Goal: Task Accomplishment & Management: Complete application form

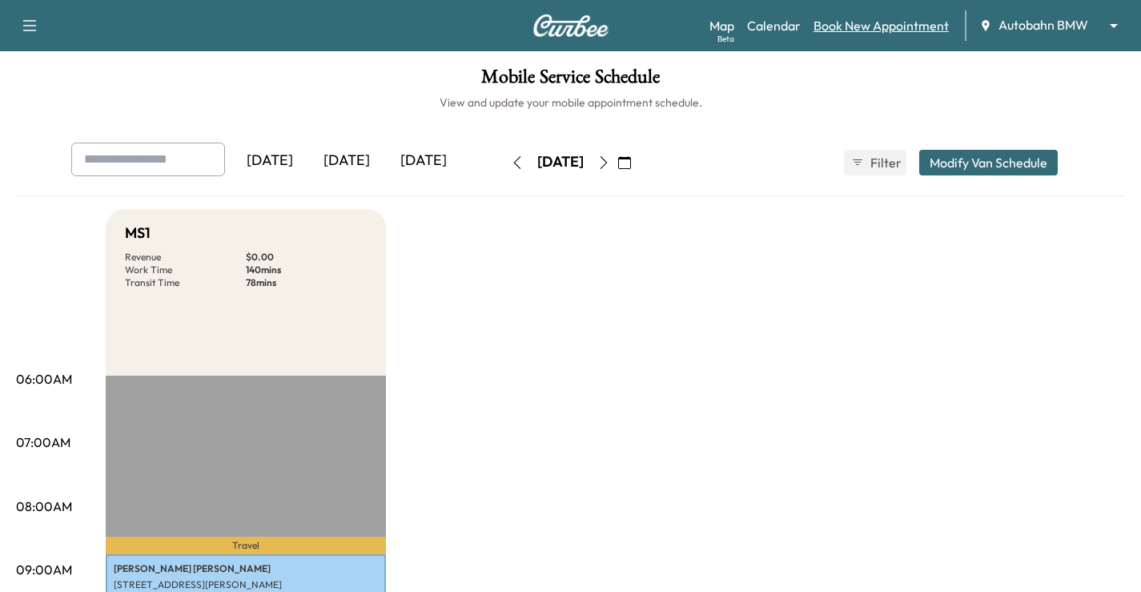
click at [876, 22] on link "Book New Appointment" at bounding box center [881, 25] width 135 height 19
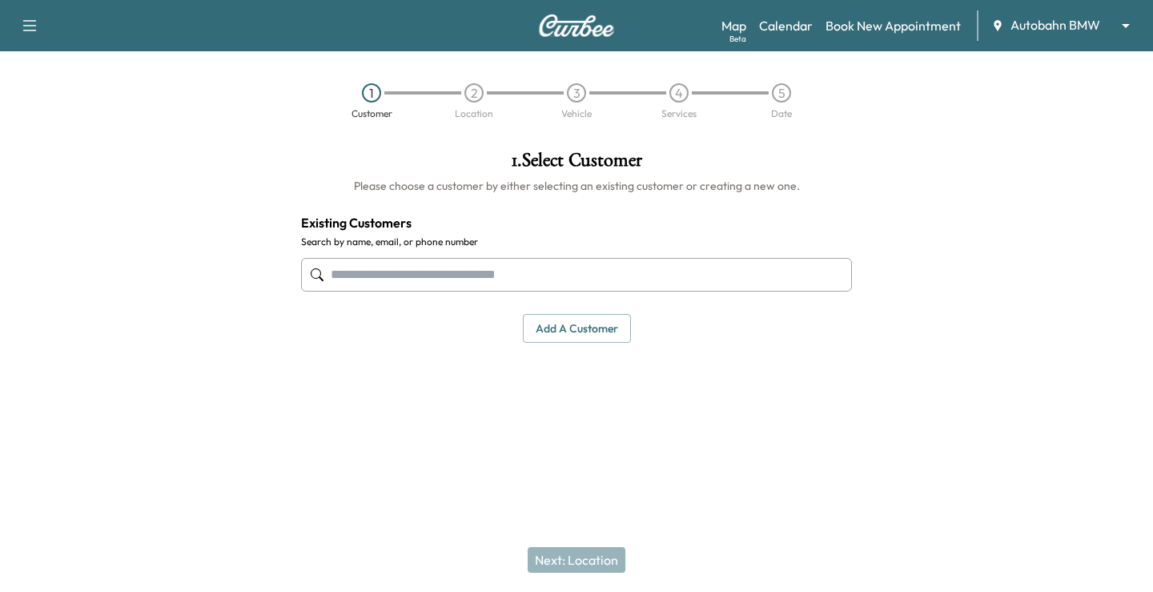
paste input "**********"
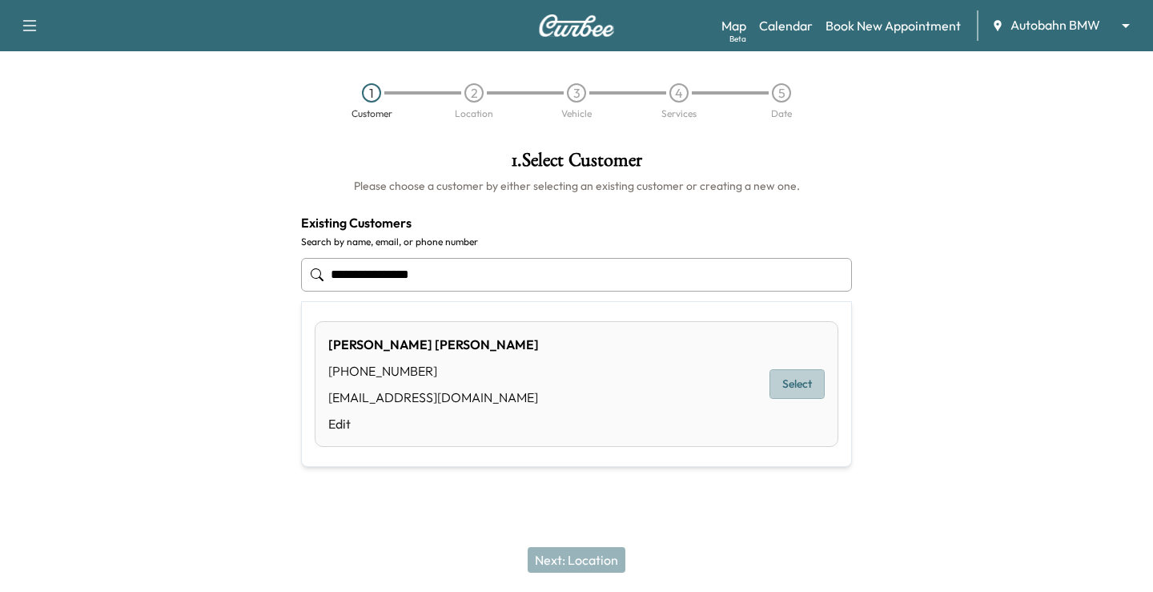
click at [805, 390] on button "Select" at bounding box center [797, 384] width 55 height 30
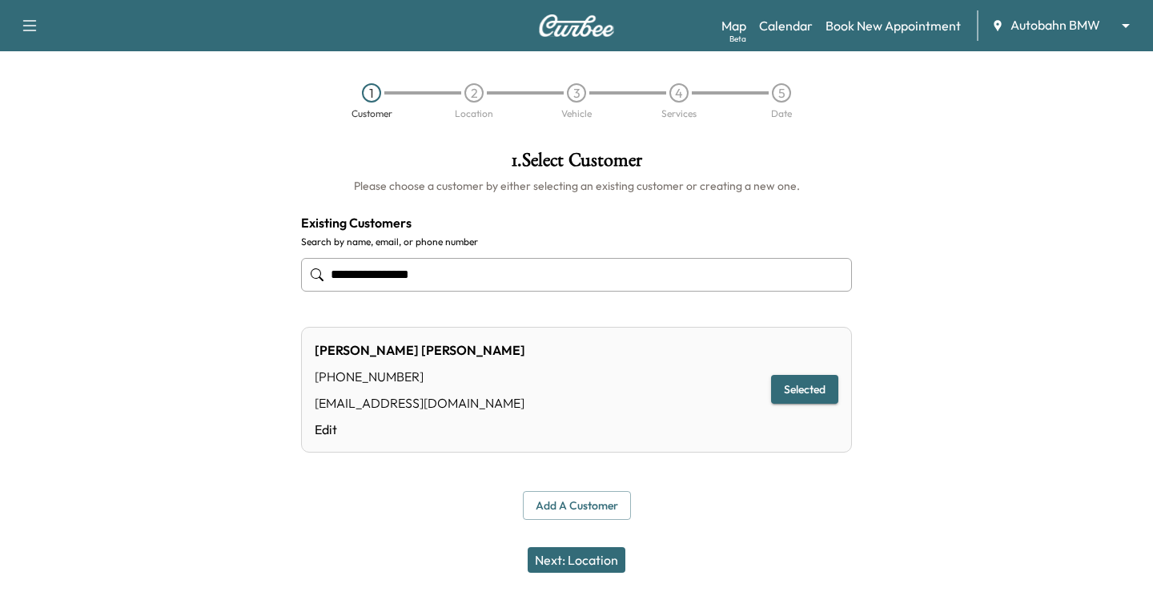
type input "**********"
click at [569, 565] on button "Next: Location" at bounding box center [577, 560] width 98 height 26
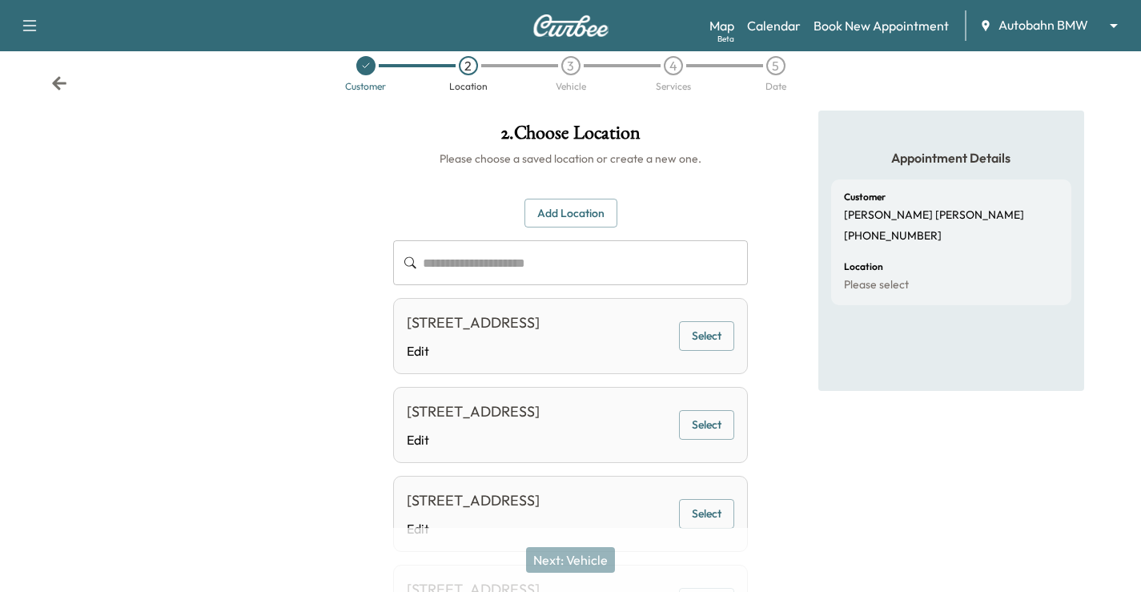
scroll to position [22, 0]
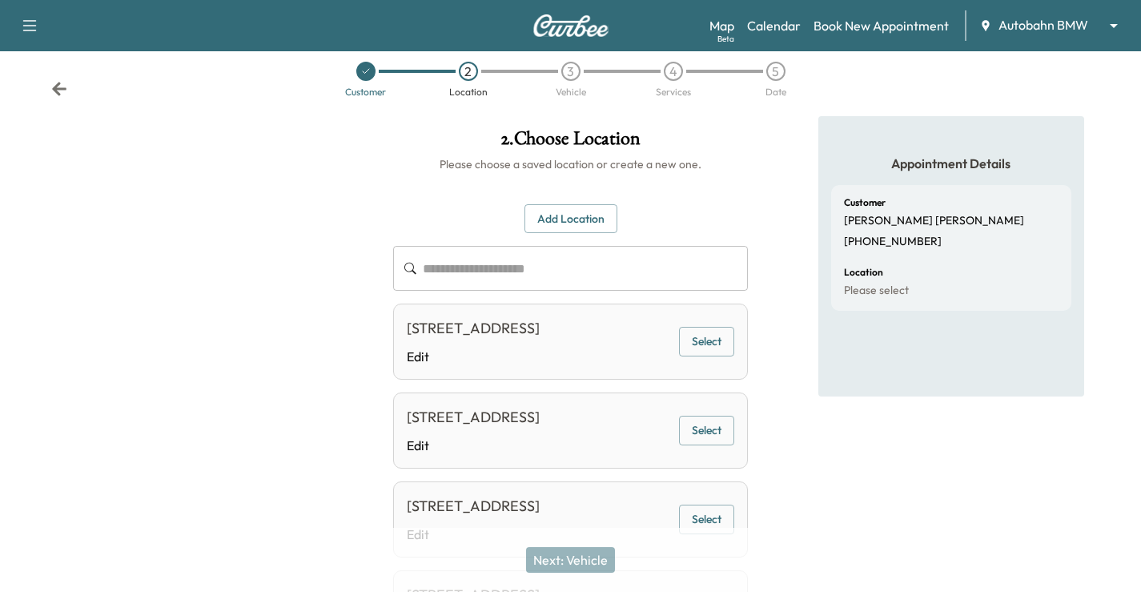
click at [707, 350] on button "Select" at bounding box center [706, 342] width 55 height 30
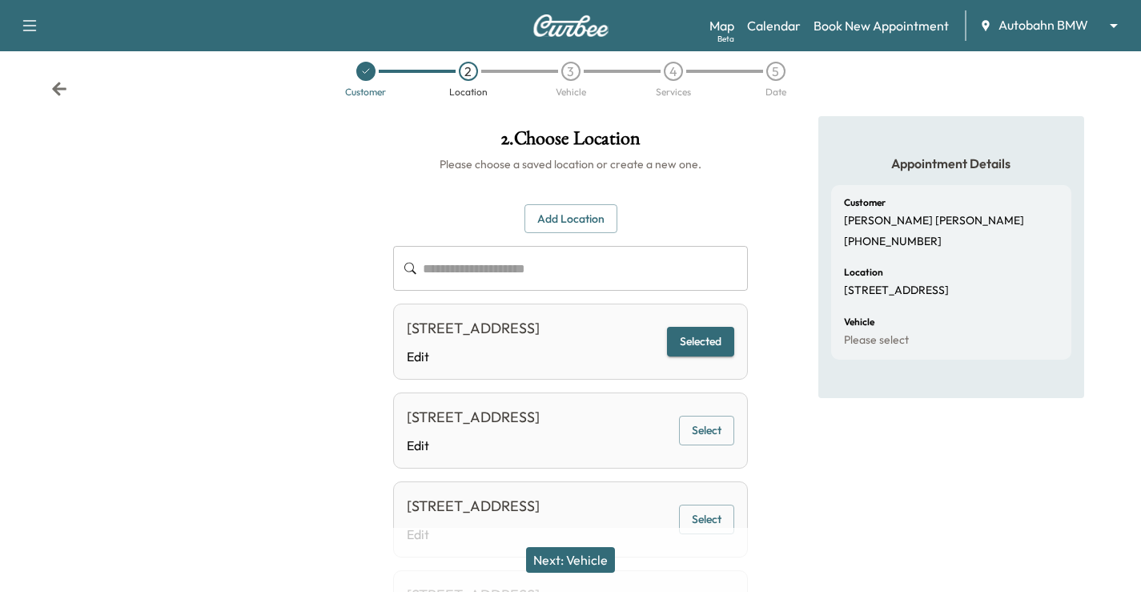
click at [567, 560] on button "Next: Vehicle" at bounding box center [570, 560] width 89 height 26
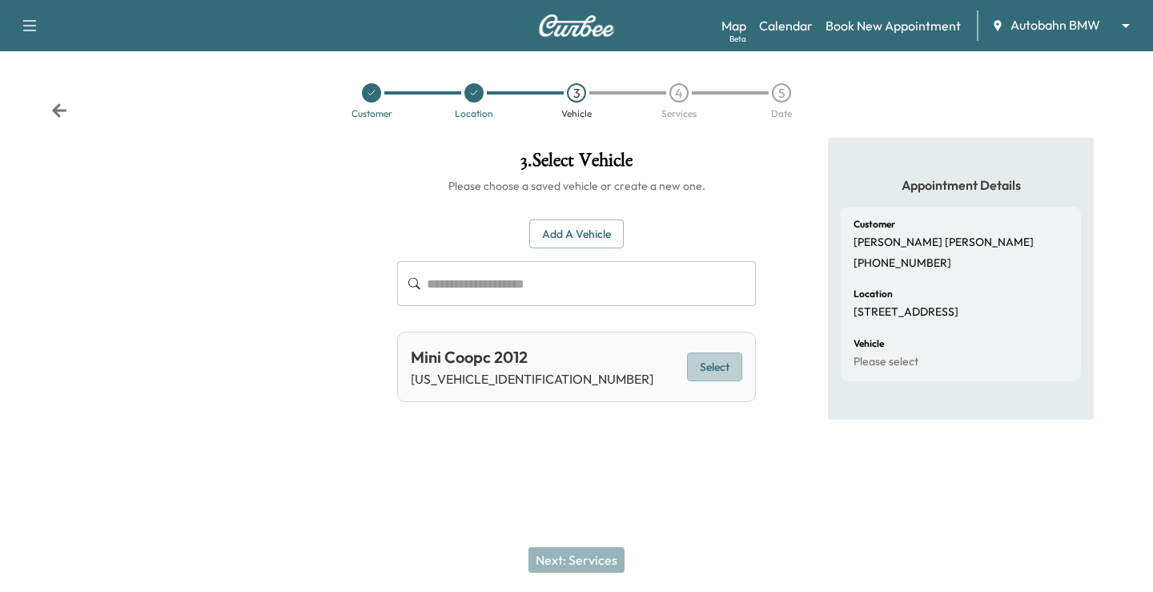
click at [732, 369] on button "Select" at bounding box center [714, 367] width 55 height 30
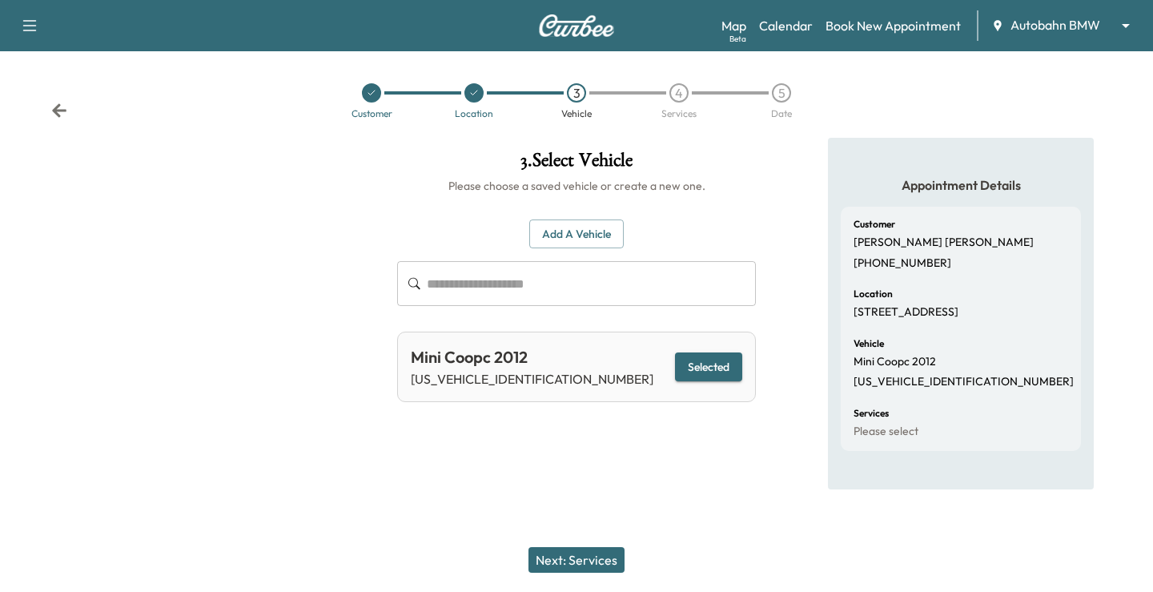
click at [583, 572] on div "Next: Services" at bounding box center [576, 560] width 1153 height 64
click at [593, 563] on button "Next: Services" at bounding box center [577, 560] width 96 height 26
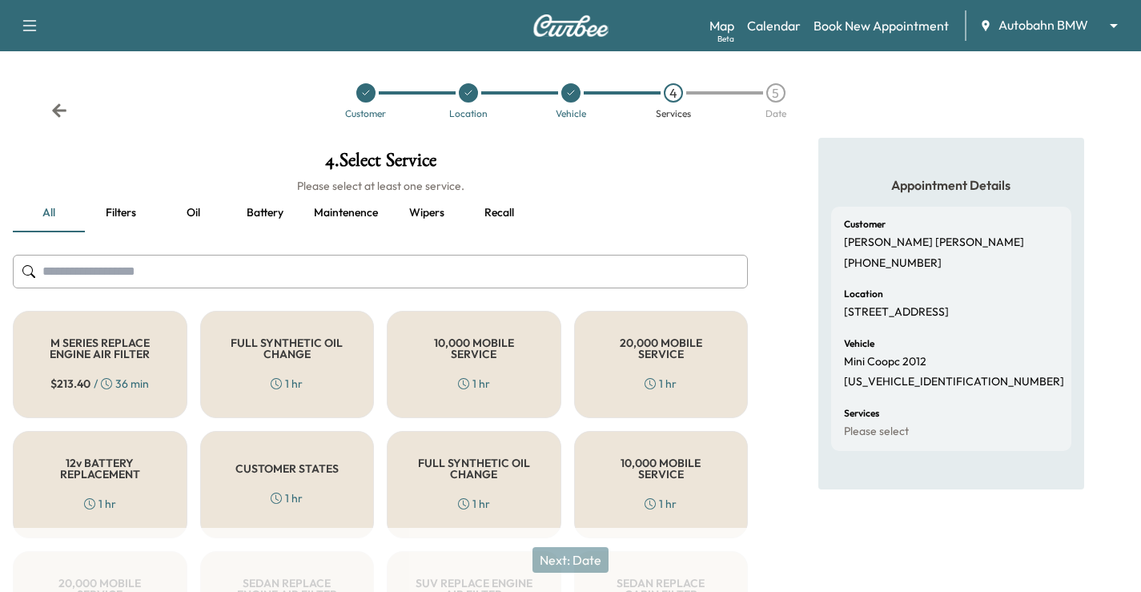
click at [271, 364] on div "FULL SYNTHETIC OIL CHANGE 1 hr" at bounding box center [287, 364] width 175 height 107
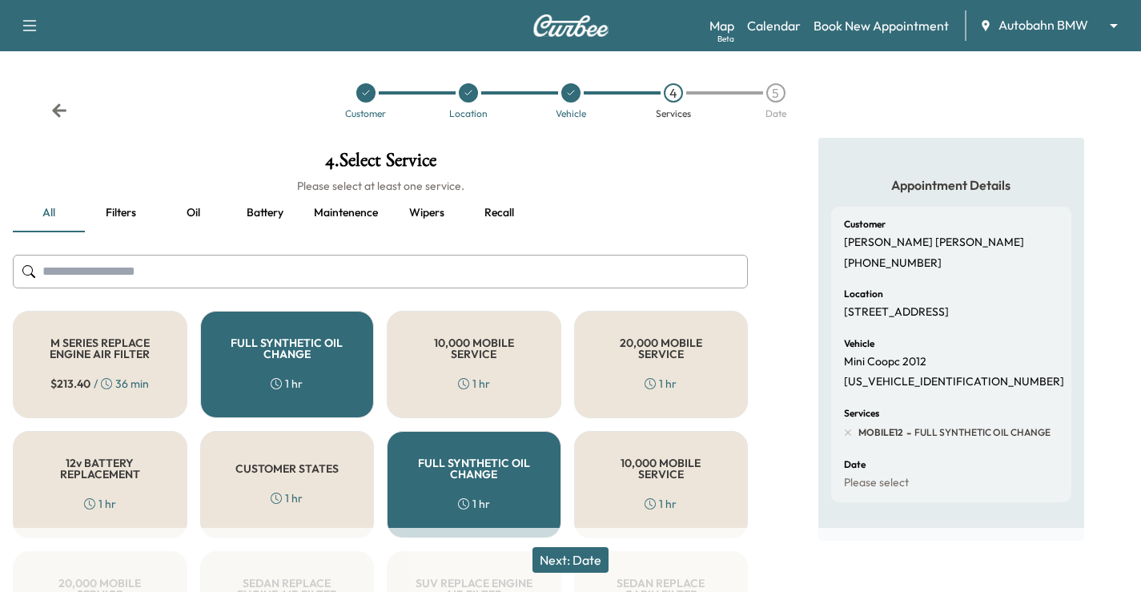
drag, startPoint x: 585, startPoint y: 563, endPoint x: 589, endPoint y: 550, distance: 13.2
click at [585, 562] on button "Next: Date" at bounding box center [571, 560] width 76 height 26
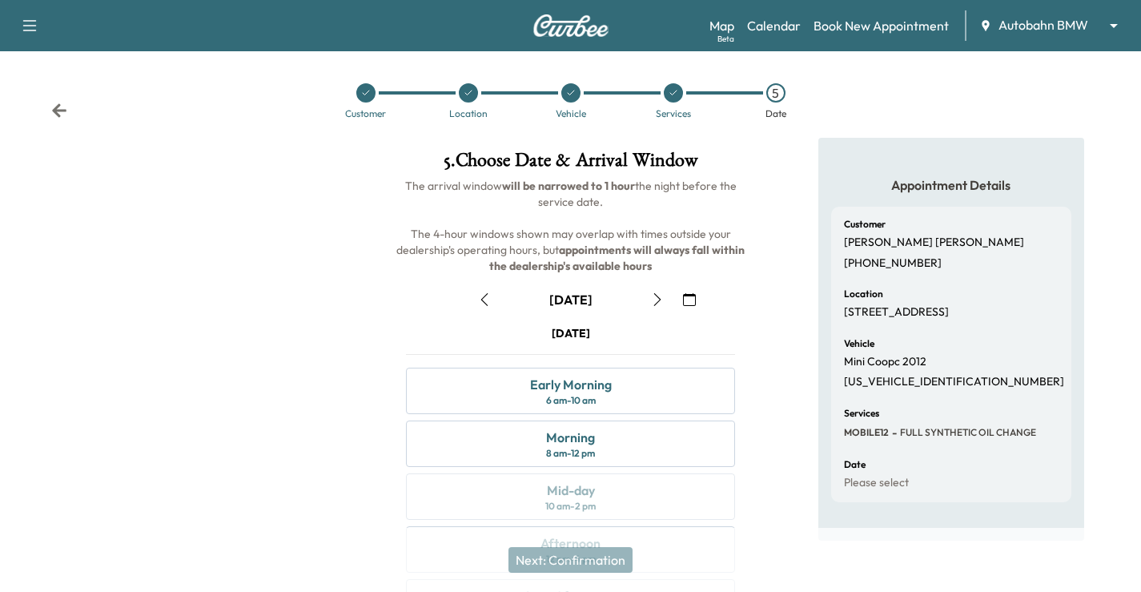
click at [689, 300] on icon "button" at bounding box center [689, 299] width 13 height 13
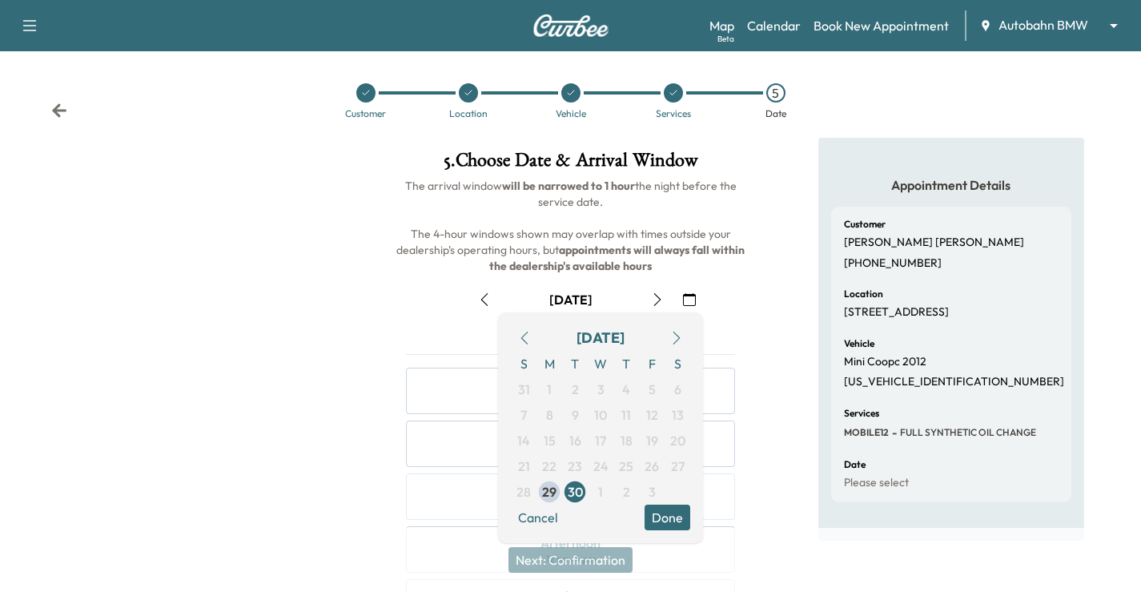
click at [677, 340] on icon "button" at bounding box center [676, 338] width 13 height 13
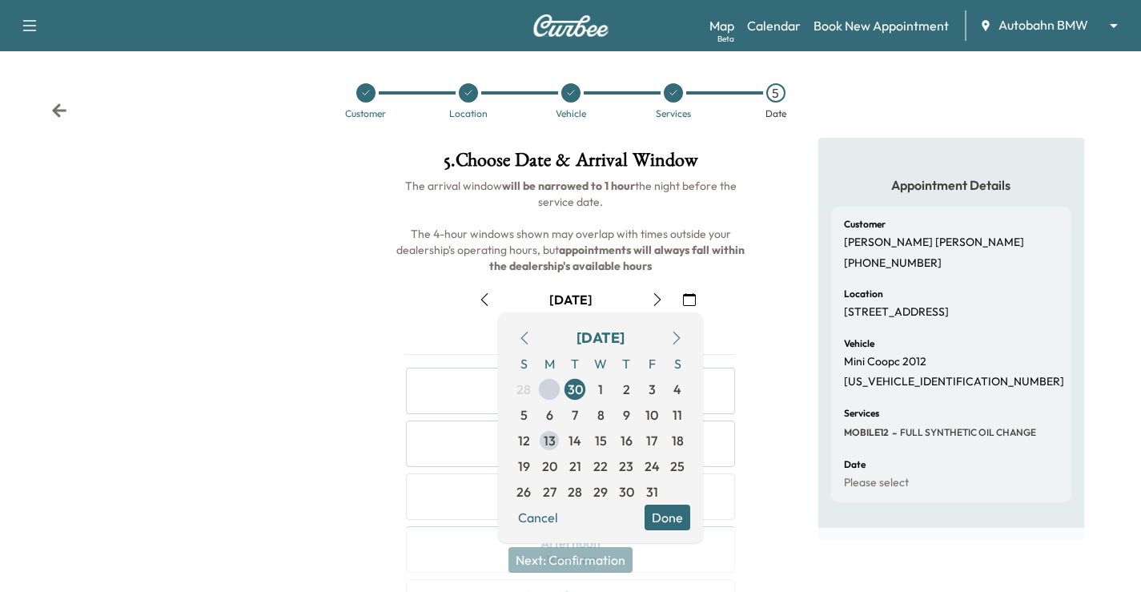
click at [549, 436] on span "13" at bounding box center [550, 440] width 12 height 19
click at [679, 524] on button "Done" at bounding box center [668, 518] width 46 height 26
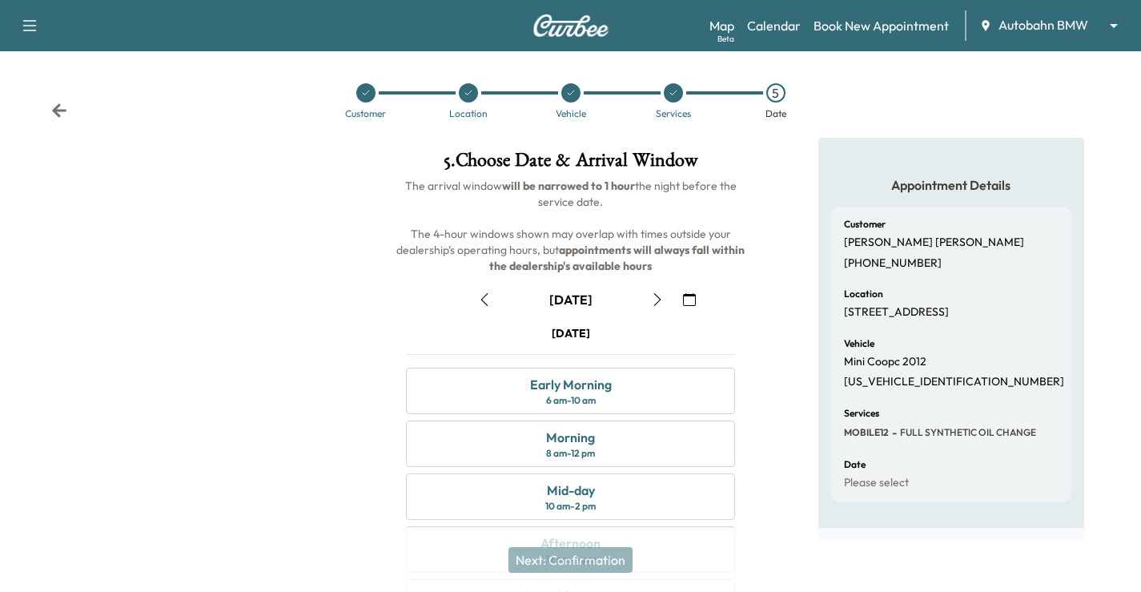
click at [52, 102] on div "Customer Location Vehicle Services 5 Date" at bounding box center [570, 101] width 1141 height 74
click at [64, 112] on icon at bounding box center [59, 111] width 16 height 16
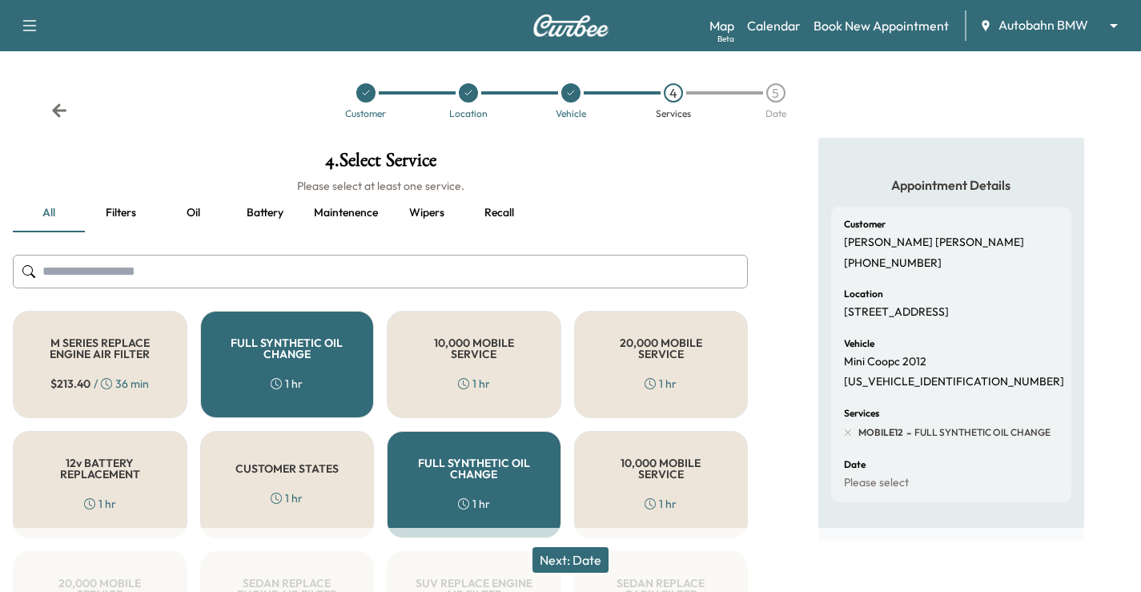
click at [312, 378] on div "FULL SYNTHETIC OIL CHANGE 1 hr" at bounding box center [287, 364] width 175 height 107
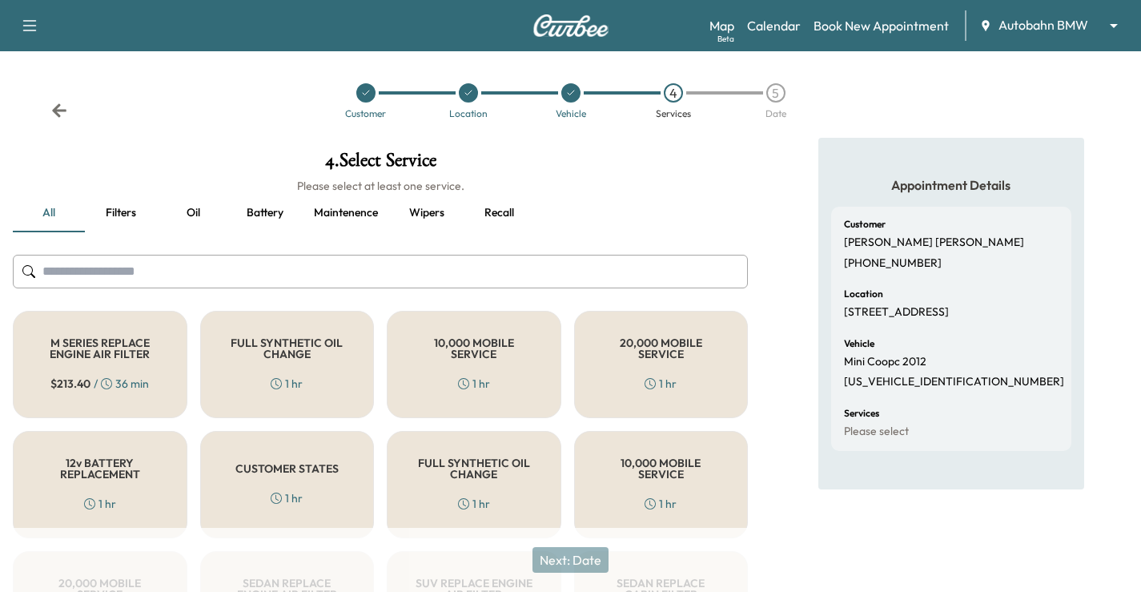
drag, startPoint x: 268, startPoint y: 468, endPoint x: 508, endPoint y: 357, distance: 263.7
click at [269, 469] on h5 "CUSTOMER STATES" at bounding box center [286, 468] width 103 height 11
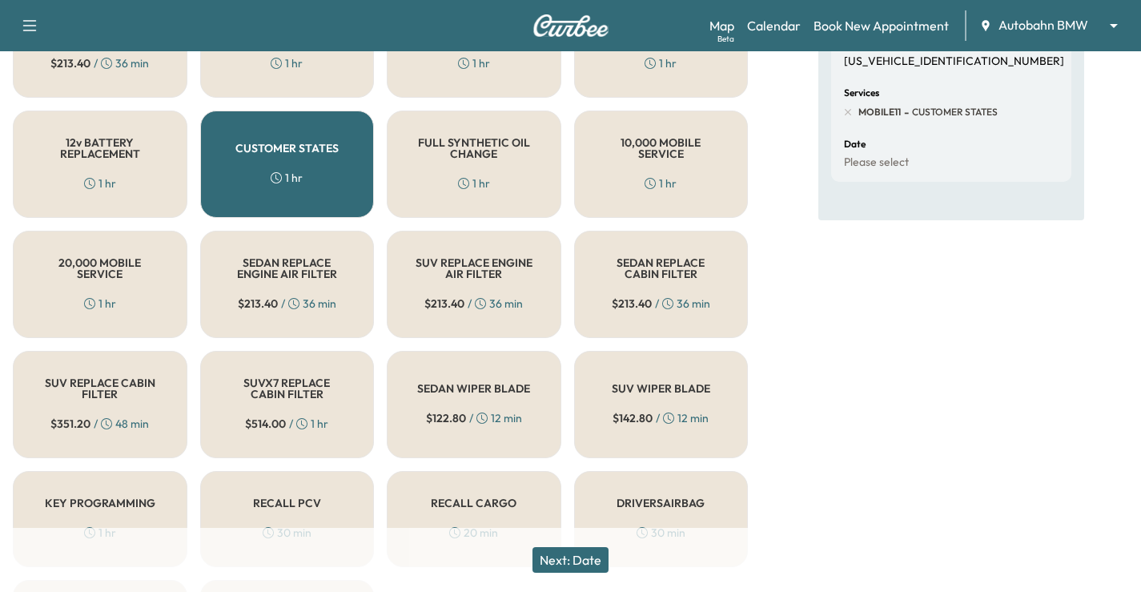
click at [583, 558] on button "Next: Date" at bounding box center [571, 560] width 76 height 26
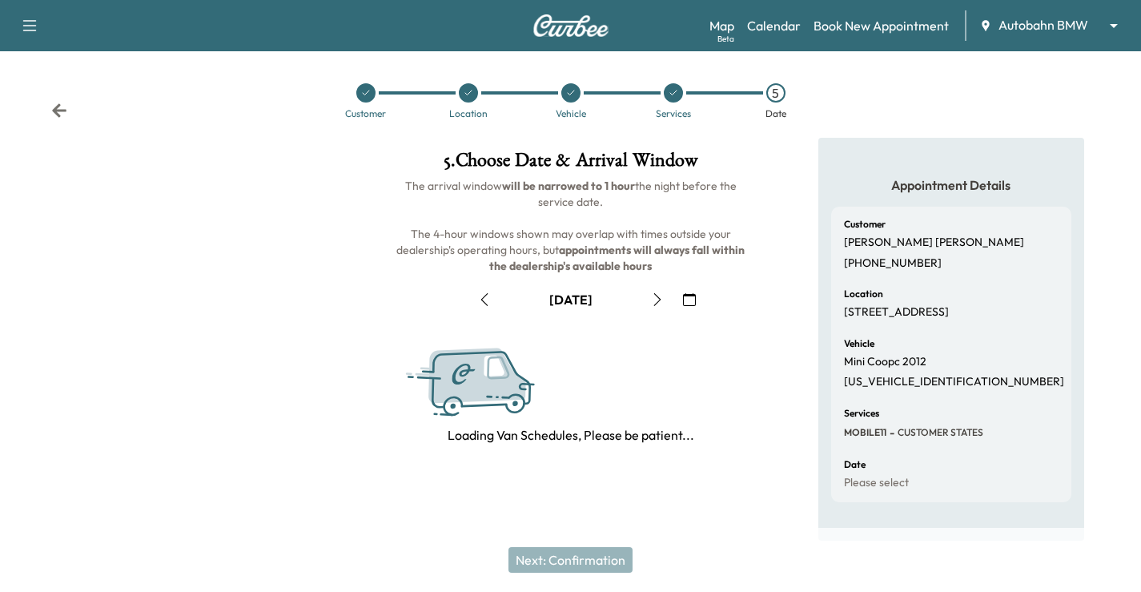
scroll to position [210, 0]
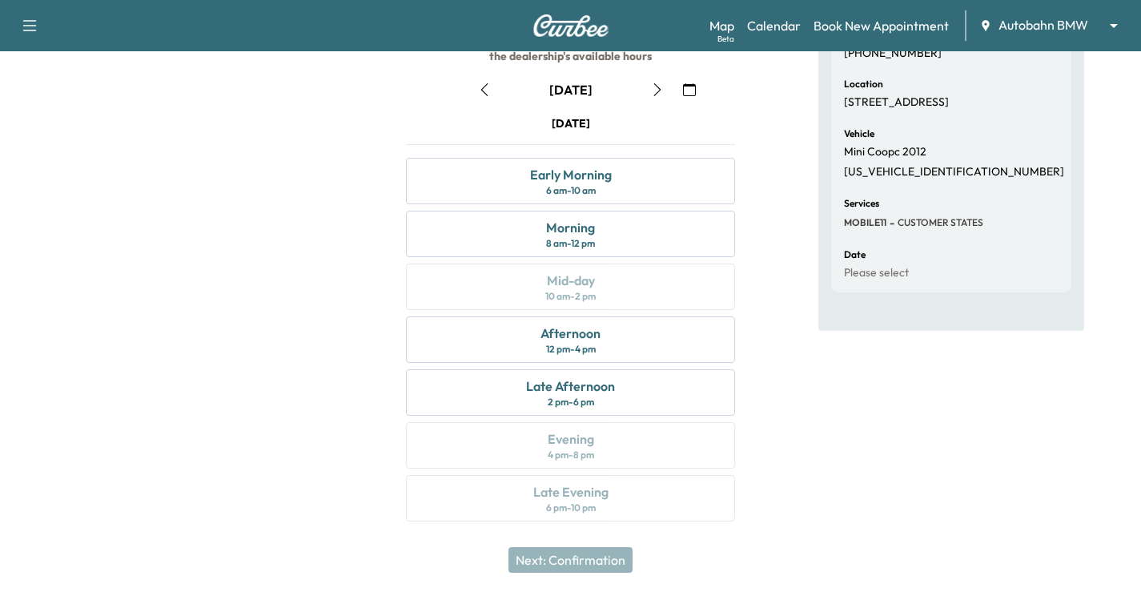
click at [681, 92] on button "button" at bounding box center [689, 90] width 27 height 26
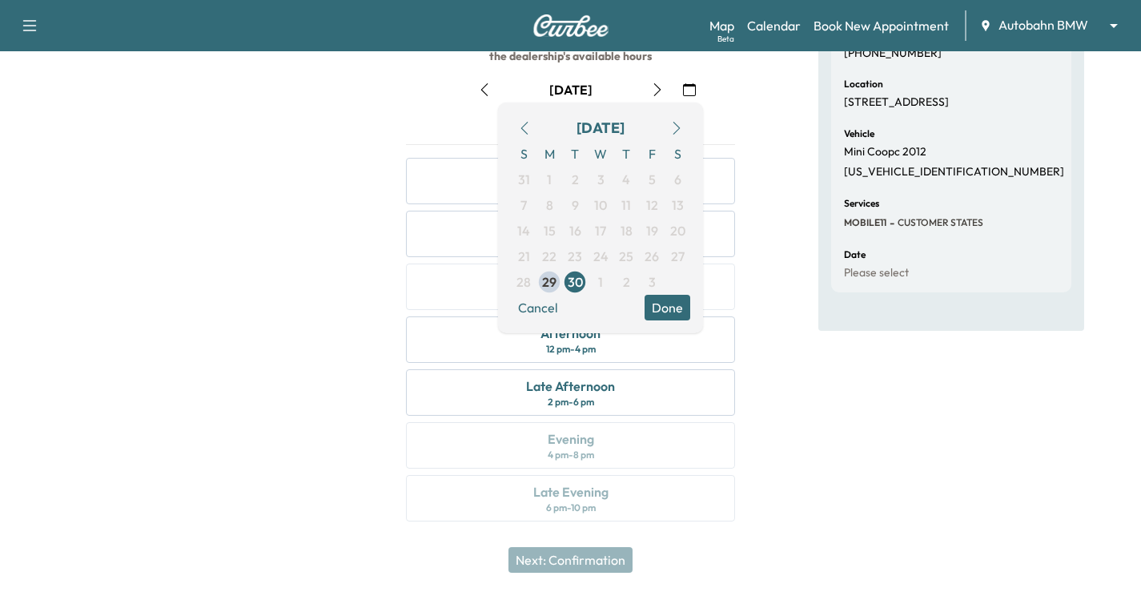
click at [675, 131] on icon "button" at bounding box center [676, 128] width 13 height 13
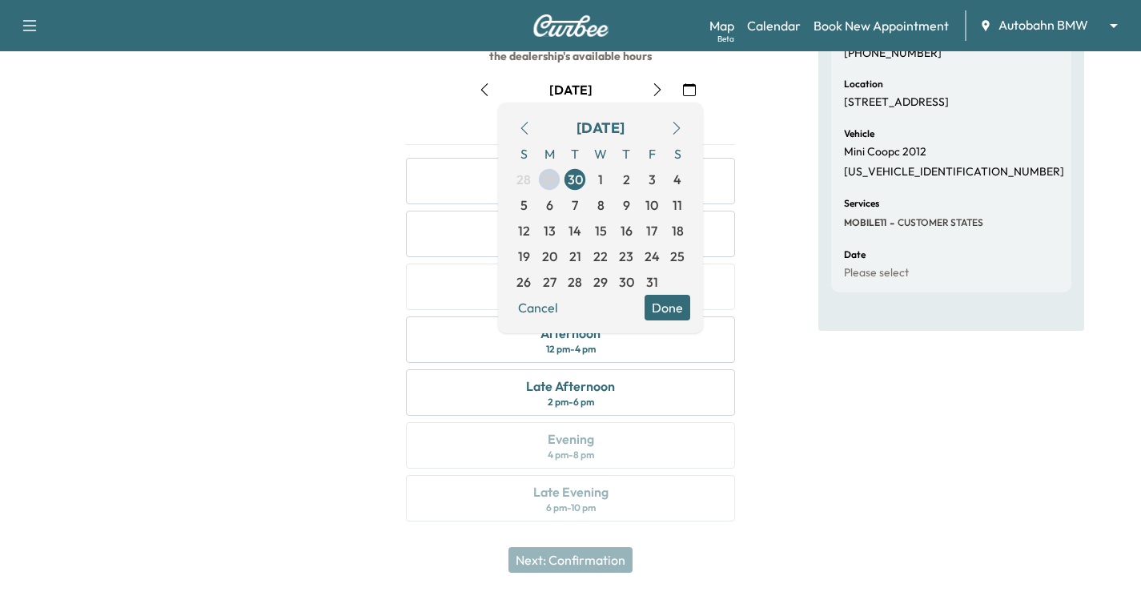
click at [675, 131] on icon "button" at bounding box center [676, 128] width 13 height 13
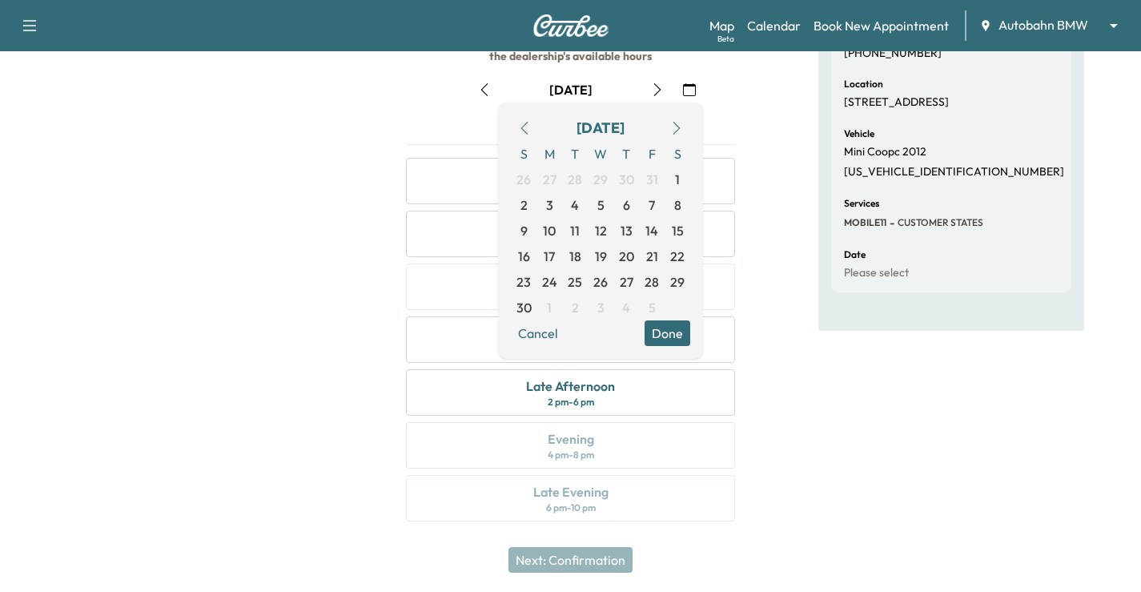
click at [529, 129] on icon "button" at bounding box center [524, 128] width 13 height 13
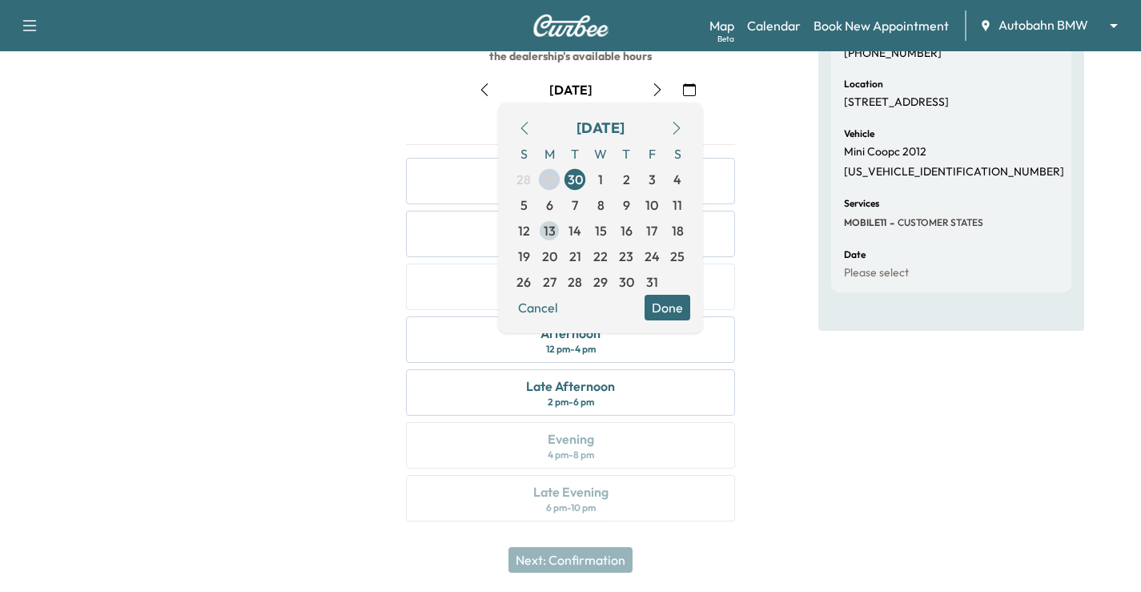
click at [546, 227] on span "13" at bounding box center [550, 230] width 12 height 19
click at [681, 308] on button "Done" at bounding box center [668, 308] width 46 height 26
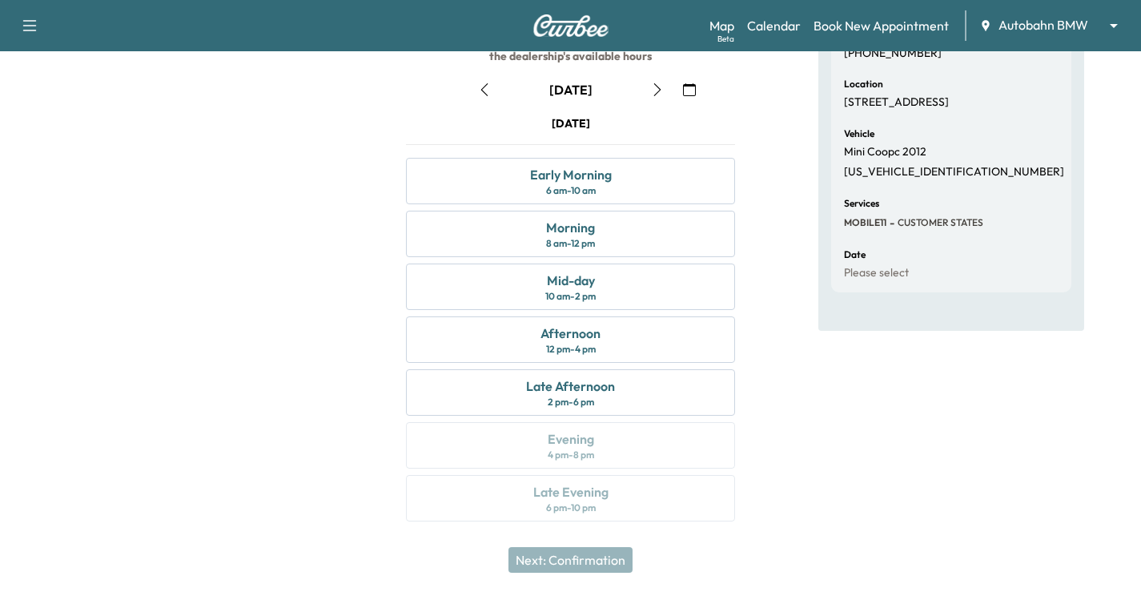
click at [902, 412] on div "Appointment Details Customer Michelle Lalonde (817) 994-8230 Location 328 JASMI…" at bounding box center [951, 234] width 266 height 613
click at [633, 241] on div "Morning 8 am - 12 pm" at bounding box center [570, 234] width 329 height 46
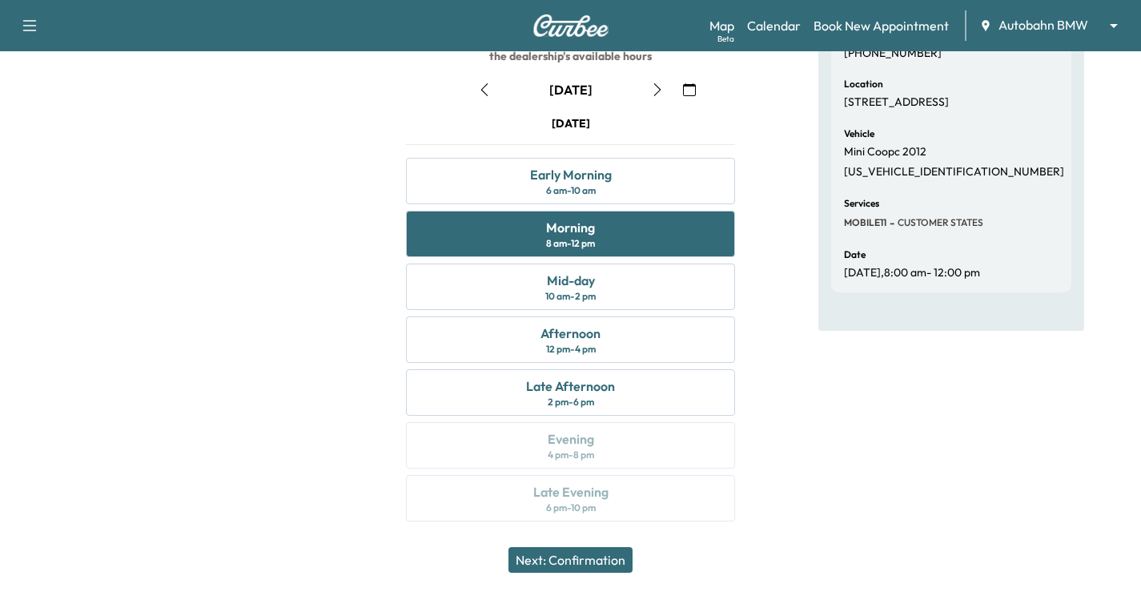
click at [608, 563] on button "Next: Confirmation" at bounding box center [571, 560] width 124 height 26
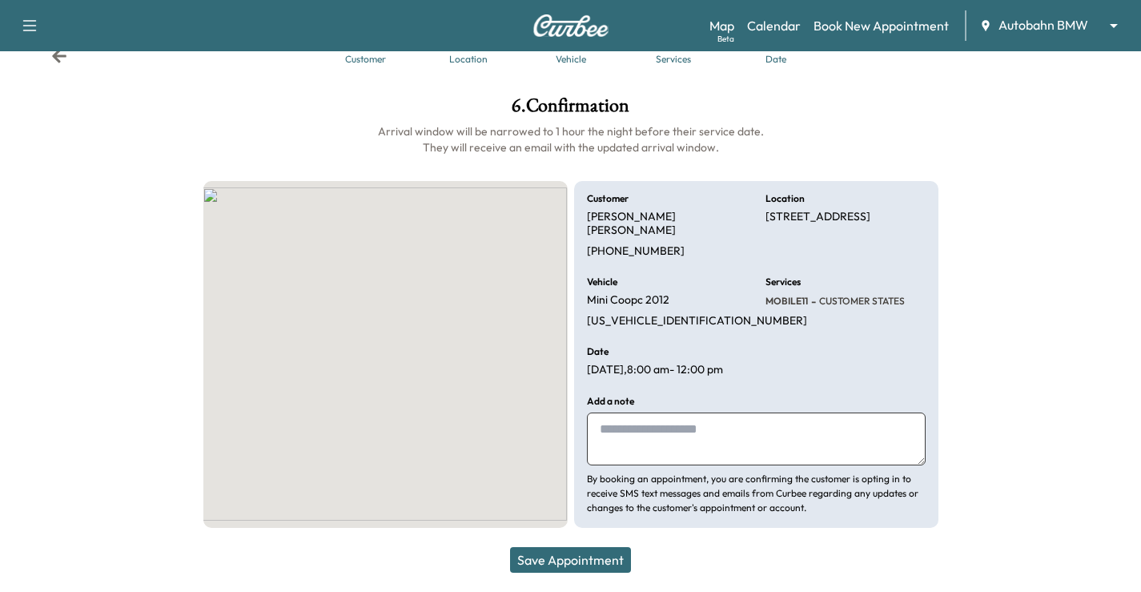
scroll to position [40, 0]
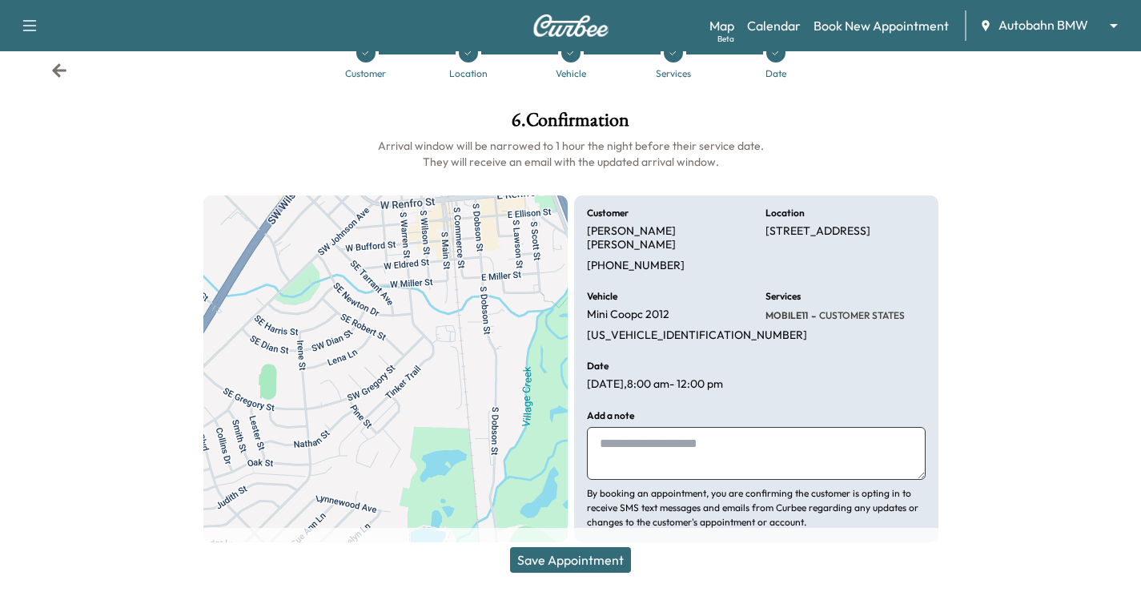
click at [665, 438] on textarea at bounding box center [756, 453] width 339 height 53
paste textarea "**********"
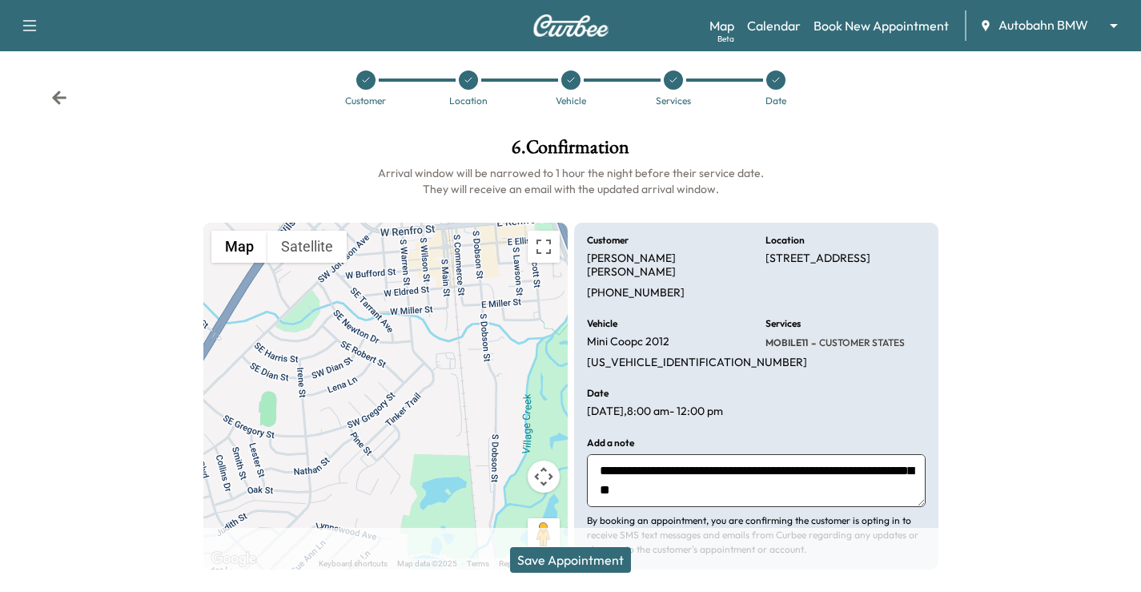
scroll to position [0, 0]
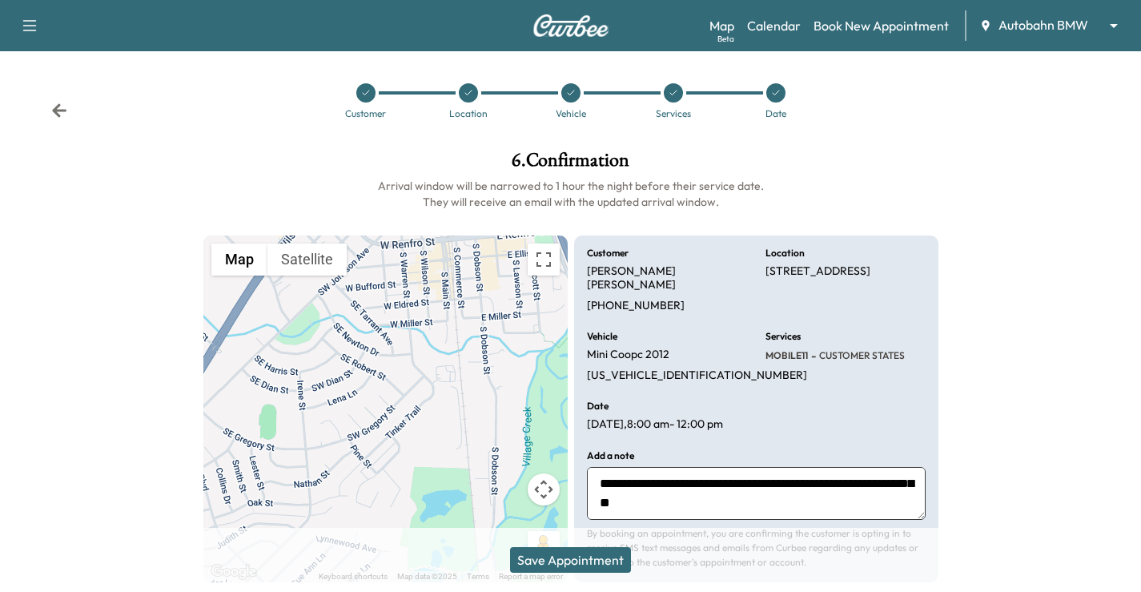
type textarea "**********"
click at [586, 557] on button "Save Appointment" at bounding box center [570, 560] width 121 height 26
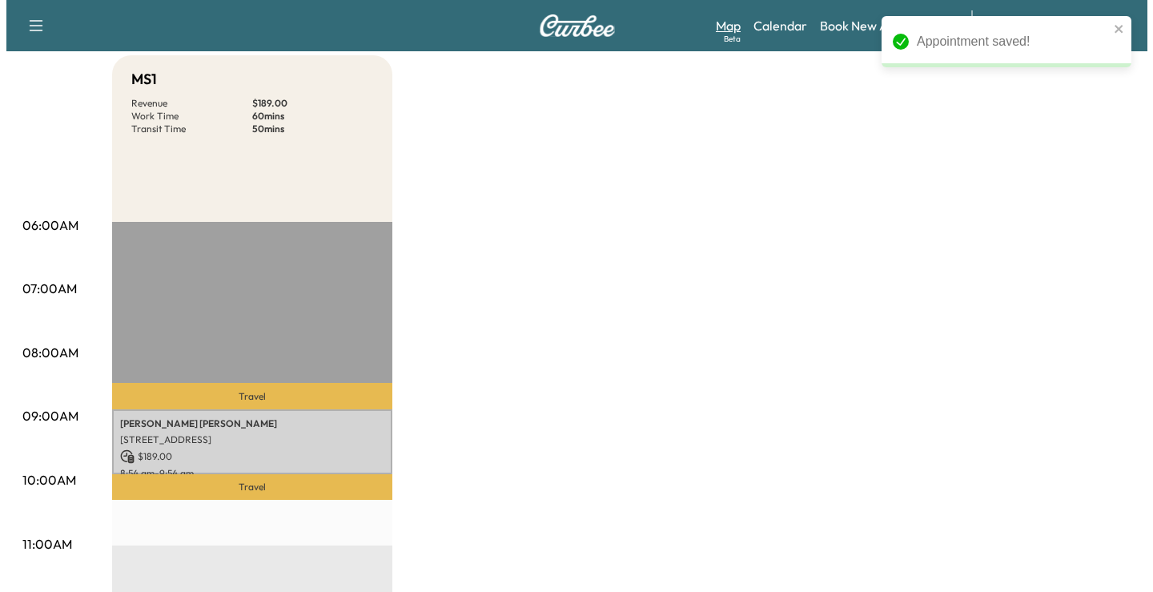
scroll to position [240, 0]
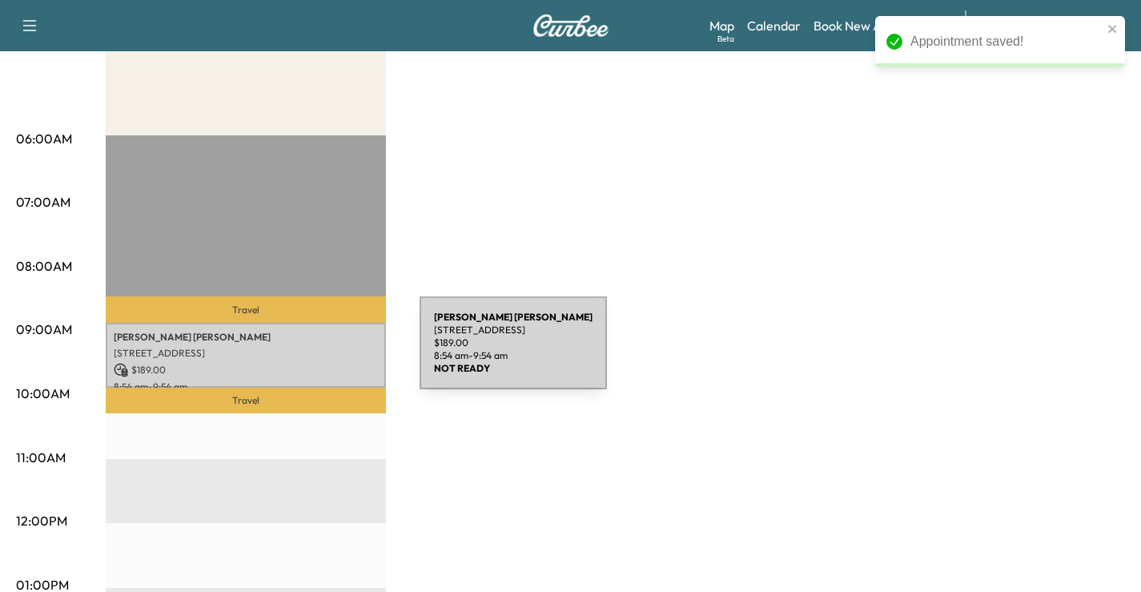
click at [294, 357] on p "328 JASMINE CT, BURLESON, TX 76028, USA" at bounding box center [246, 353] width 264 height 13
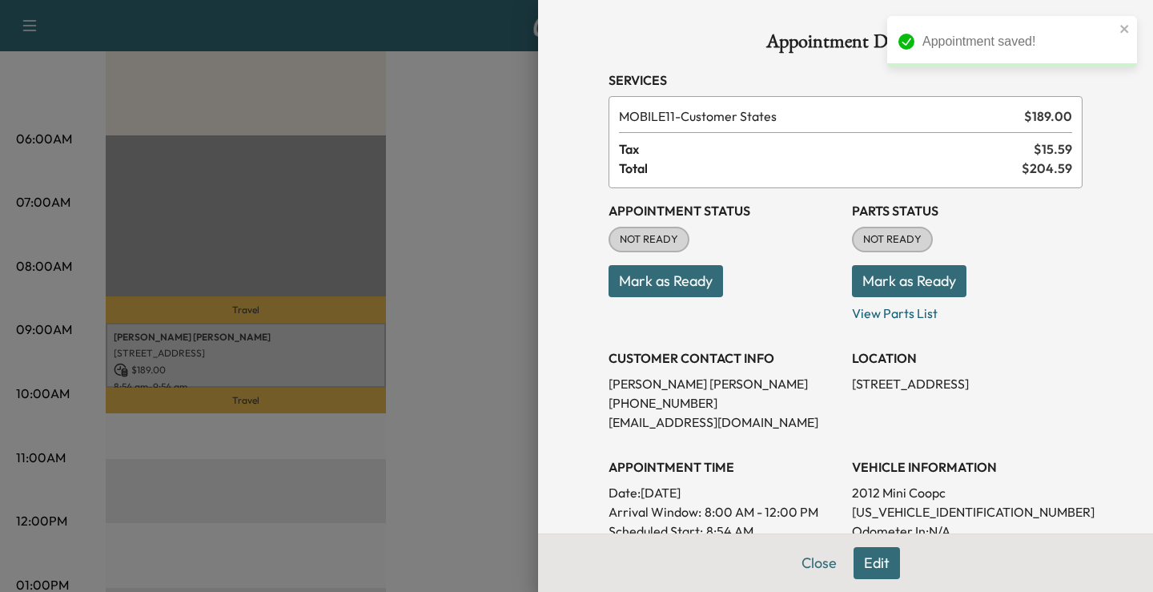
click at [664, 288] on button "Mark as Ready" at bounding box center [666, 281] width 115 height 32
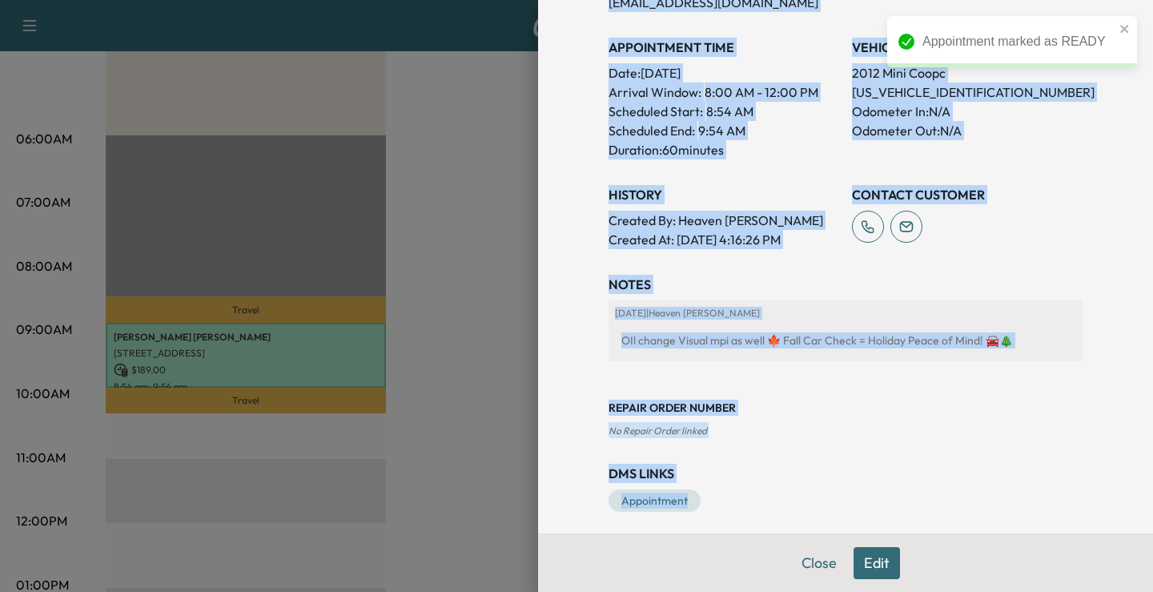
scroll to position [430, 0]
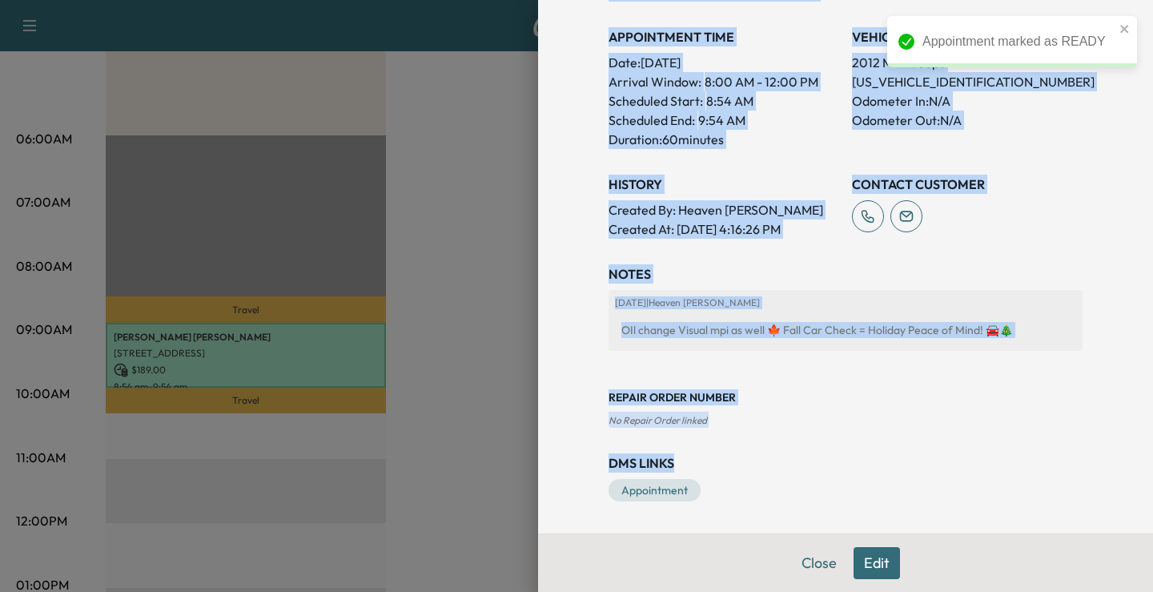
drag, startPoint x: 583, startPoint y: 69, endPoint x: 833, endPoint y: 463, distance: 466.6
click at [833, 463] on div "Appointment Details Services MOBILE11 - Customer States $ 189.00 Tax $ 15.59 To…" at bounding box center [845, 51] width 513 height 963
copy div "Services MOBILE11 - Customer States $ 189.00 Tax $ 15.59 Total $ 204.59 Appoint…"
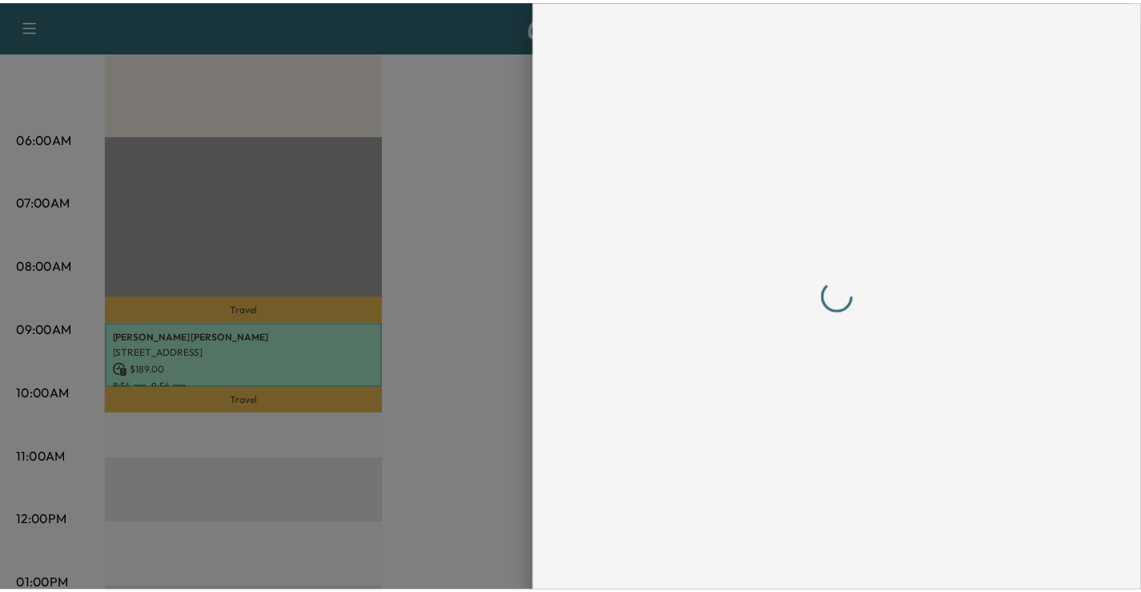
scroll to position [0, 0]
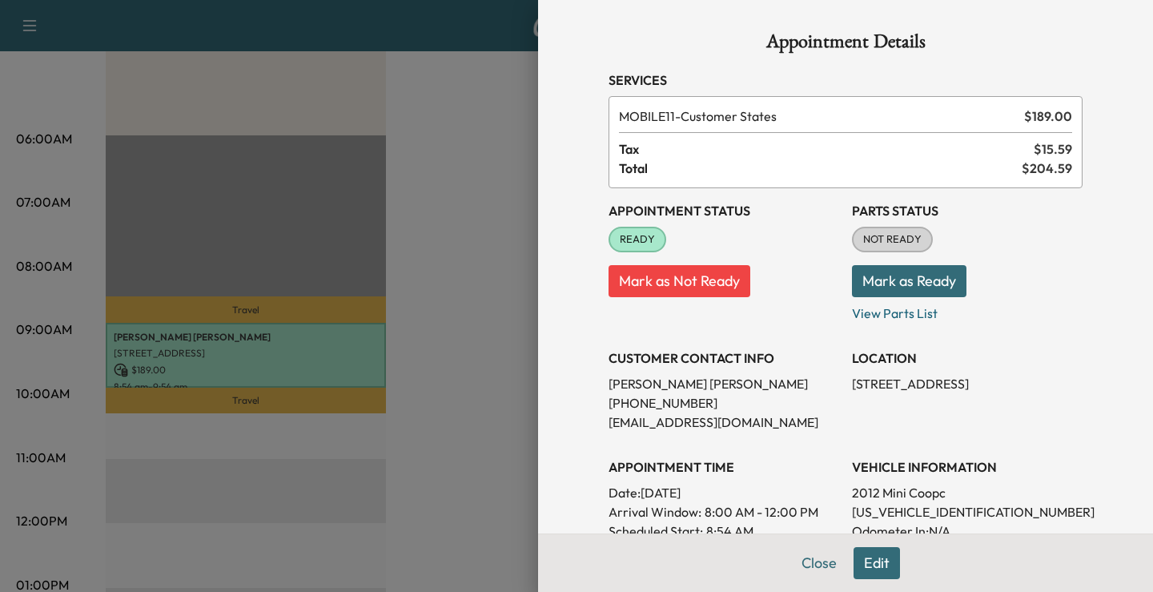
click at [478, 372] on div at bounding box center [576, 296] width 1153 height 592
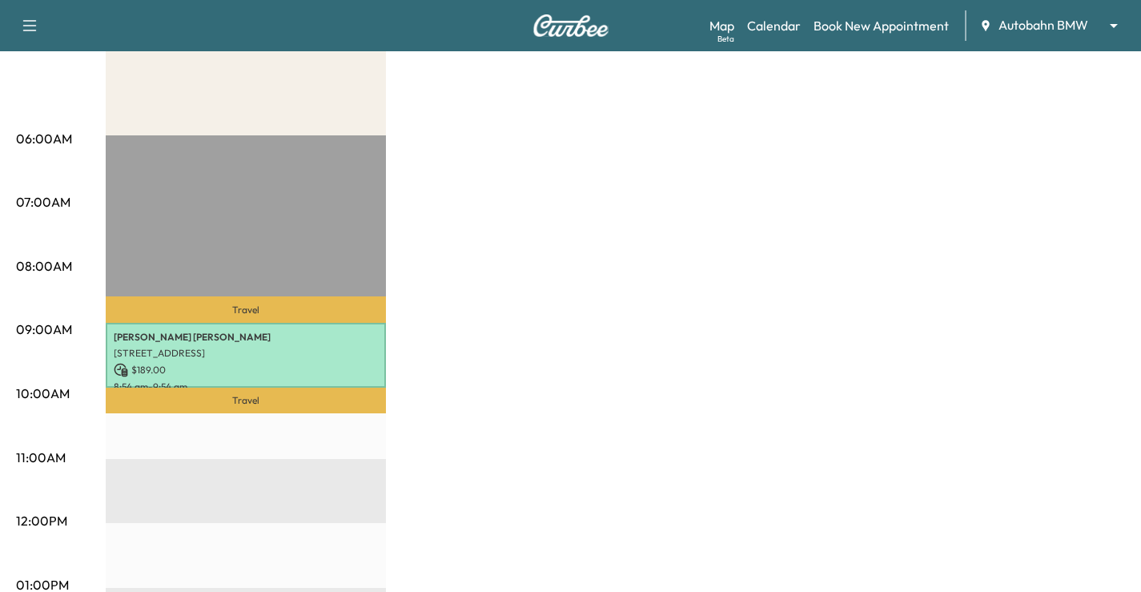
click at [1070, 31] on body "Support Log Out Map Beta Calendar Book New Appointment Autobahn BMW ******** ​ …" at bounding box center [570, 56] width 1141 height 592
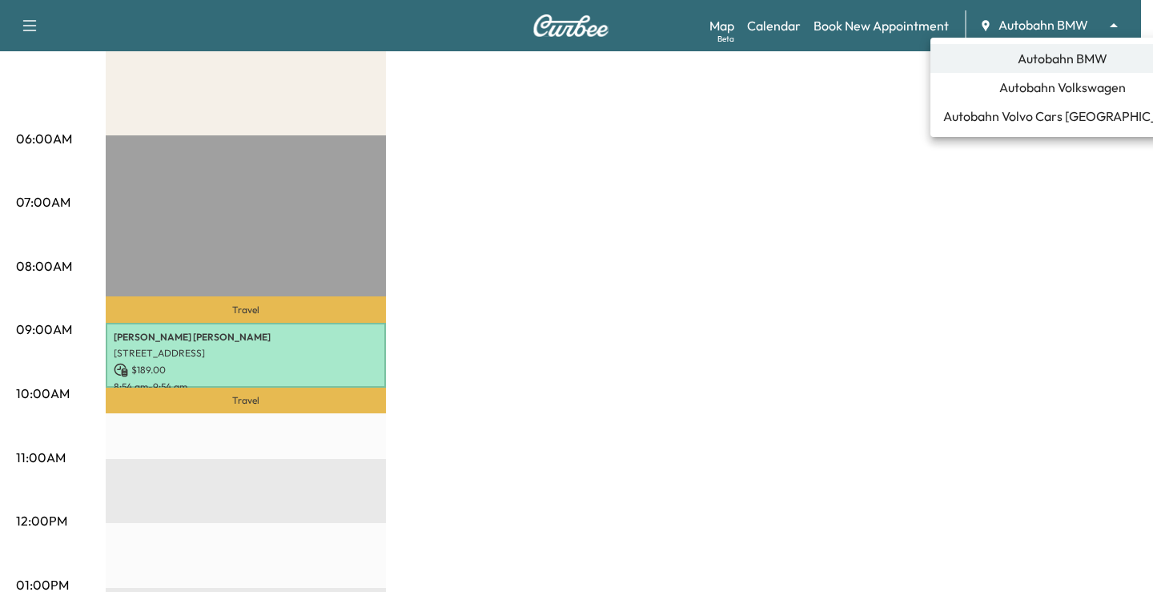
drag, startPoint x: 796, startPoint y: 175, endPoint x: 799, endPoint y: 162, distance: 14.0
click at [797, 174] on div at bounding box center [576, 296] width 1153 height 592
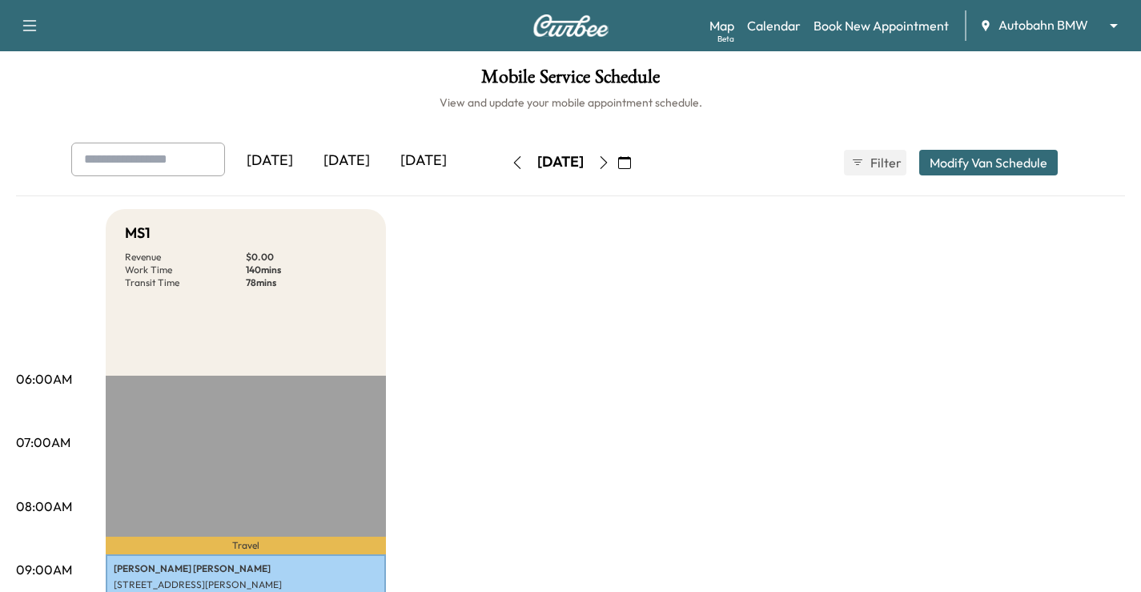
click at [638, 170] on button "button" at bounding box center [624, 163] width 27 height 26
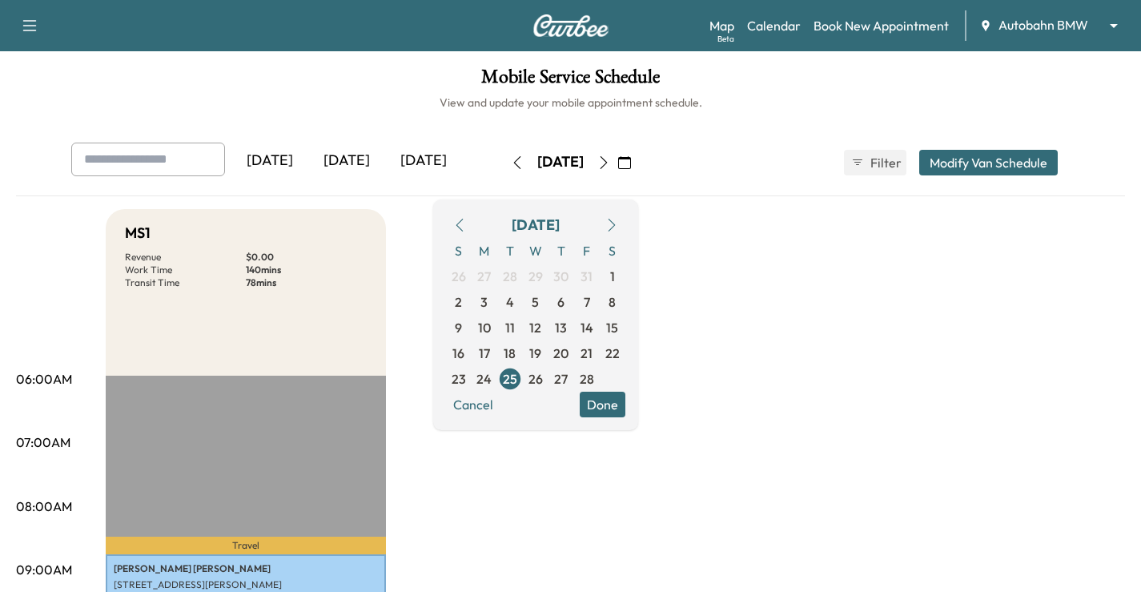
click at [560, 224] on div "[DATE]" at bounding box center [536, 225] width 48 height 22
click at [618, 224] on icon "button" at bounding box center [611, 225] width 13 height 13
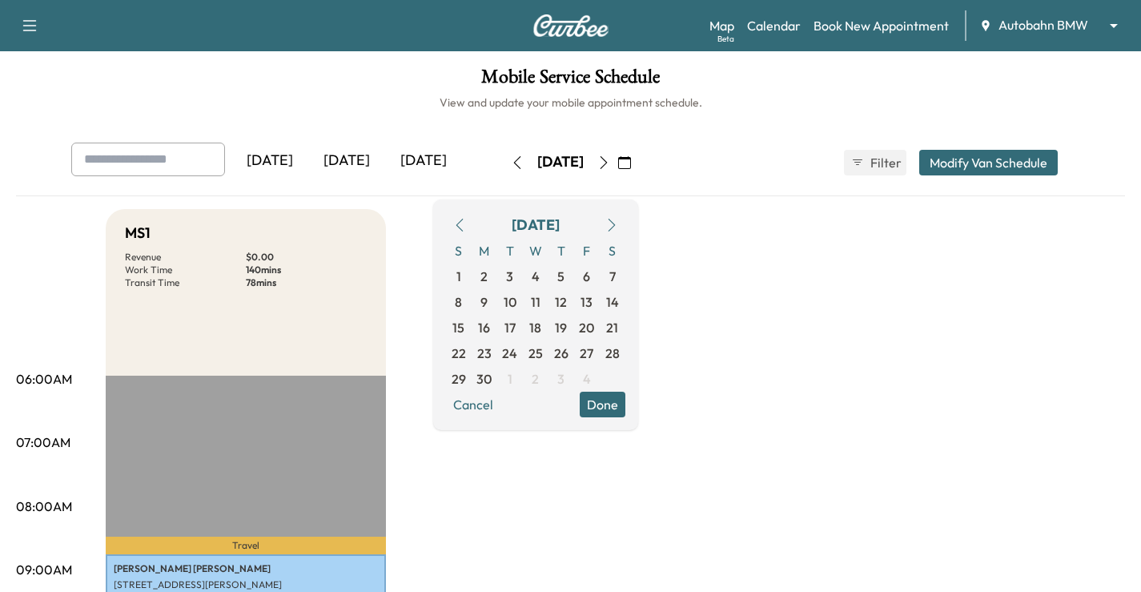
click at [618, 224] on icon "button" at bounding box center [611, 225] width 13 height 13
click at [492, 371] on span "29" at bounding box center [484, 378] width 14 height 19
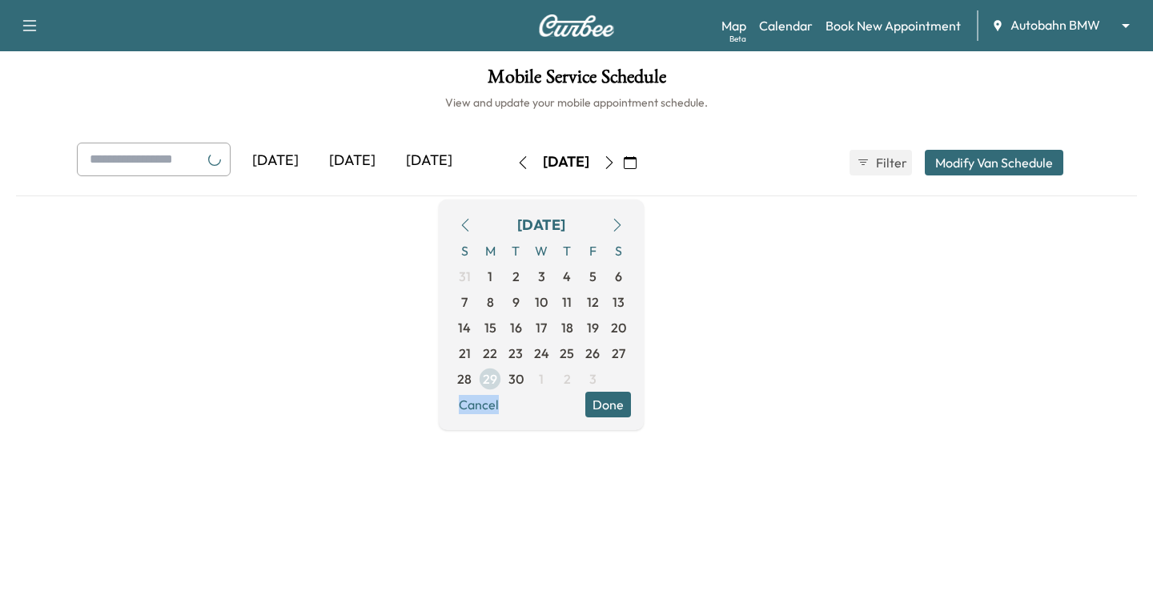
click at [529, 371] on div "S M T W T F S 31 1 2 3 4 5 6 7 8 9 10 11 12 13 14 15 16 17 18 19 20 21 22 23 24…" at bounding box center [541, 315] width 179 height 154
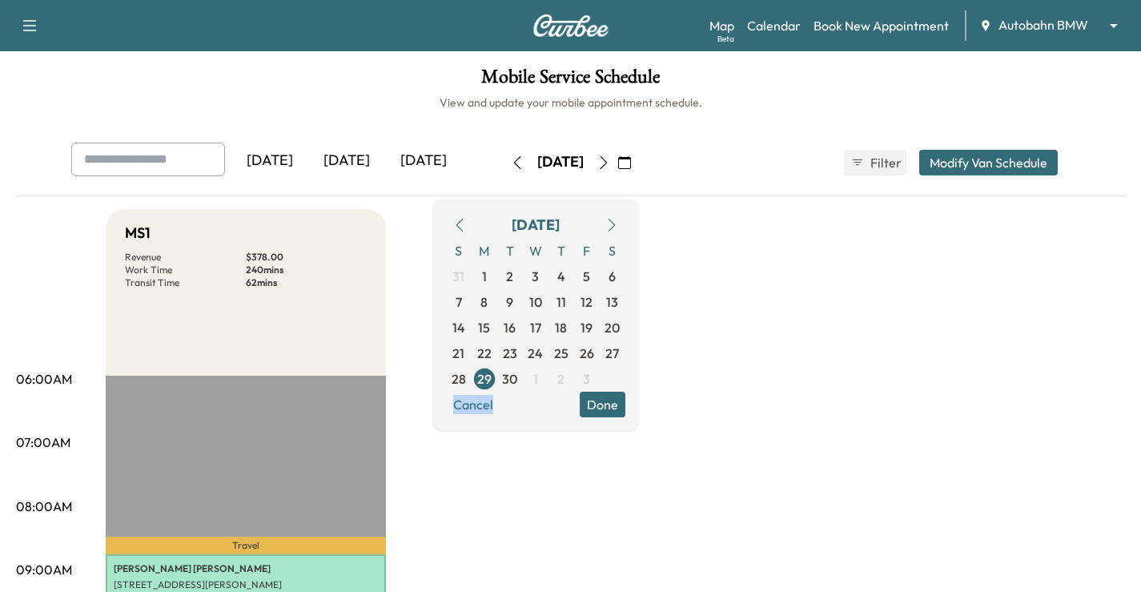
click at [625, 404] on button "Done" at bounding box center [603, 405] width 46 height 26
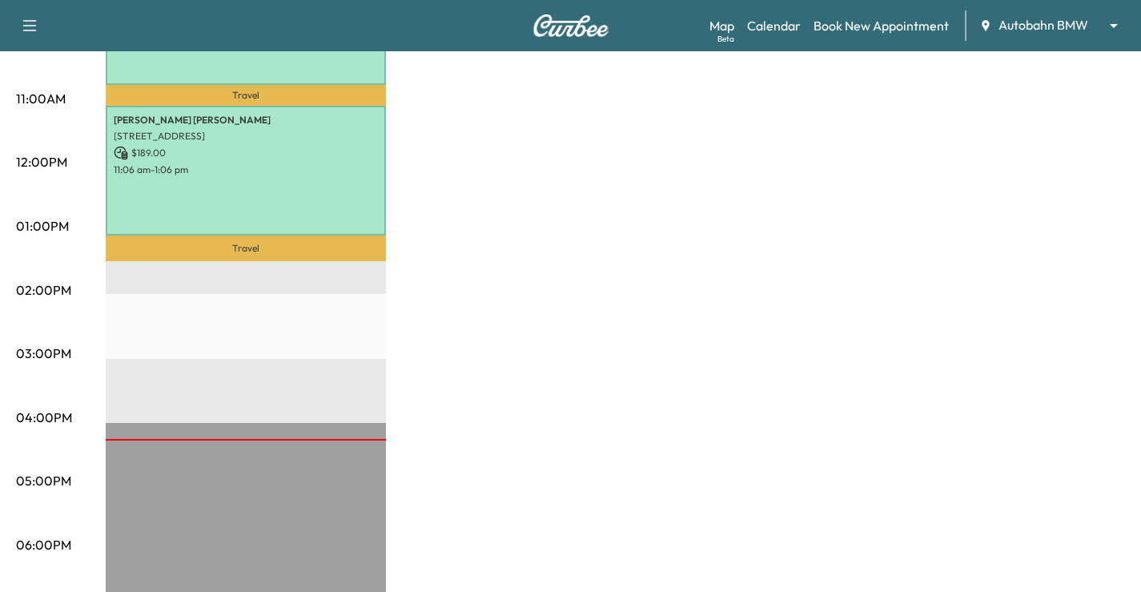
scroll to position [561, 0]
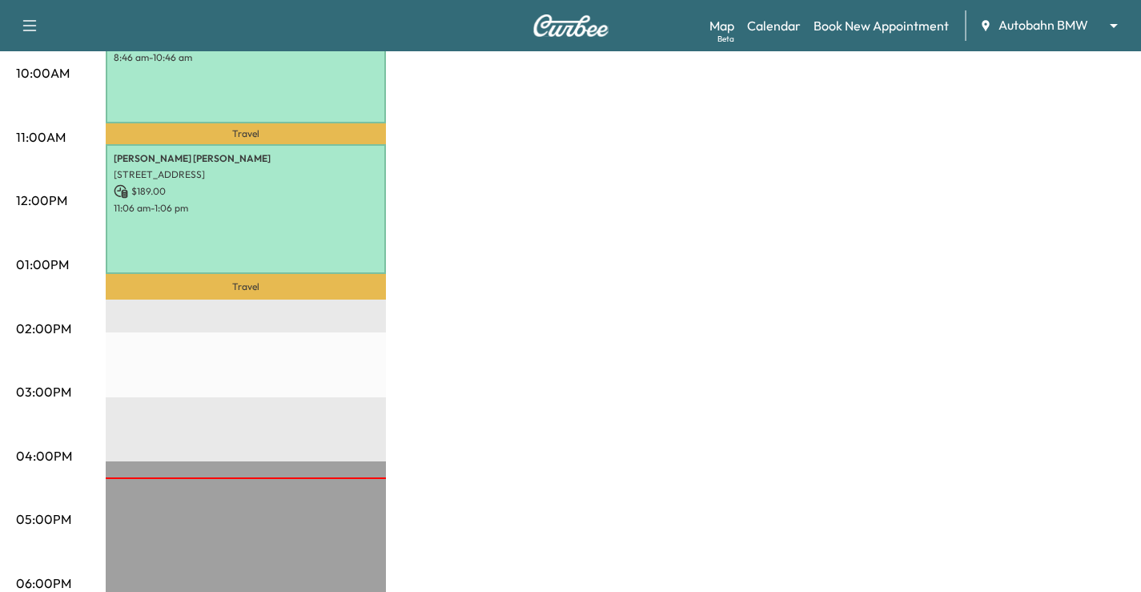
click at [285, 473] on div "Travel Carol Bearden 4401 WARNOCK DR, FORT WORTH, TX 76109, USA $ 189.00 8:46 a…" at bounding box center [246, 332] width 280 height 1035
click at [287, 473] on div "Travel Carol Bearden 4401 WARNOCK DR, FORT WORTH, TX 76109, USA $ 189.00 8:46 a…" at bounding box center [246, 332] width 280 height 1035
click at [296, 477] on div at bounding box center [246, 478] width 280 height 2
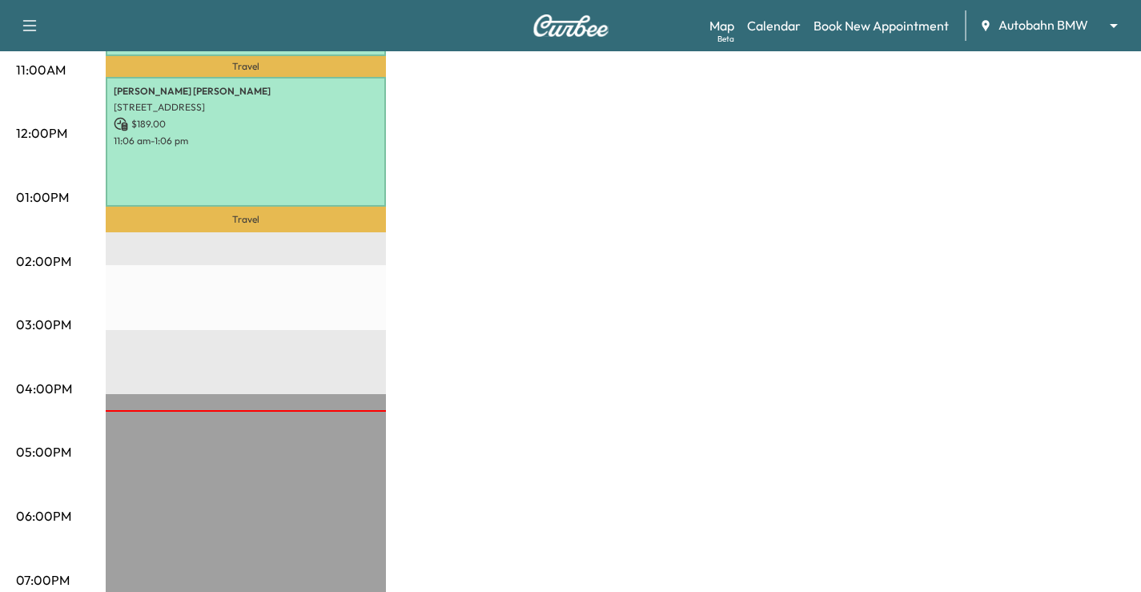
scroll to position [721, 0]
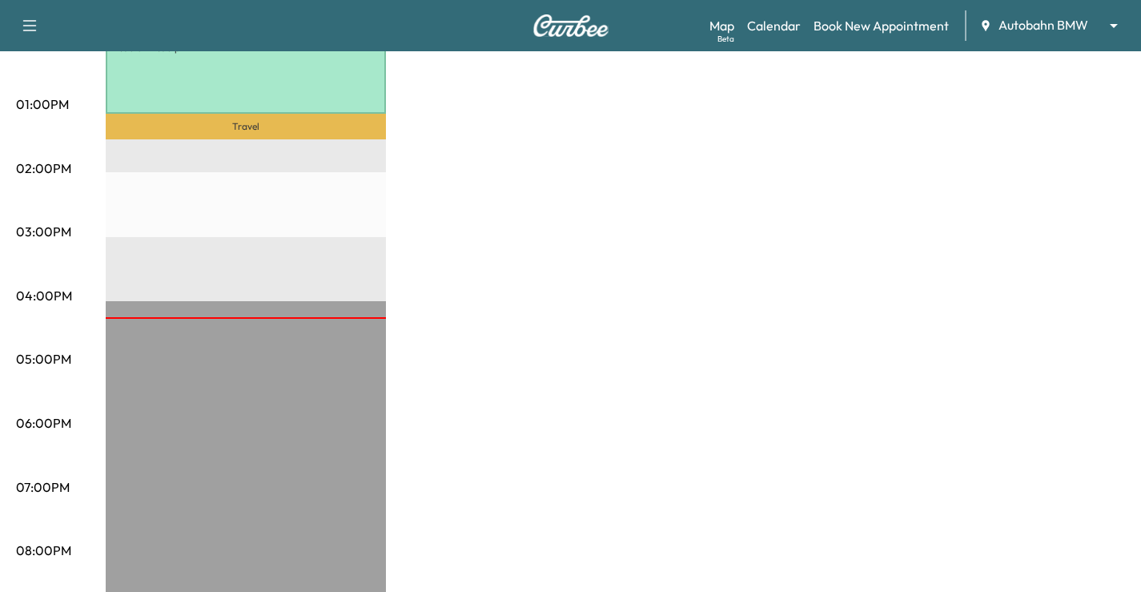
click at [345, 314] on div "Travel Carol Bearden 4401 WARNOCK DR, FORT WORTH, TX 76109, USA $ 189.00 8:46 a…" at bounding box center [246, 172] width 280 height 1035
click at [356, 305] on div "Travel Carol Bearden 4401 WARNOCK DR, FORT WORTH, TX 76109, USA $ 189.00 8:46 a…" at bounding box center [246, 172] width 280 height 1035
click at [364, 317] on div at bounding box center [246, 318] width 280 height 2
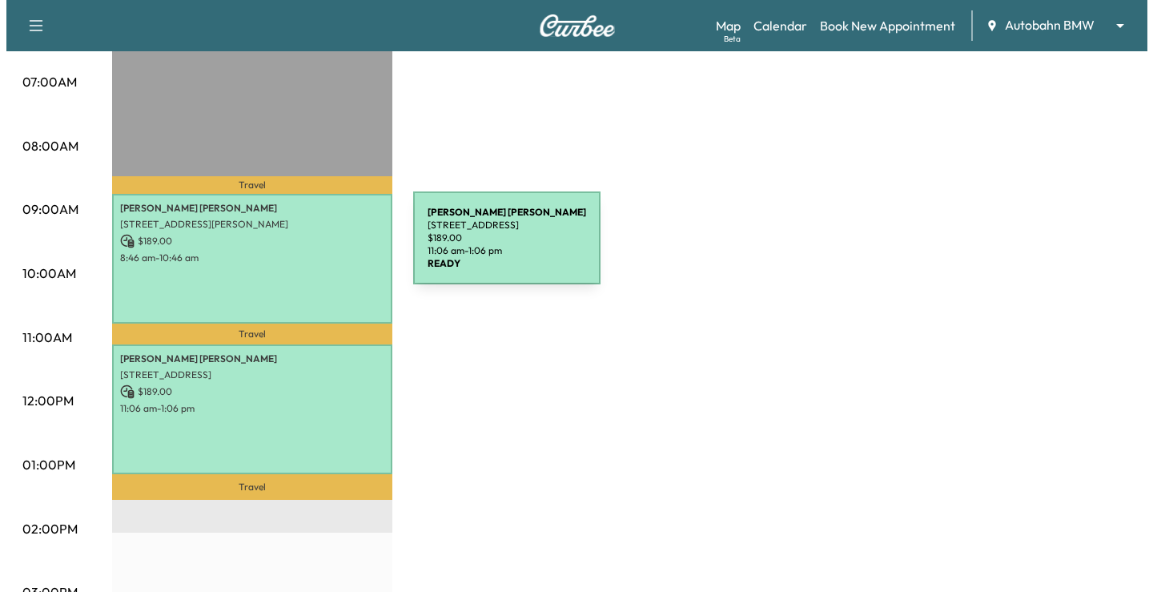
scroll to position [481, 0]
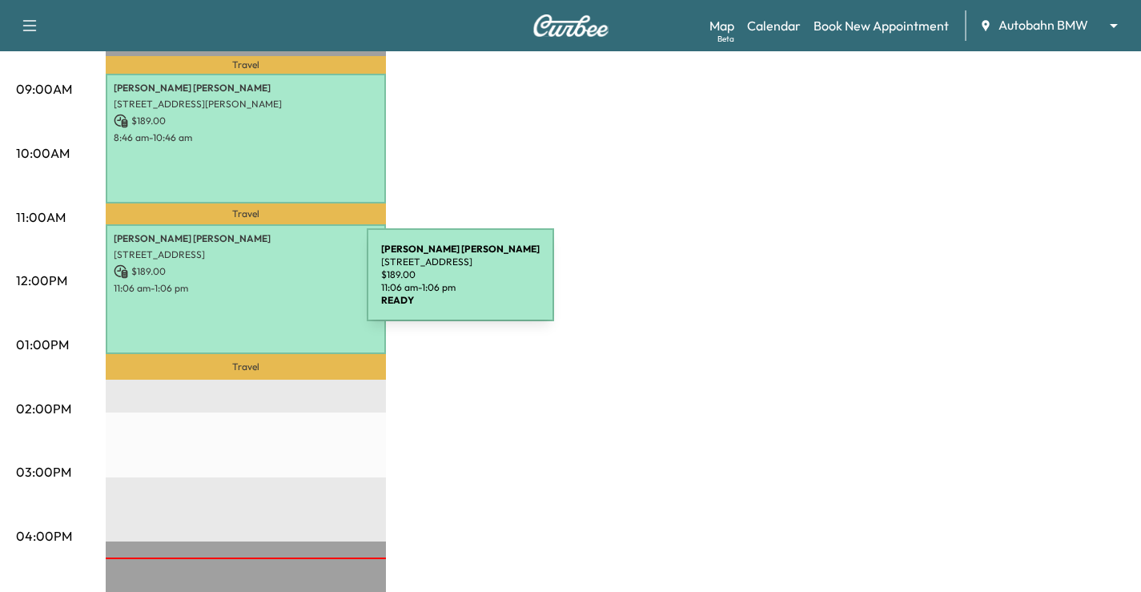
click at [247, 284] on p "11:06 am - 1:06 pm" at bounding box center [246, 288] width 264 height 13
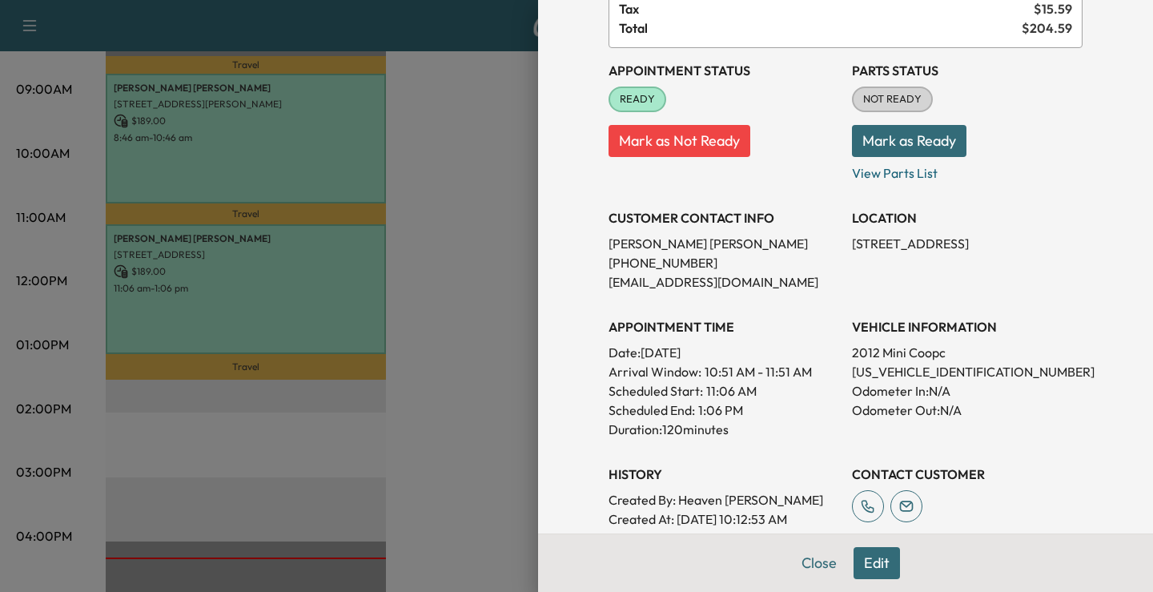
scroll to position [400, 0]
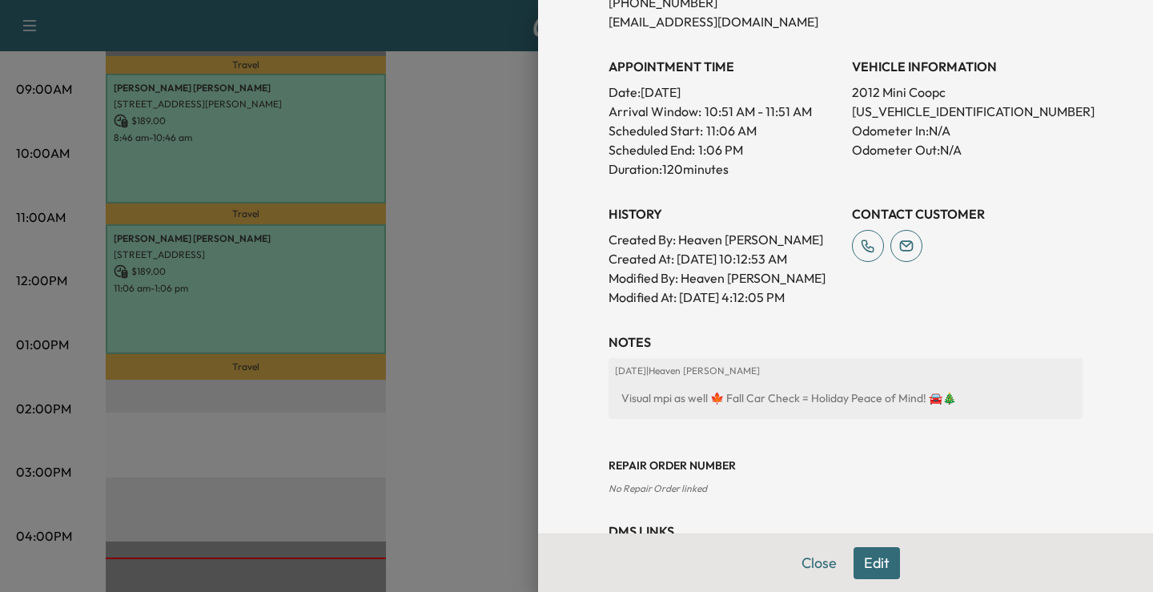
click at [834, 398] on div "Visual mpi as well 🍁 Fall Car Check = Holiday Peace of Mind! 🚘🎄" at bounding box center [845, 398] width 461 height 29
copy div "Visual mpi as well 🍁 Fall Car Check = Holiday Peace of Mind! 🚘🎄"
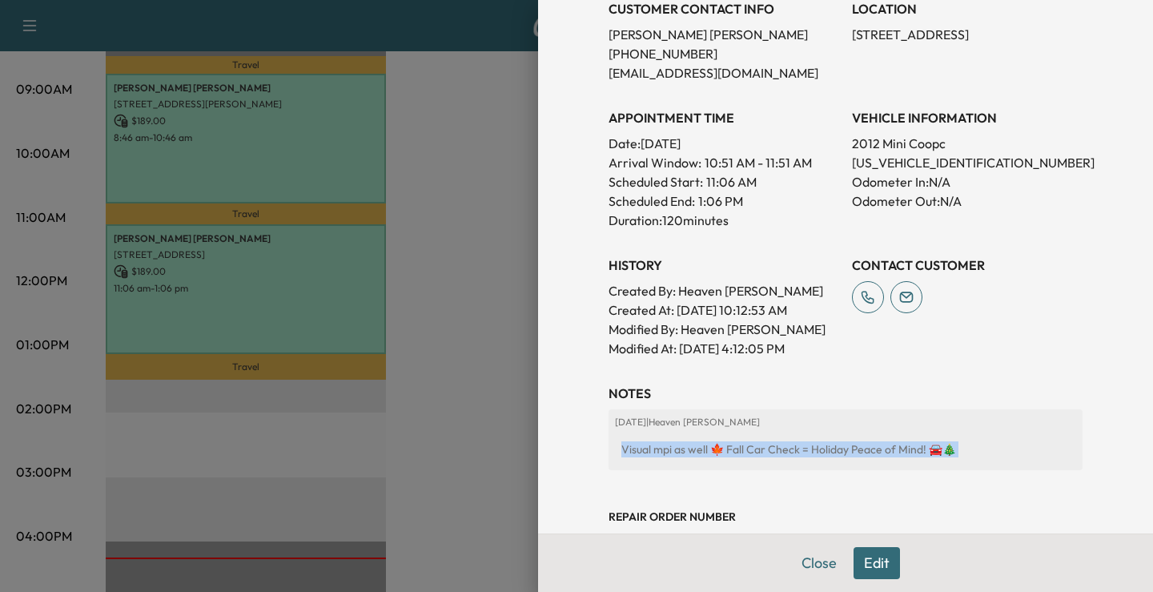
scroll to position [469, 0]
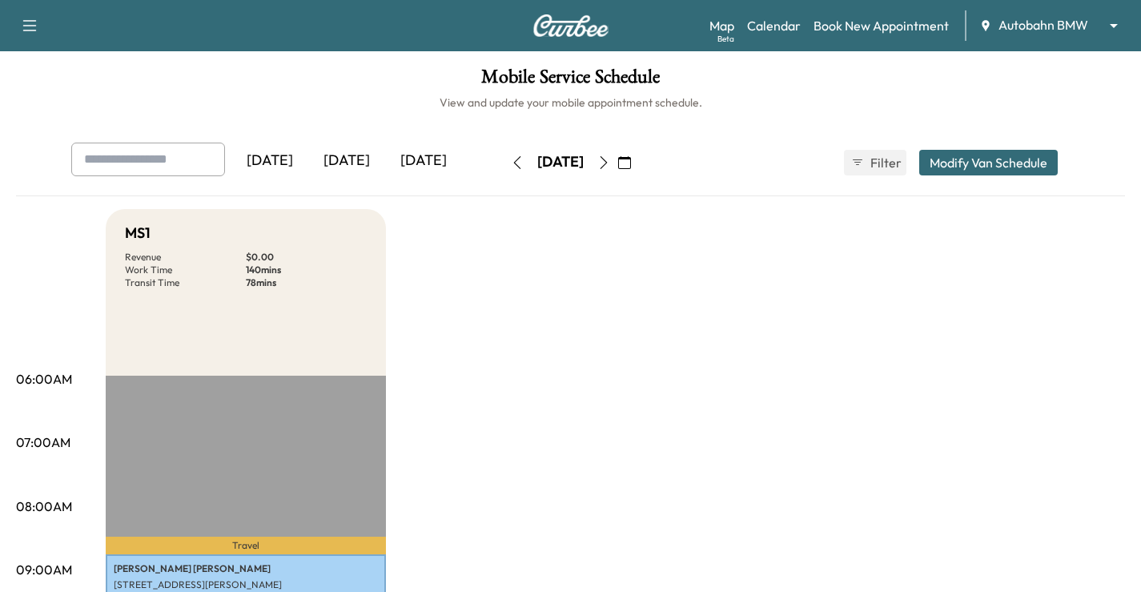
click at [1030, 18] on body "Support Log Out Map Beta Calendar Book New Appointment Autobahn BMW ******** ​ …" at bounding box center [570, 296] width 1141 height 592
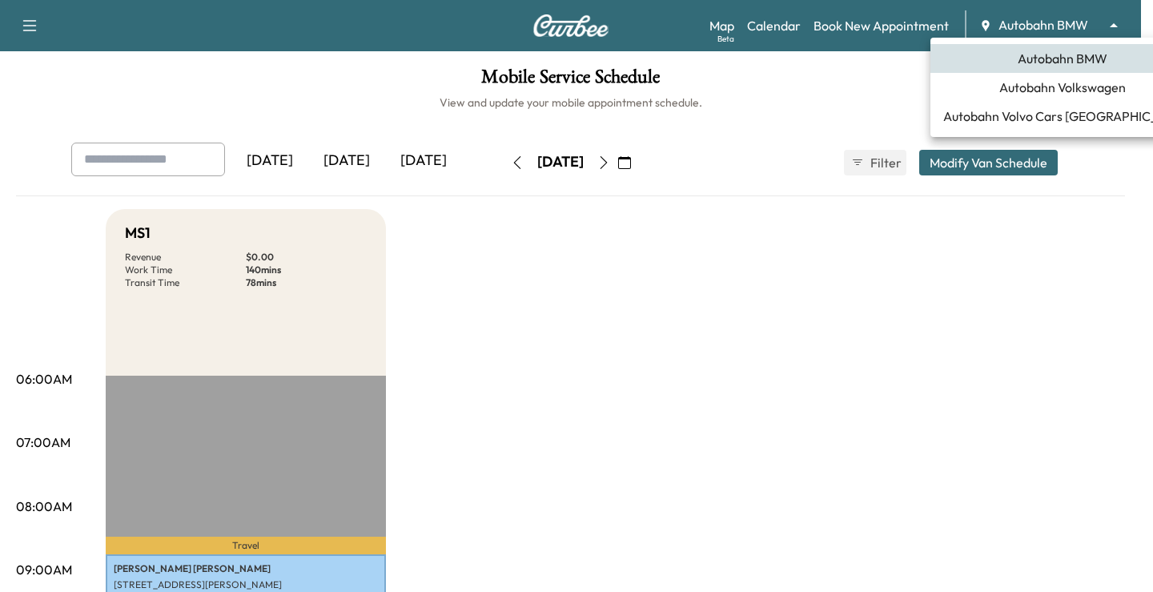
click at [1065, 89] on span "Autobahn Volkswagen" at bounding box center [1062, 87] width 127 height 19
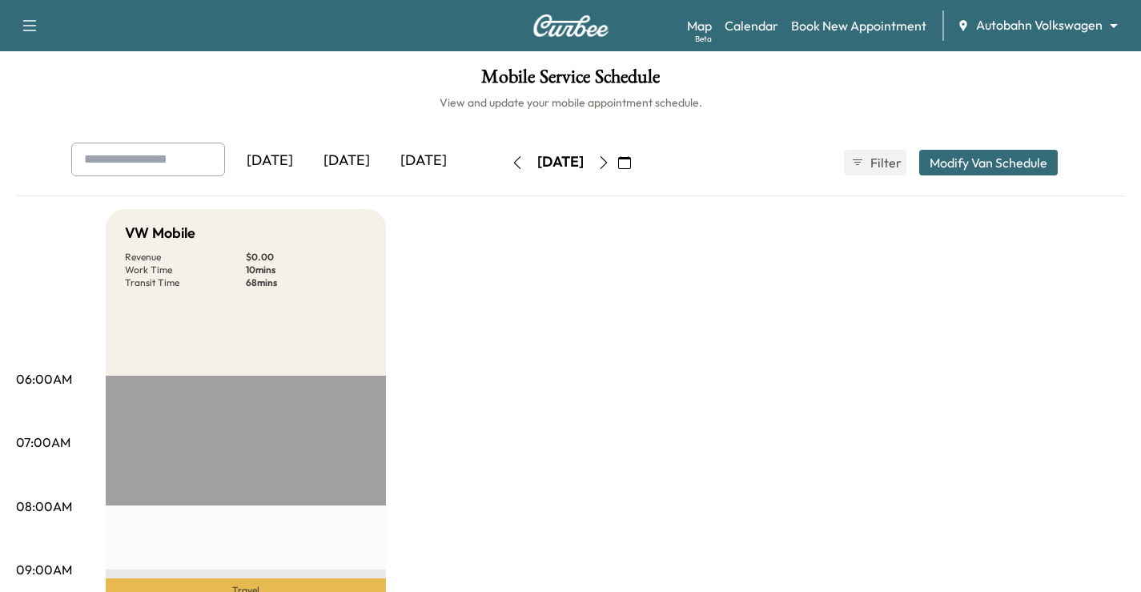
click at [631, 160] on icon "button" at bounding box center [624, 162] width 13 height 13
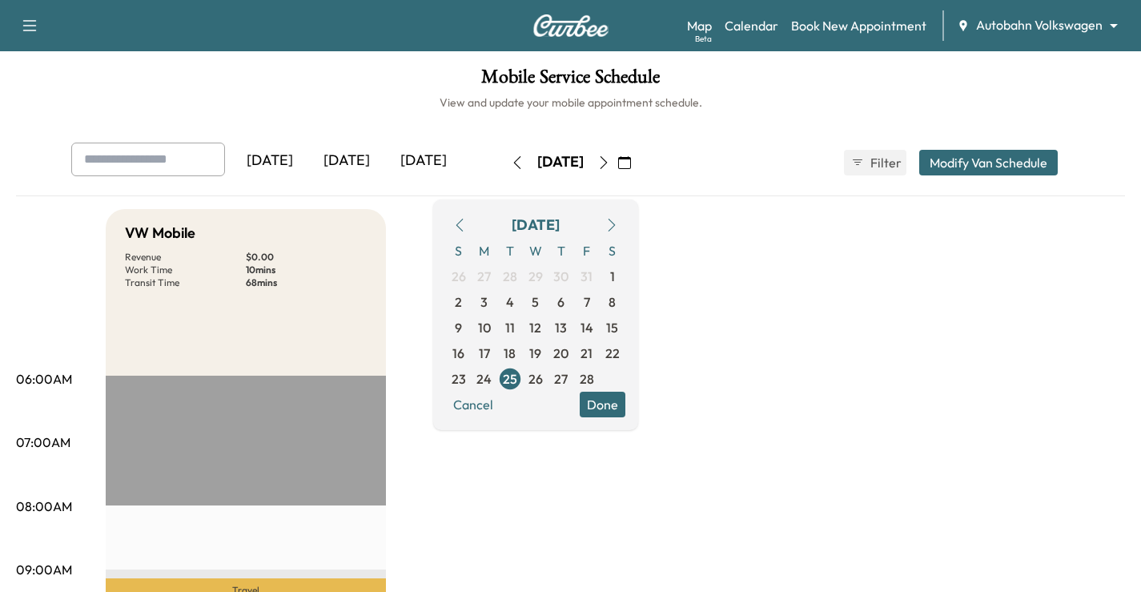
click at [618, 227] on icon "button" at bounding box center [611, 225] width 13 height 13
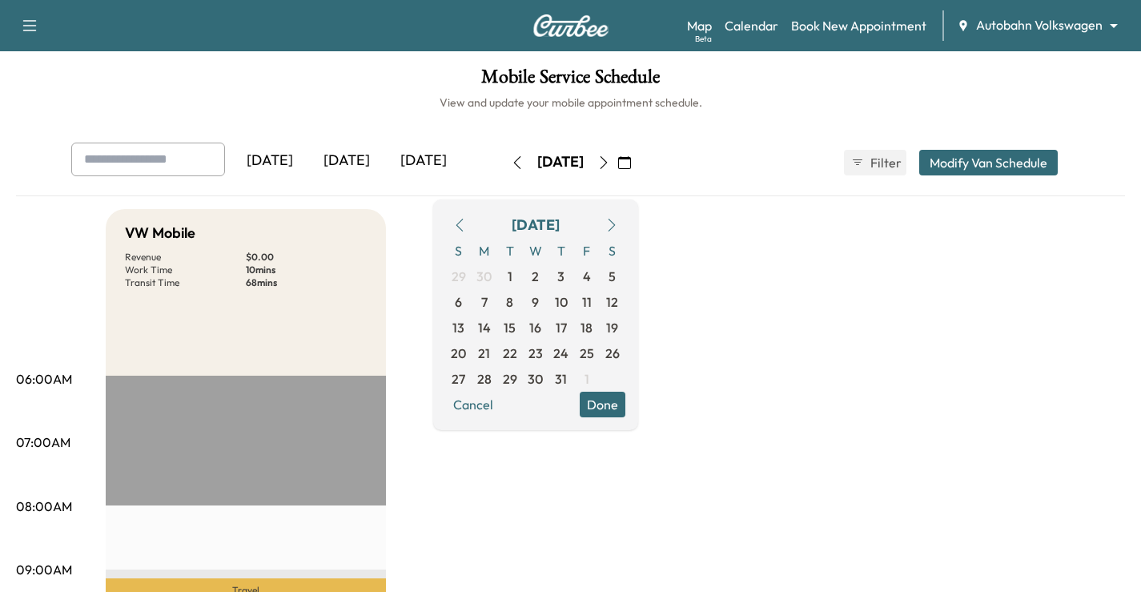
click at [618, 227] on icon "button" at bounding box center [611, 225] width 13 height 13
click at [618, 226] on icon "button" at bounding box center [611, 225] width 13 height 13
click at [565, 279] on span "2" at bounding box center [560, 276] width 7 height 19
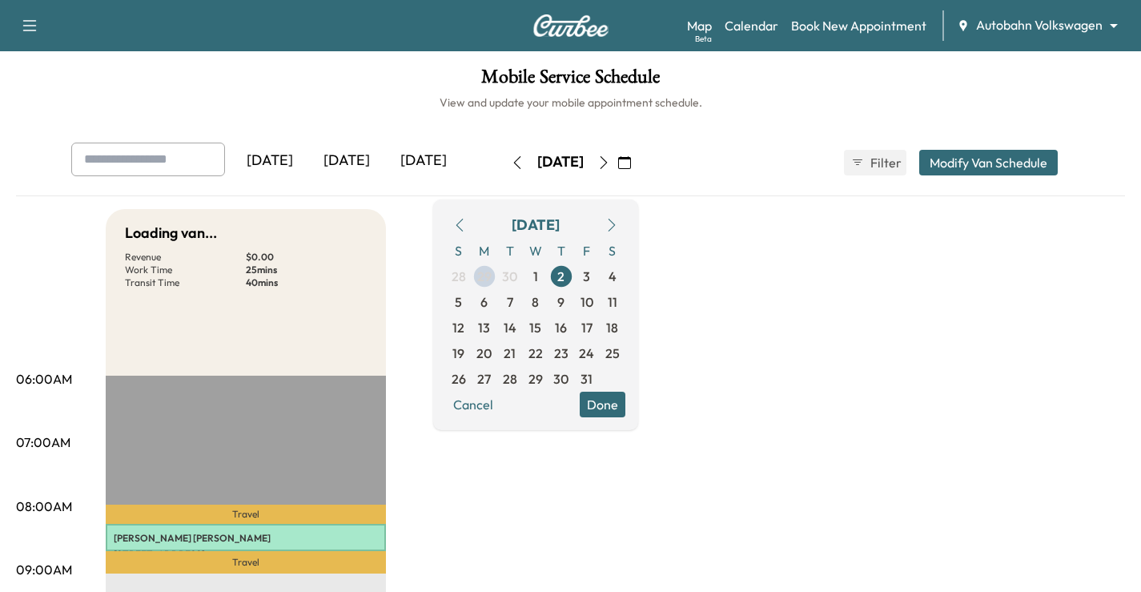
click at [625, 393] on button "Done" at bounding box center [603, 405] width 46 height 26
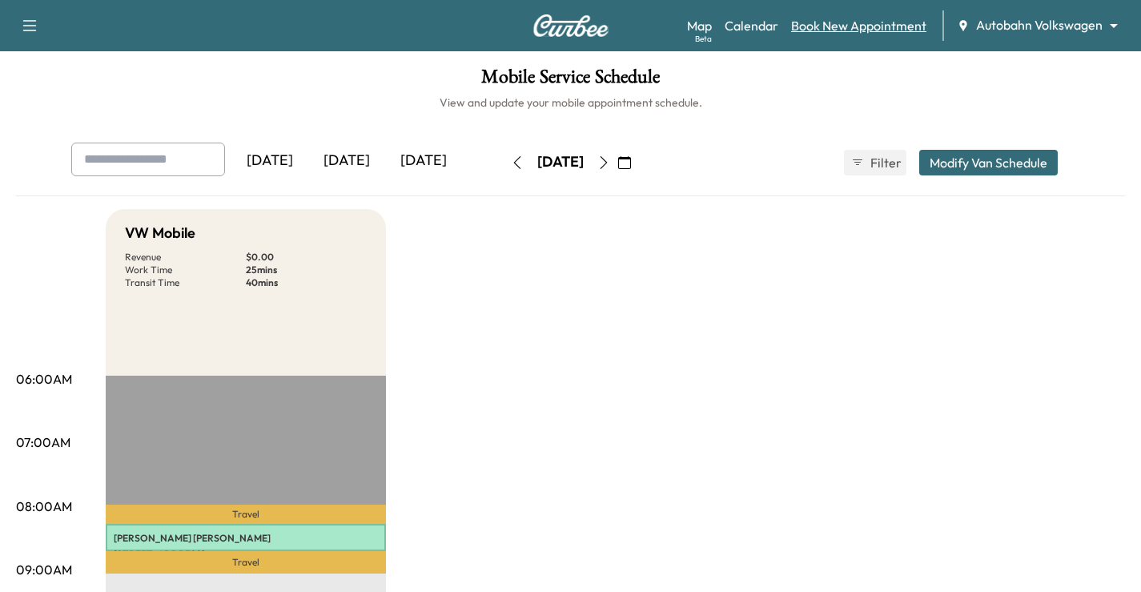
click at [859, 19] on link "Book New Appointment" at bounding box center [858, 25] width 135 height 19
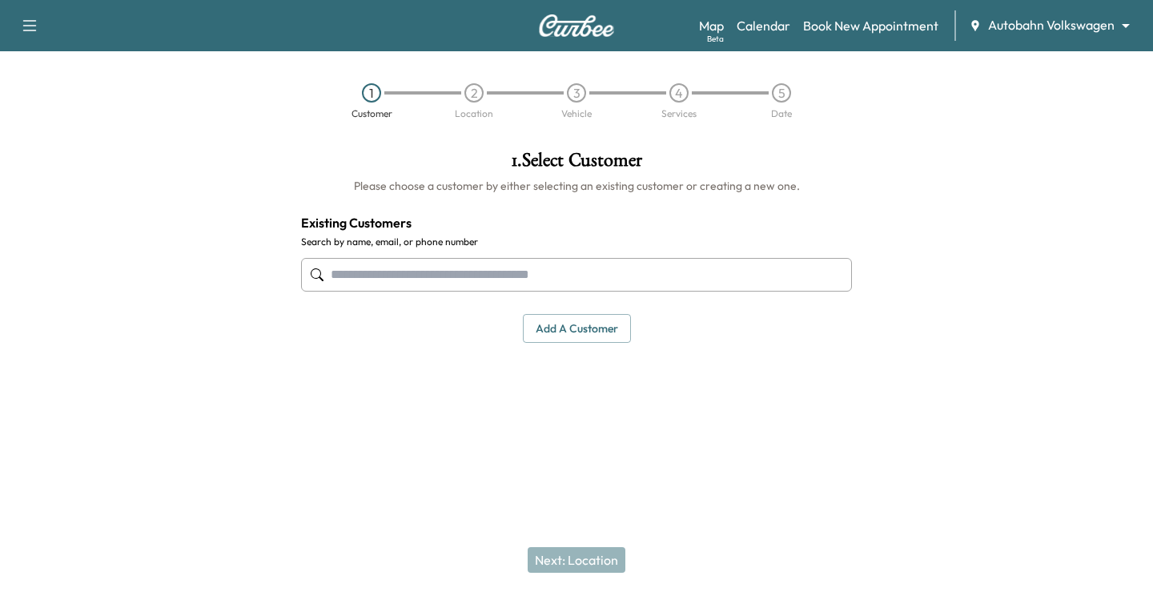
click at [373, 274] on input "text" at bounding box center [576, 275] width 551 height 34
paste input "**********"
type input "**********"
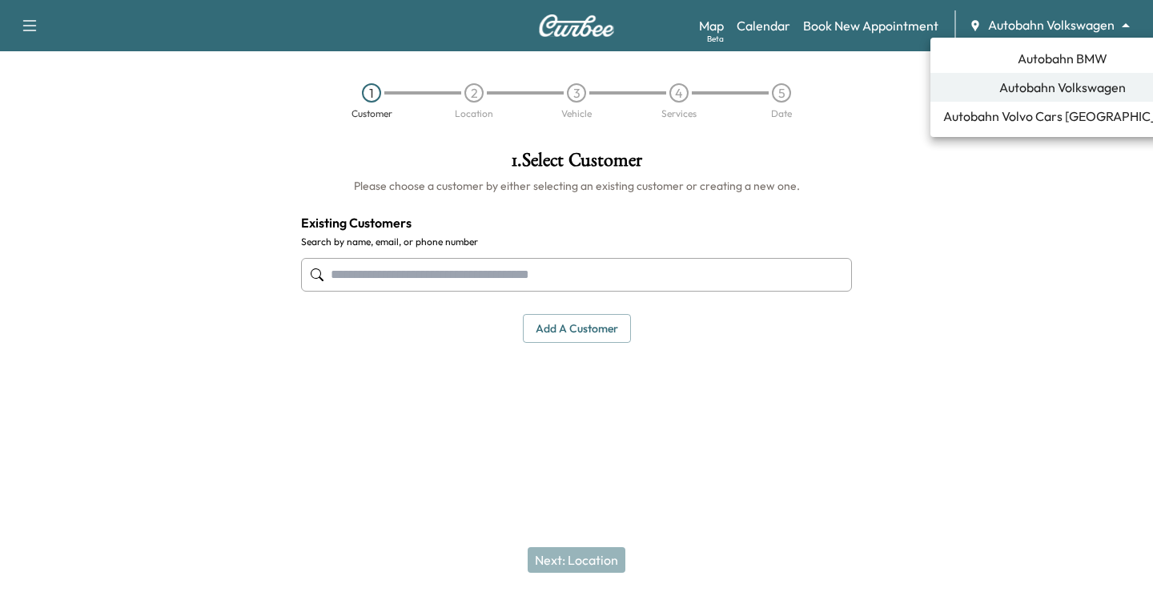
click at [1051, 30] on body "Support Log Out Map Beta Calendar Book New Appointment Autobahn Volkswagen ****…" at bounding box center [576, 296] width 1153 height 592
drag, startPoint x: 684, startPoint y: 364, endPoint x: 633, endPoint y: 315, distance: 70.2
click at [684, 360] on div at bounding box center [576, 296] width 1153 height 592
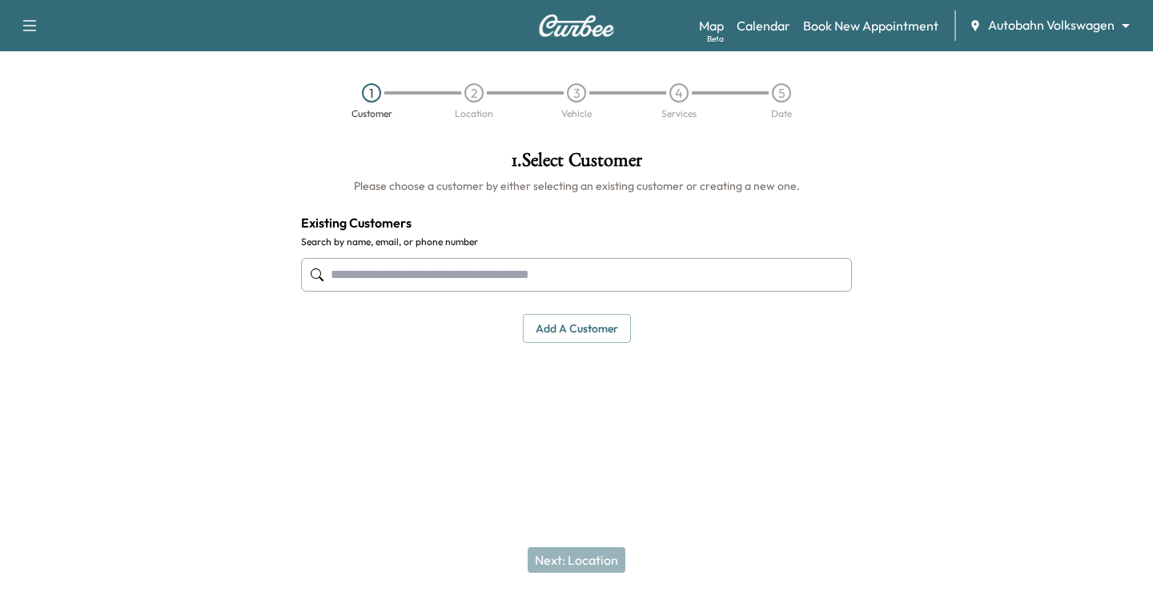
paste input "**********"
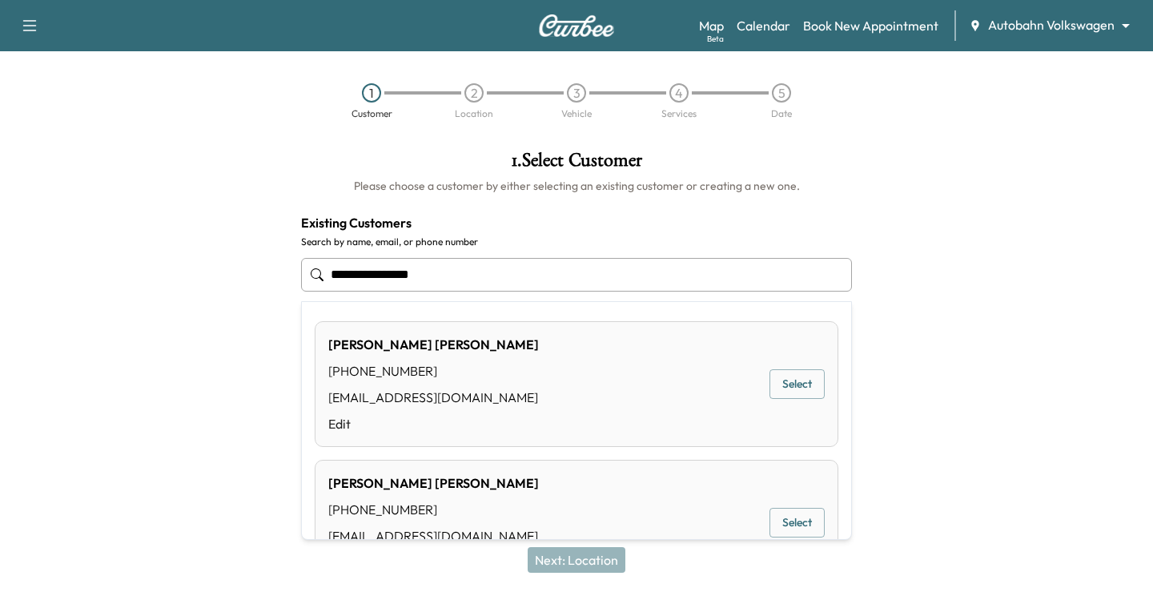
click at [776, 398] on button "Select" at bounding box center [797, 384] width 55 height 30
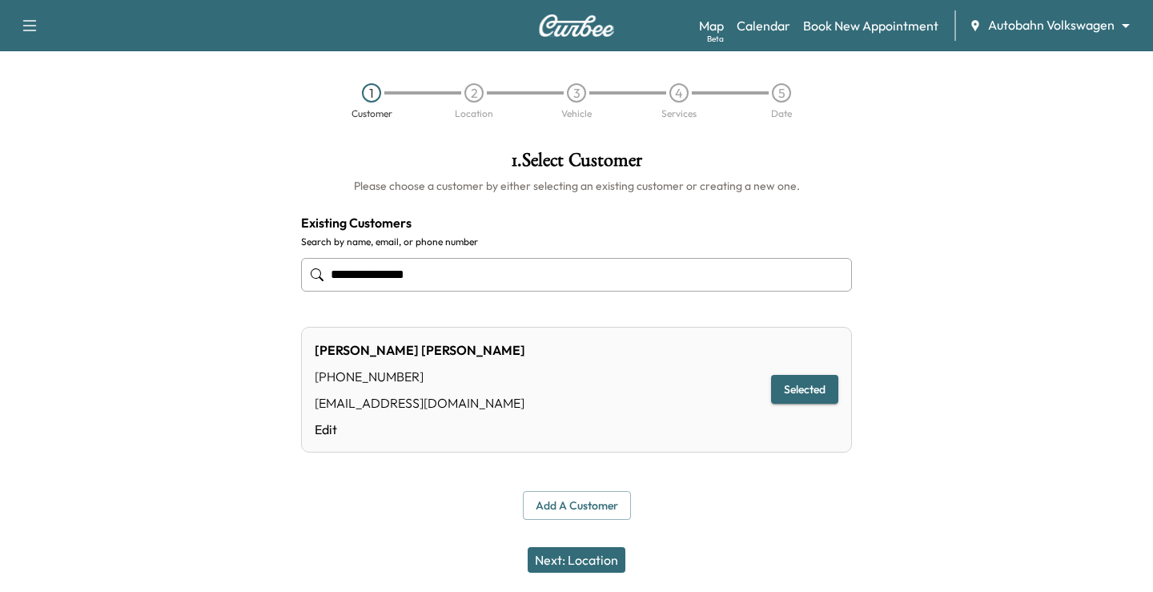
type input "**********"
click at [587, 551] on button "Next: Location" at bounding box center [577, 560] width 98 height 26
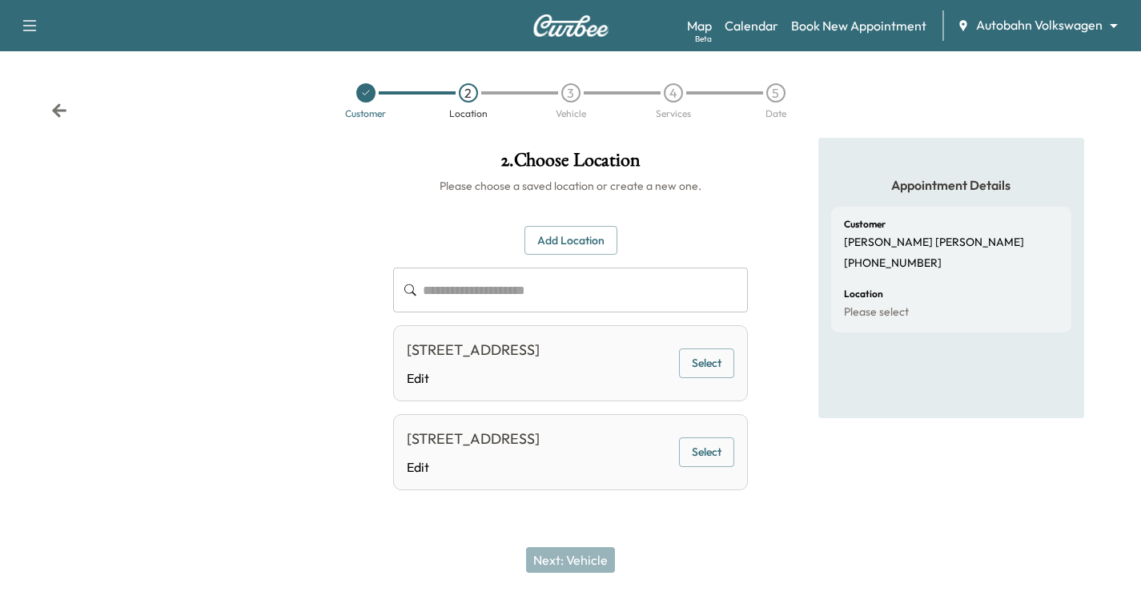
click at [703, 467] on button "Select" at bounding box center [706, 452] width 55 height 30
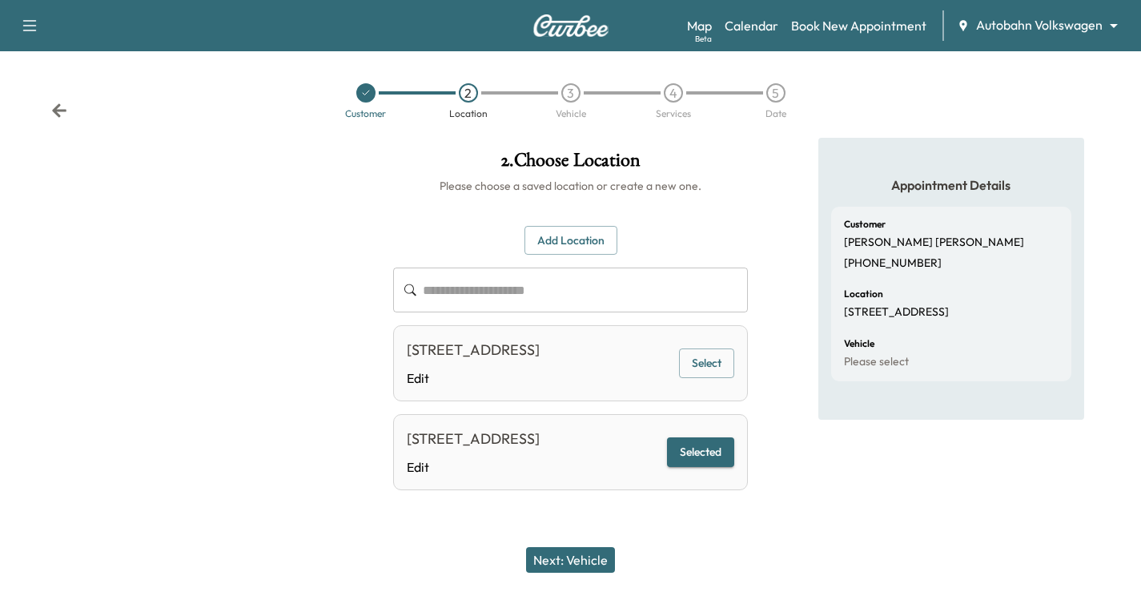
scroll to position [39, 0]
click at [565, 551] on button "Next: Vehicle" at bounding box center [570, 560] width 89 height 26
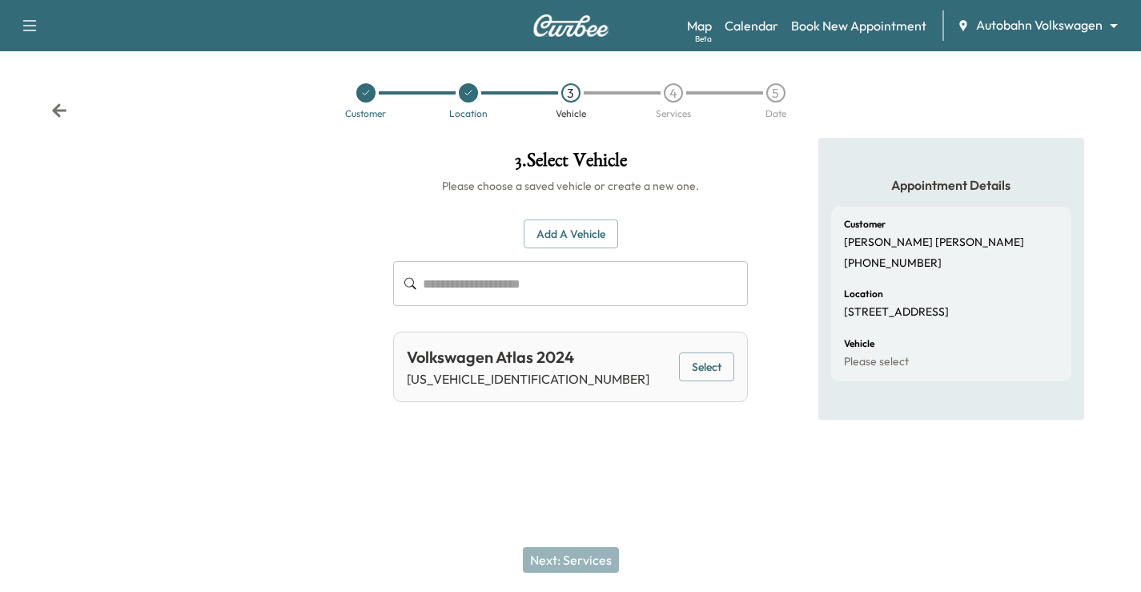
scroll to position [0, 0]
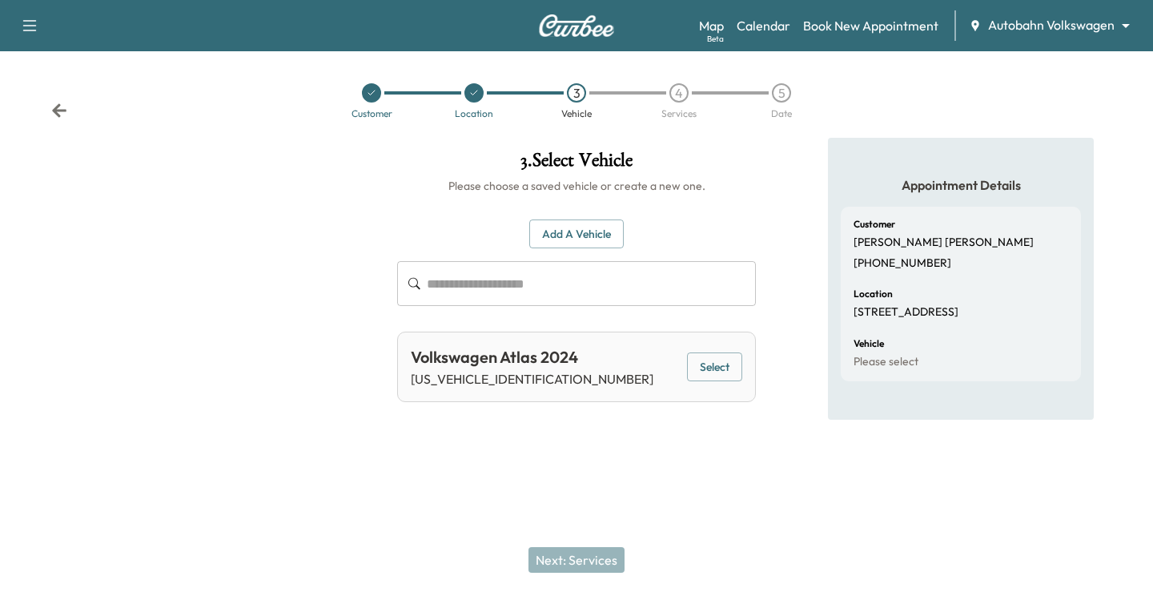
click at [706, 364] on button "Select" at bounding box center [714, 367] width 55 height 30
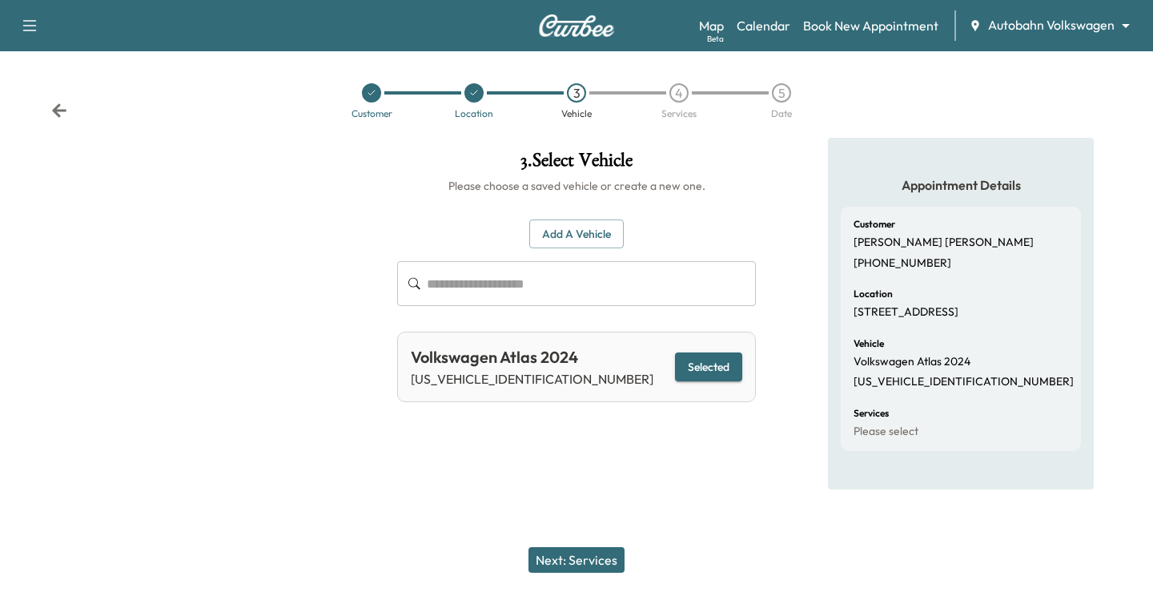
click at [568, 567] on button "Next: Services" at bounding box center [577, 560] width 96 height 26
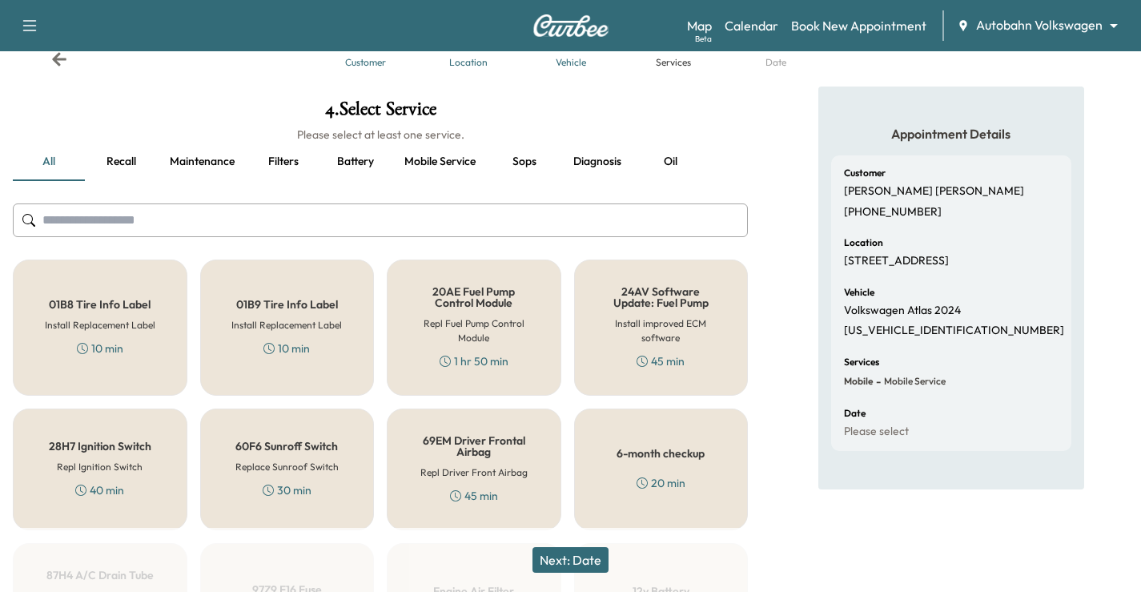
scroll to position [80, 0]
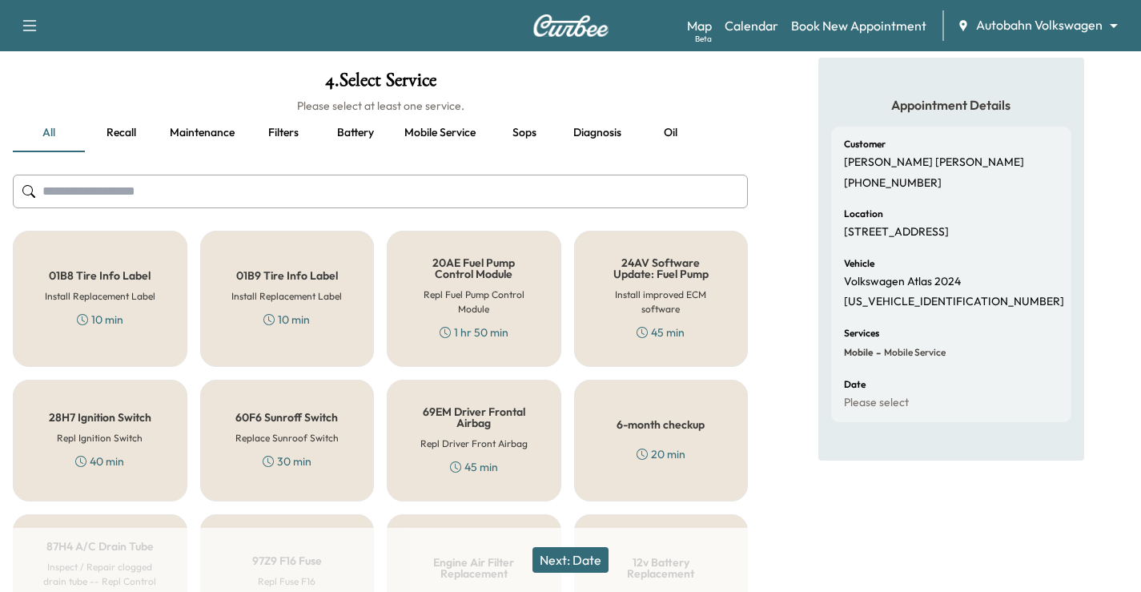
click at [330, 207] on input "text" at bounding box center [380, 192] width 735 height 34
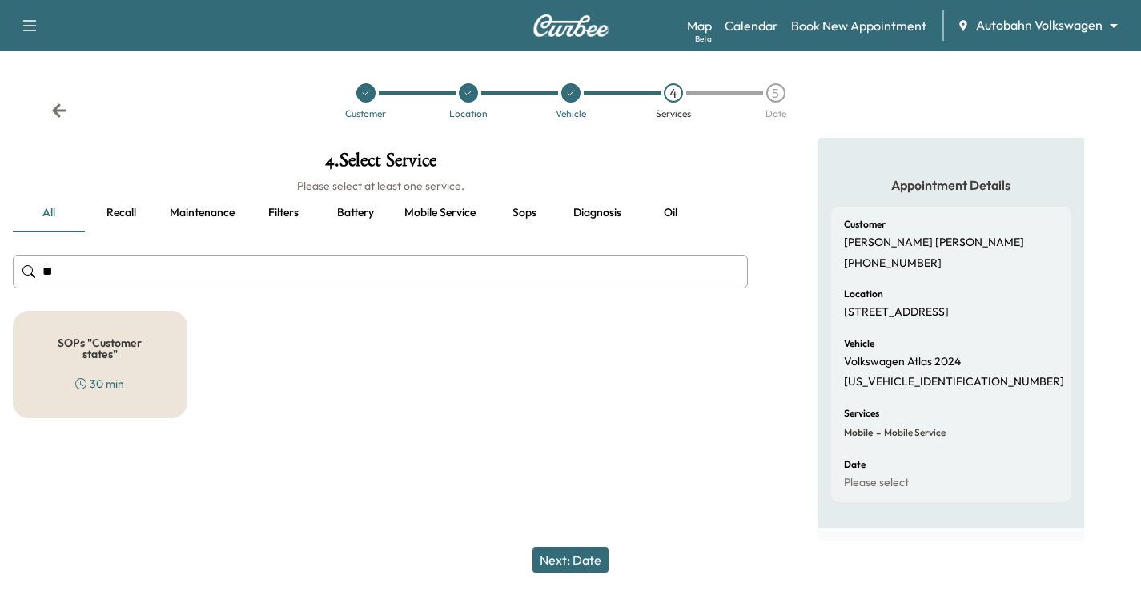
scroll to position [14, 0]
type input "****"
click at [129, 337] on h5 "SOPs "Customer states"" at bounding box center [100, 348] width 122 height 22
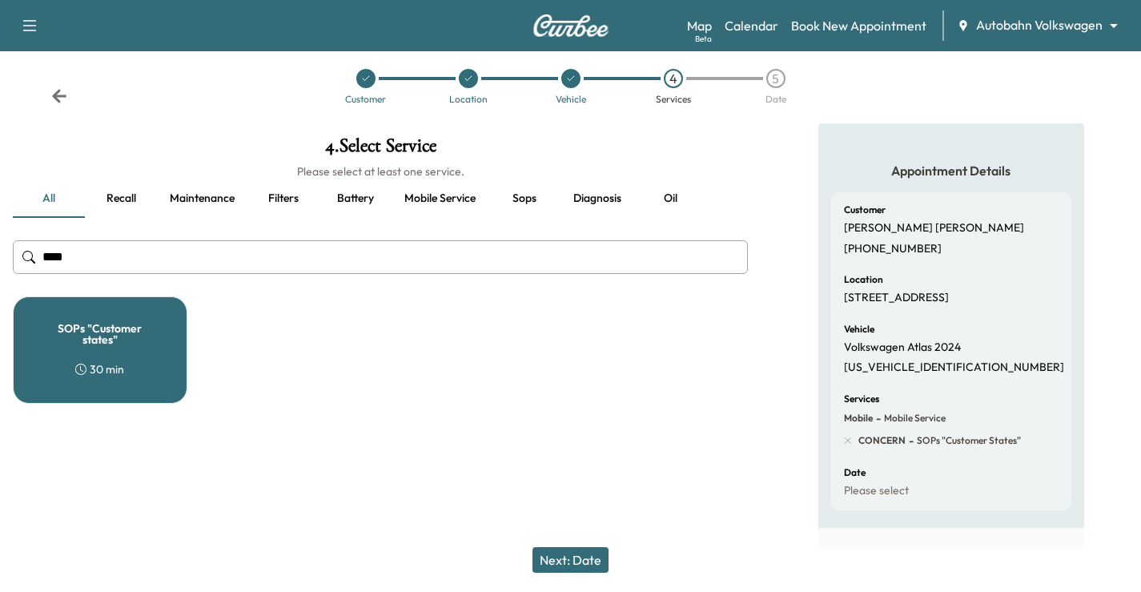
click at [602, 548] on button "Next: Date" at bounding box center [571, 560] width 76 height 26
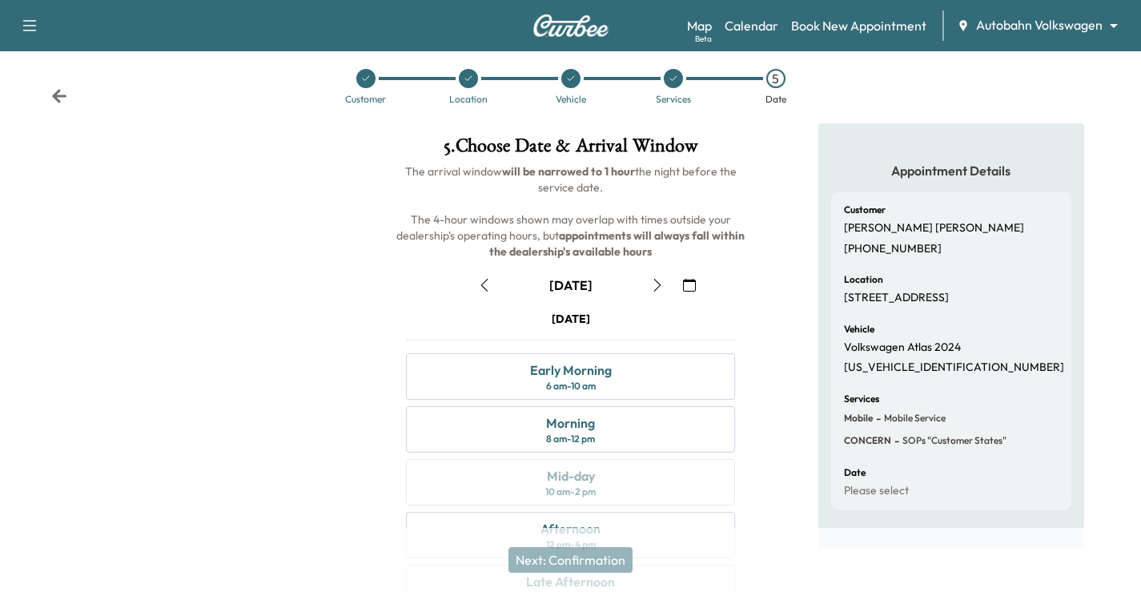
click at [694, 279] on icon "button" at bounding box center [689, 285] width 13 height 13
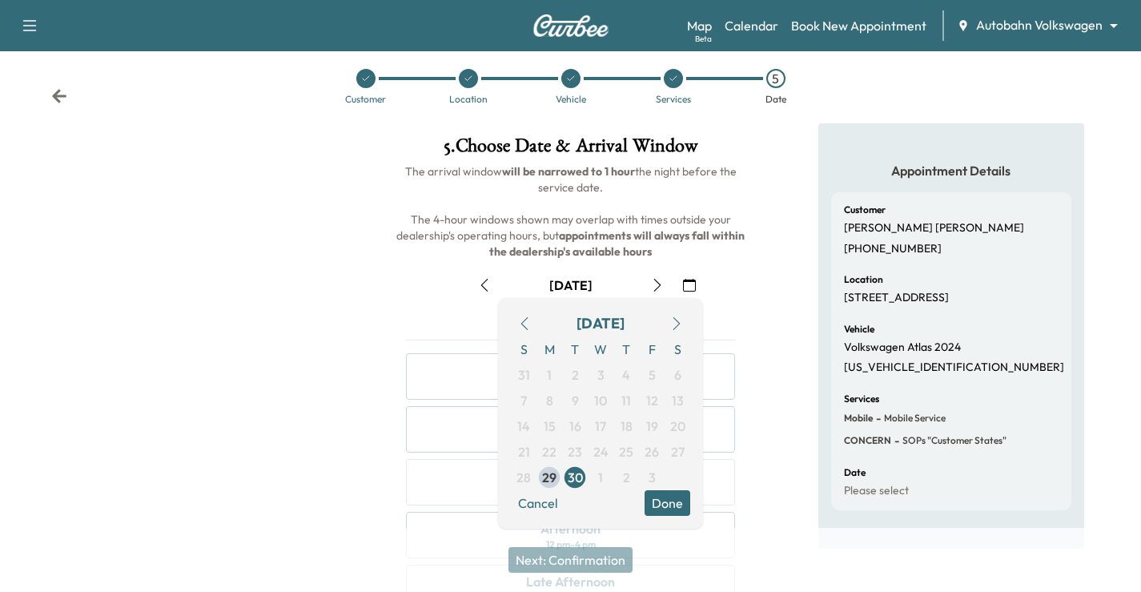
click at [670, 320] on icon "button" at bounding box center [676, 323] width 13 height 13
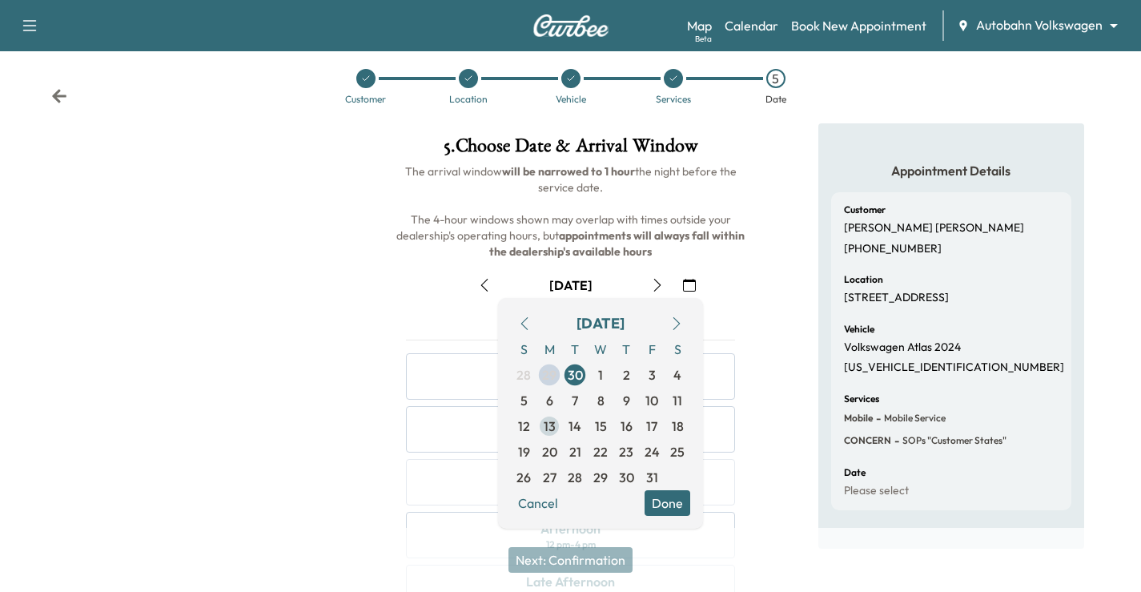
click at [545, 422] on span "13" at bounding box center [550, 425] width 12 height 19
click at [670, 501] on button "Done" at bounding box center [668, 503] width 46 height 26
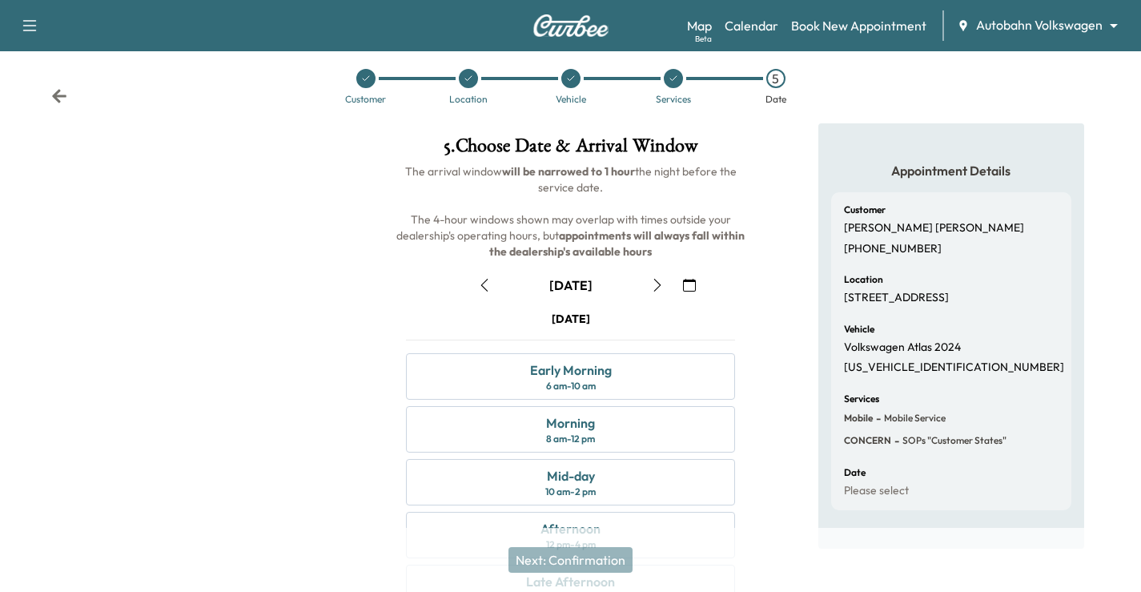
click at [688, 300] on div "October [DATE] S M T W T F S 28 29 30 1 2 3 4 5 6 7 8 9 10 11 12 13 14 15 16 17…" at bounding box center [570, 491] width 355 height 464
click at [690, 284] on icon "button" at bounding box center [689, 285] width 13 height 13
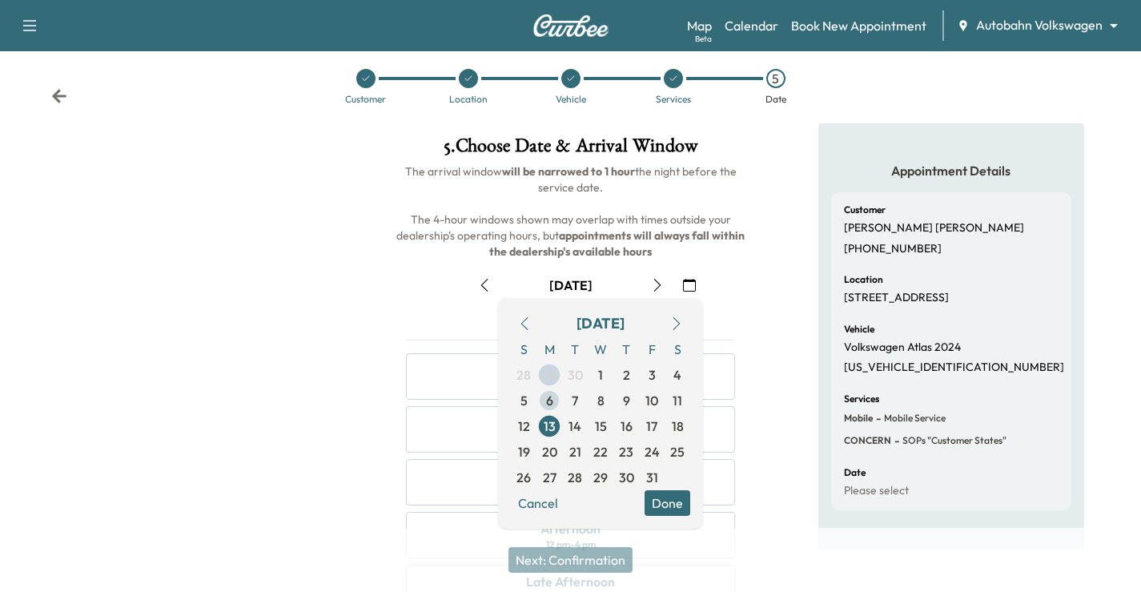
click at [553, 399] on span "6" at bounding box center [550, 401] width 26 height 26
click at [597, 370] on span "1" at bounding box center [601, 375] width 26 height 26
click at [658, 501] on button "Done" at bounding box center [668, 503] width 46 height 26
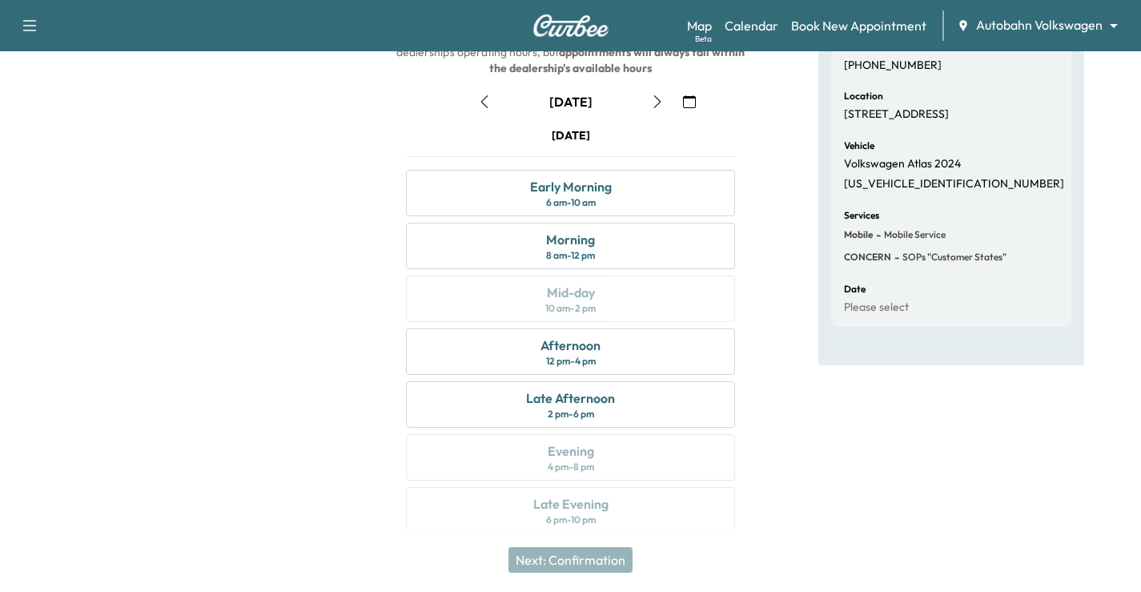
scroll to position [210, 0]
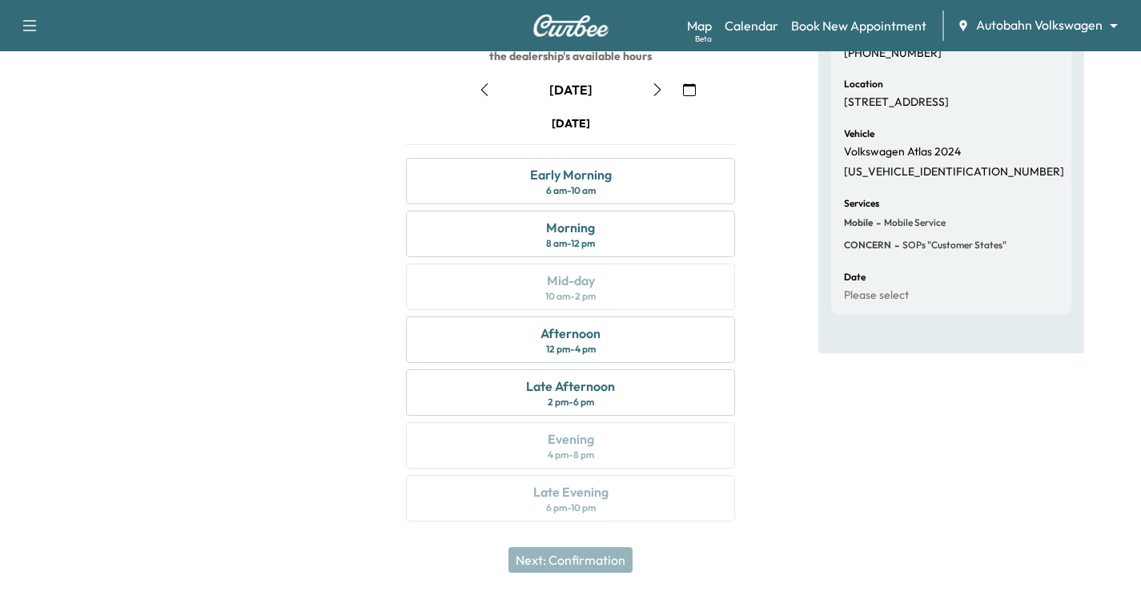
drag, startPoint x: 937, startPoint y: 475, endPoint x: 582, endPoint y: 219, distance: 437.7
click at [933, 469] on div "Appointment Details Customer [PERSON_NAME] [PHONE_NUMBER] Location [STREET_ADDR…" at bounding box center [951, 234] width 266 height 613
click at [609, 235] on div "Morning 8 am - 12 pm" at bounding box center [570, 234] width 329 height 46
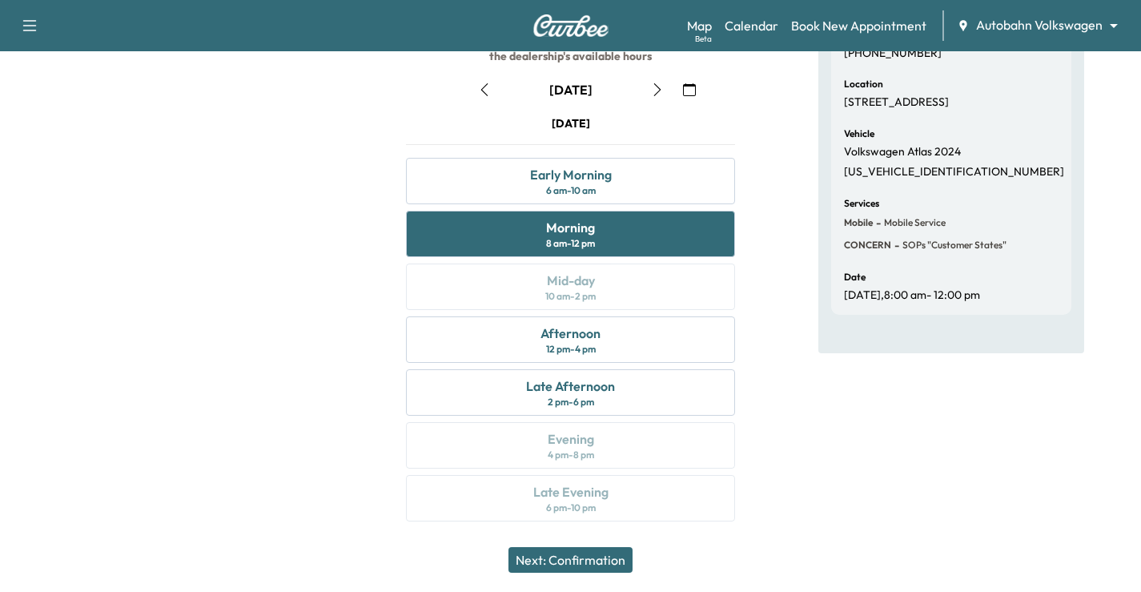
drag, startPoint x: 597, startPoint y: 565, endPoint x: 598, endPoint y: 556, distance: 9.7
click at [597, 560] on button "Next: Confirmation" at bounding box center [571, 560] width 124 height 26
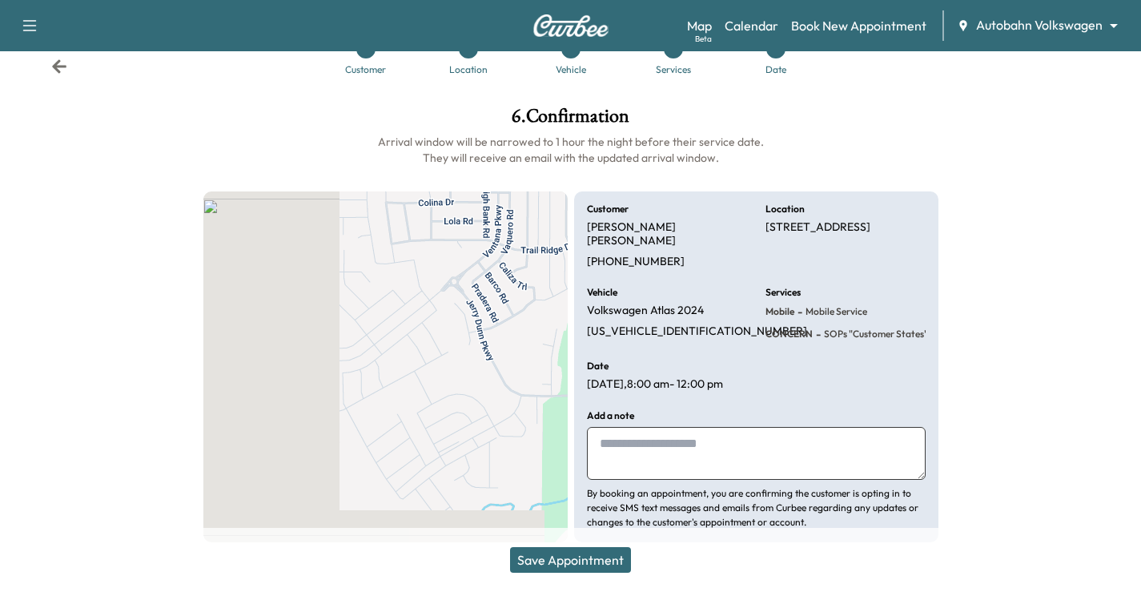
click at [608, 427] on textarea at bounding box center [756, 453] width 339 height 53
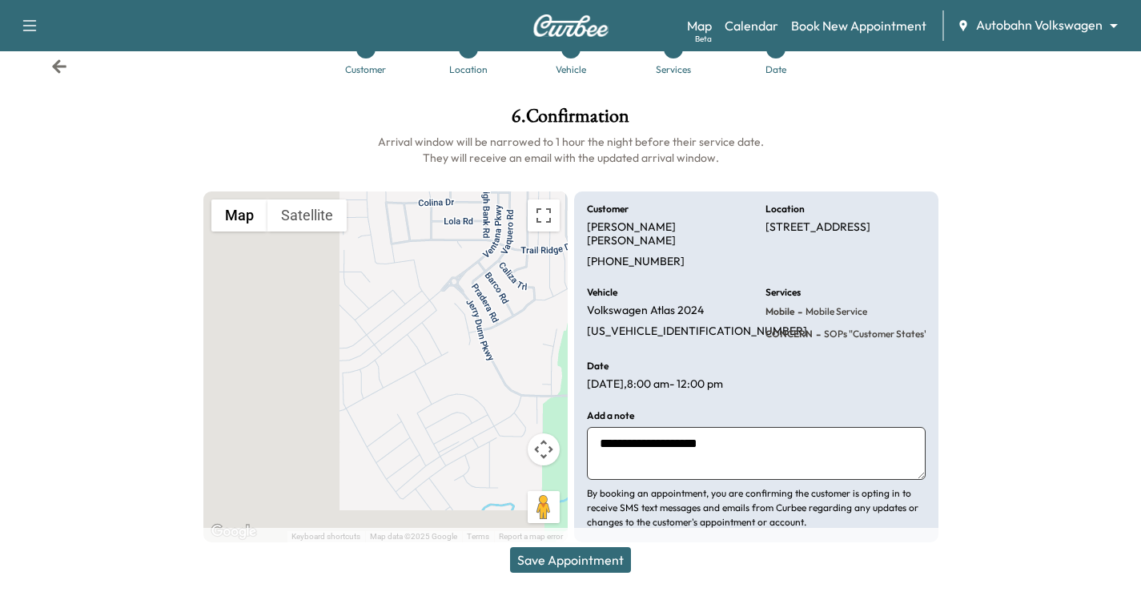
type textarea "**********"
click at [63, 72] on icon at bounding box center [59, 66] width 16 height 16
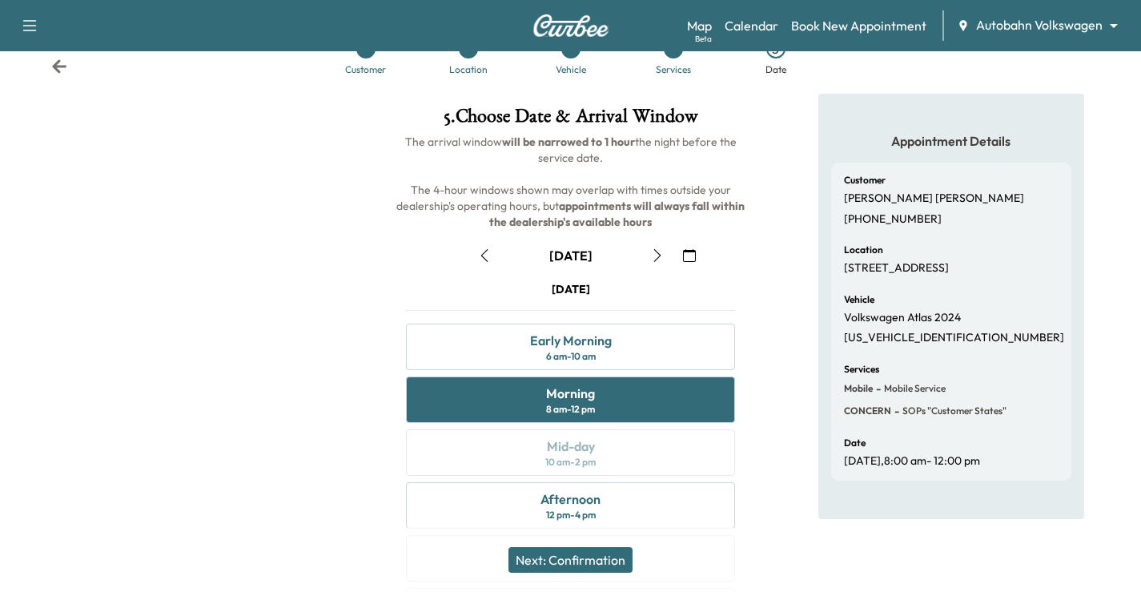
click at [62, 59] on icon at bounding box center [59, 66] width 16 height 16
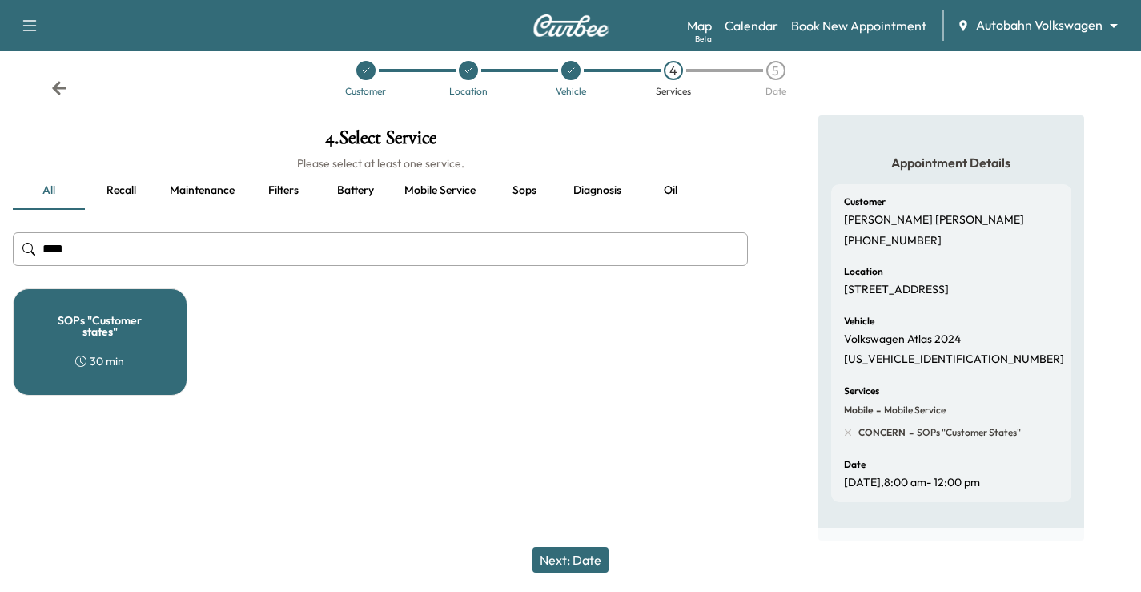
scroll to position [37, 0]
click at [149, 245] on input "****" at bounding box center [380, 249] width 735 height 34
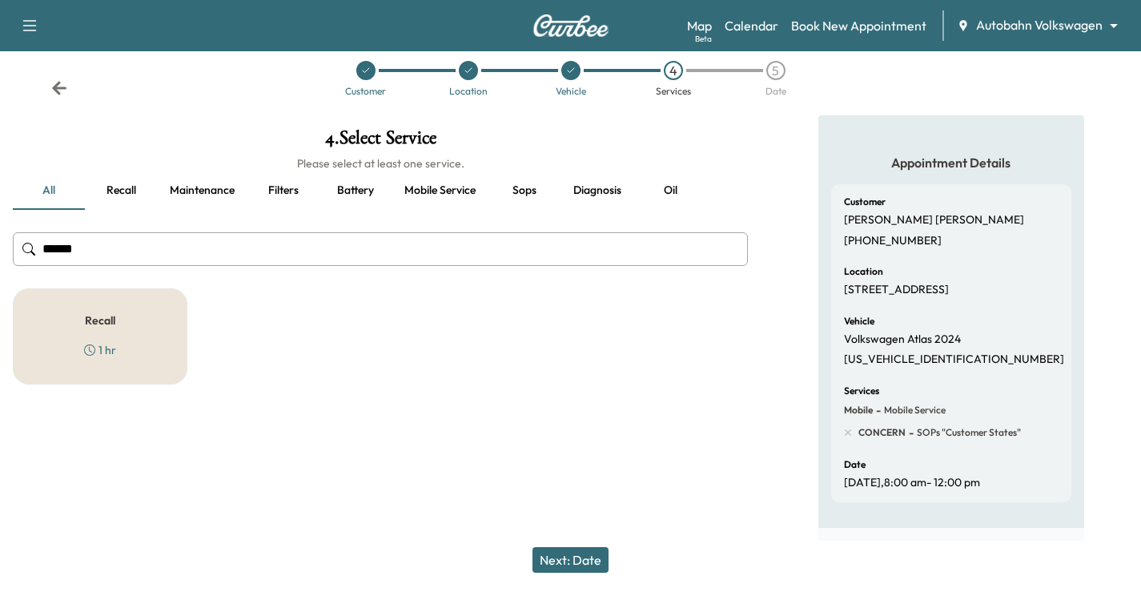
type input "******"
click at [70, 307] on div "Recall 1 hr" at bounding box center [100, 336] width 175 height 96
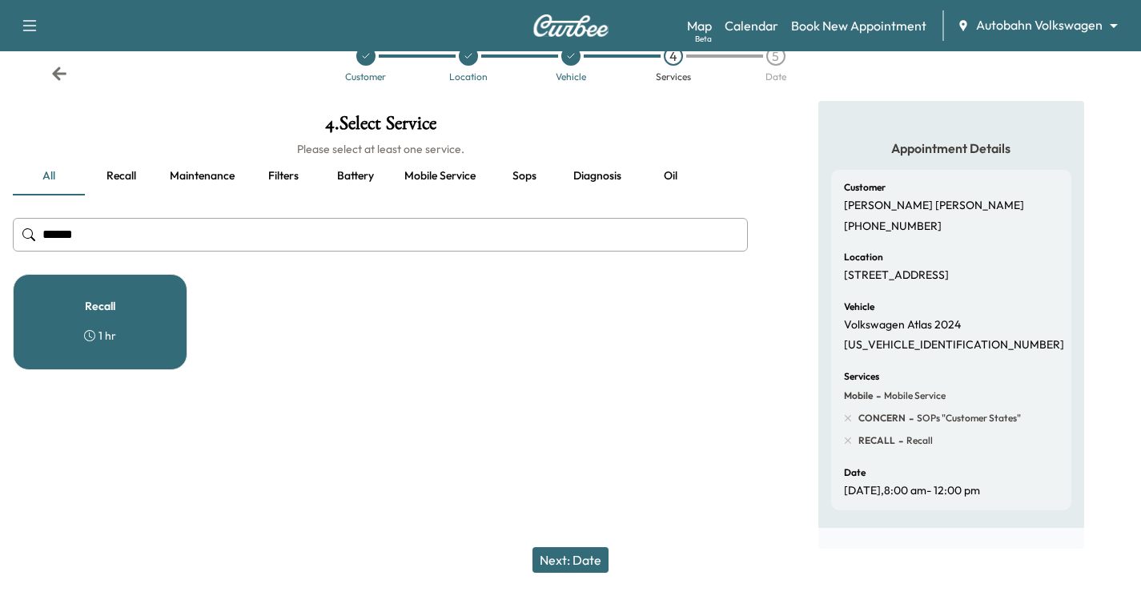
click at [588, 561] on button "Next: Date" at bounding box center [571, 560] width 76 height 26
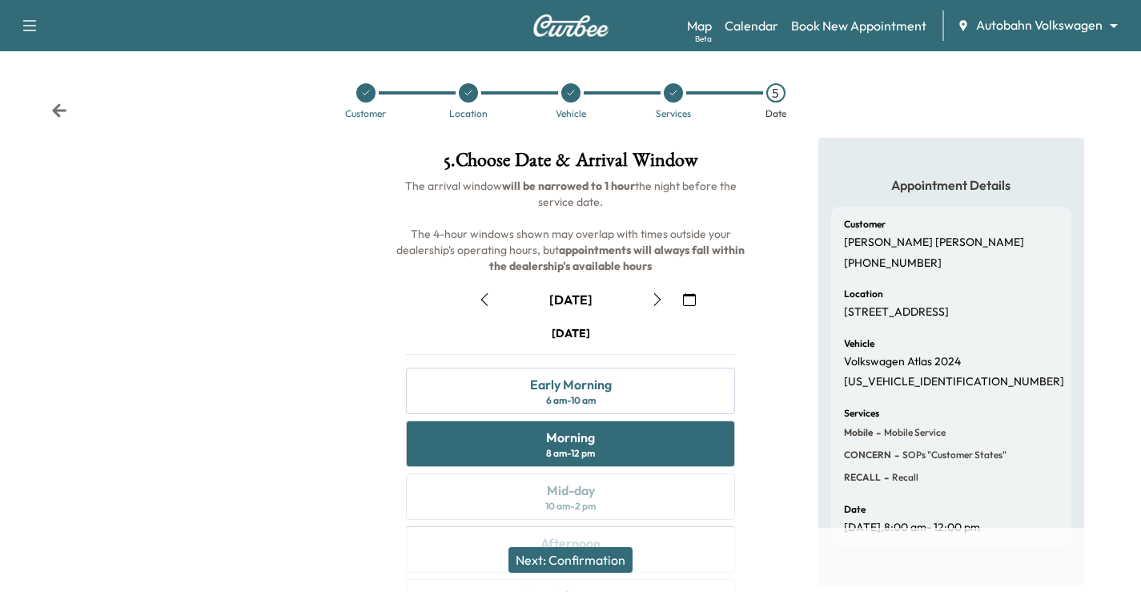
click at [910, 258] on p "[PHONE_NUMBER]" at bounding box center [893, 263] width 98 height 14
click at [911, 258] on p "[PHONE_NUMBER]" at bounding box center [893, 263] width 98 height 14
click at [921, 263] on div "Customer [PERSON_NAME] [PHONE_NUMBER]" at bounding box center [951, 244] width 215 height 50
click at [67, 110] on div "Customer Location Vehicle Services 5 Date" at bounding box center [570, 101] width 1141 height 74
click at [66, 109] on icon at bounding box center [59, 111] width 16 height 16
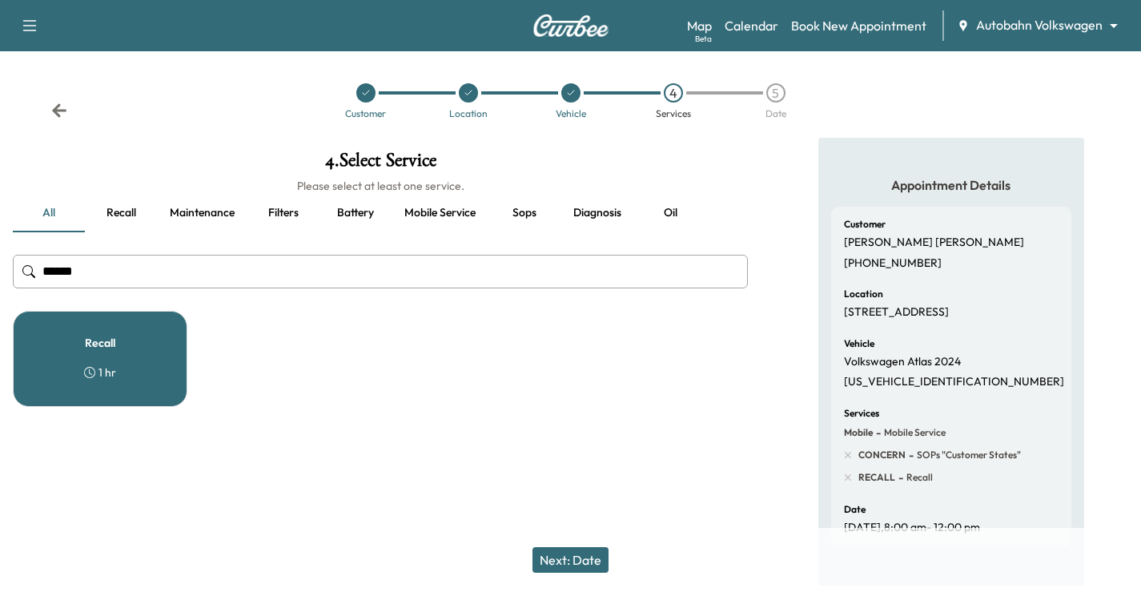
click at [66, 109] on icon at bounding box center [59, 111] width 16 height 16
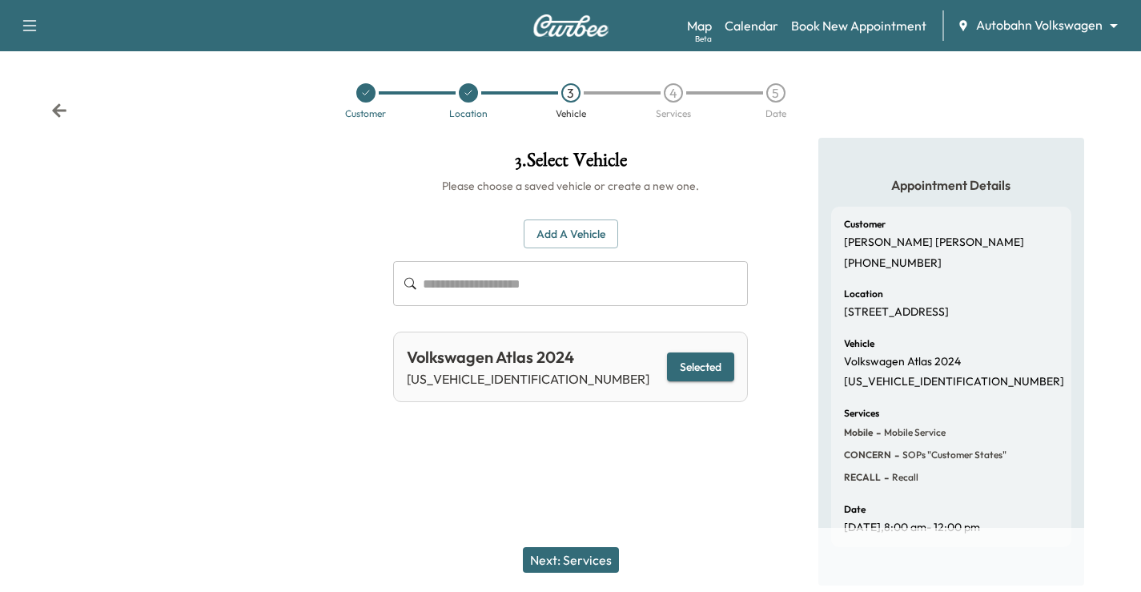
click at [66, 109] on icon at bounding box center [59, 111] width 16 height 16
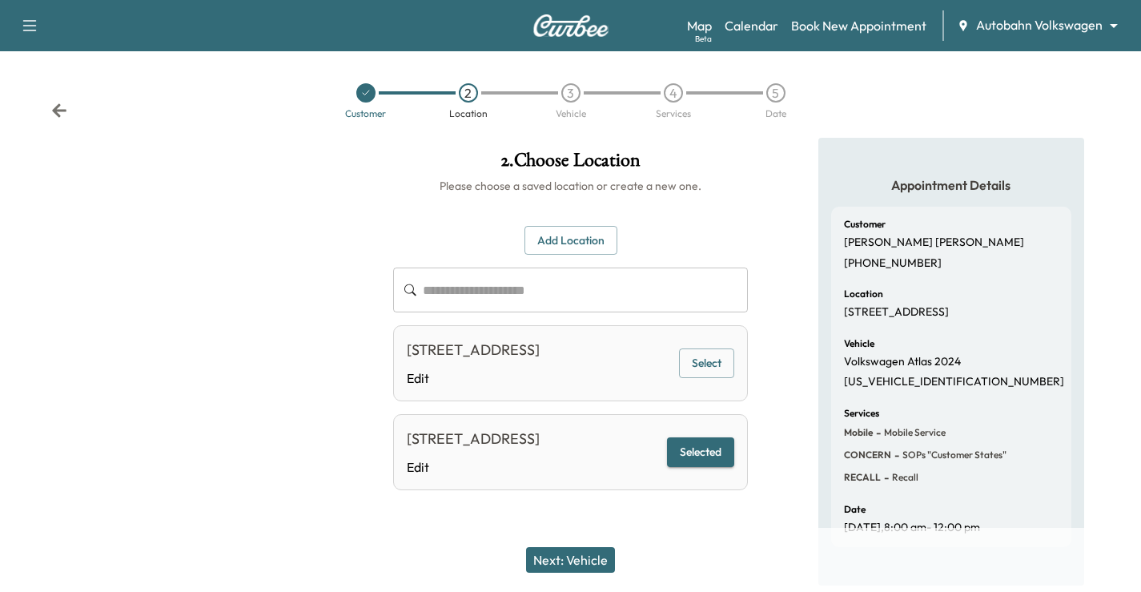
click at [66, 109] on icon at bounding box center [59, 111] width 16 height 16
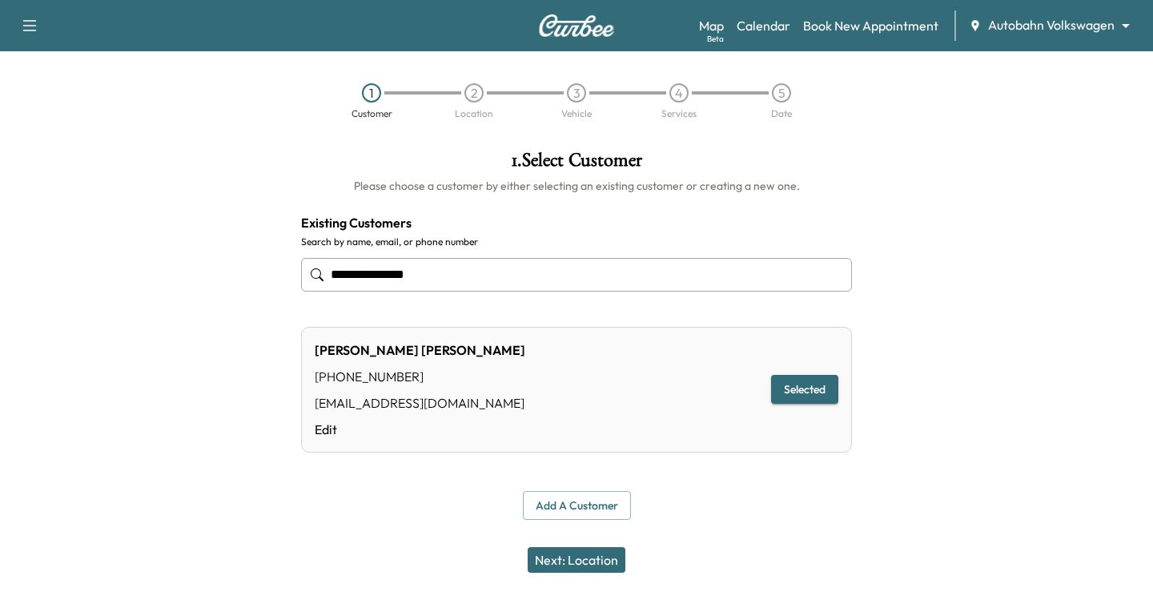
click at [585, 565] on button "Next: Location" at bounding box center [577, 560] width 98 height 26
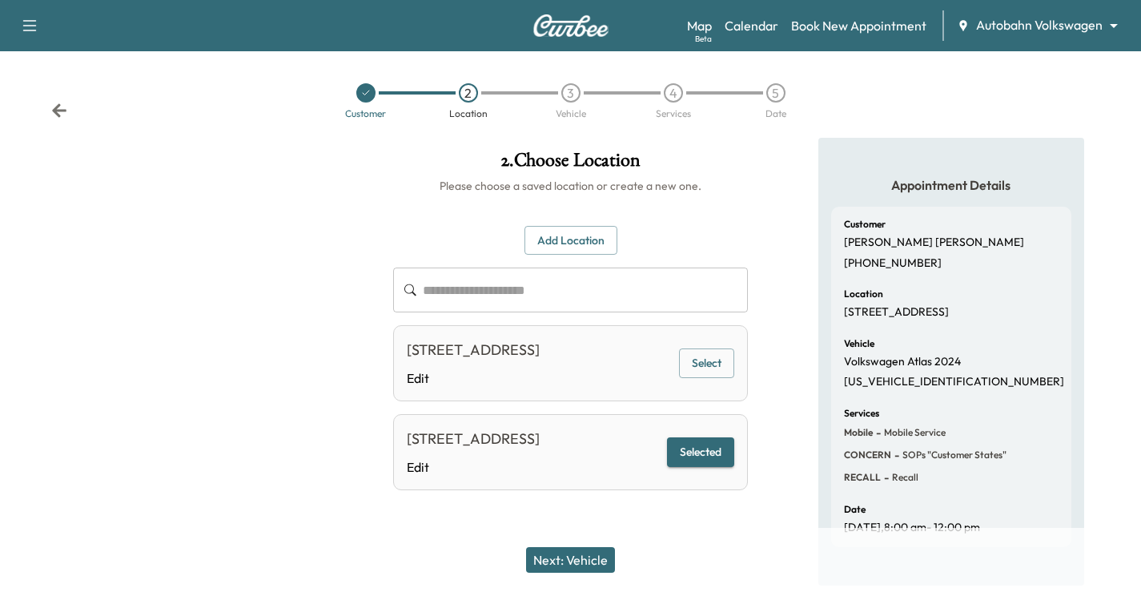
click at [591, 563] on button "Next: Vehicle" at bounding box center [570, 560] width 89 height 26
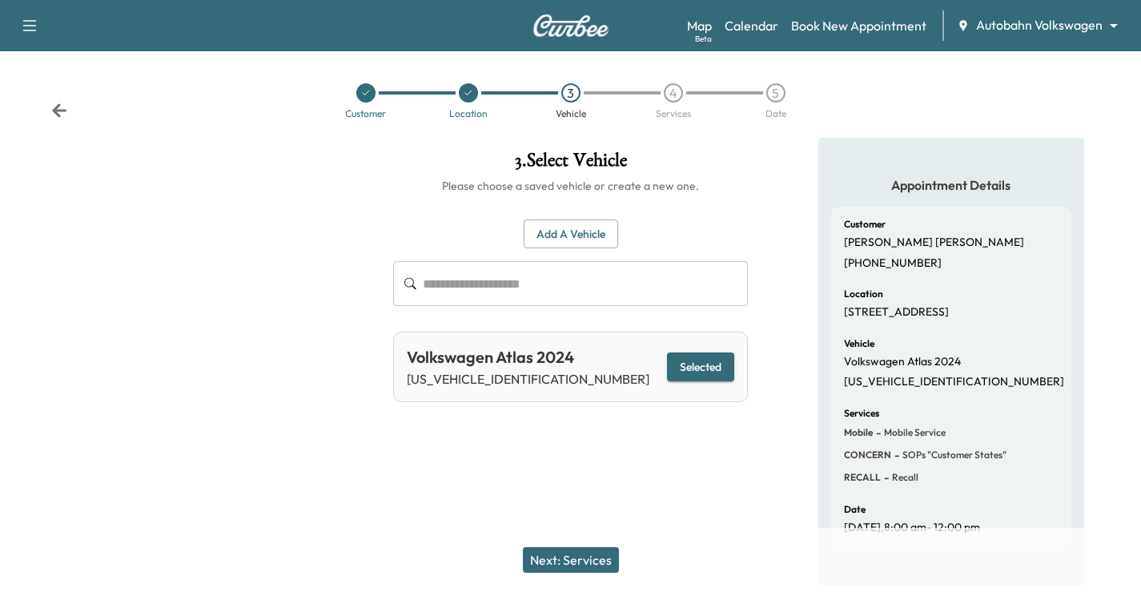
click at [596, 563] on button "Next: Services" at bounding box center [571, 560] width 96 height 26
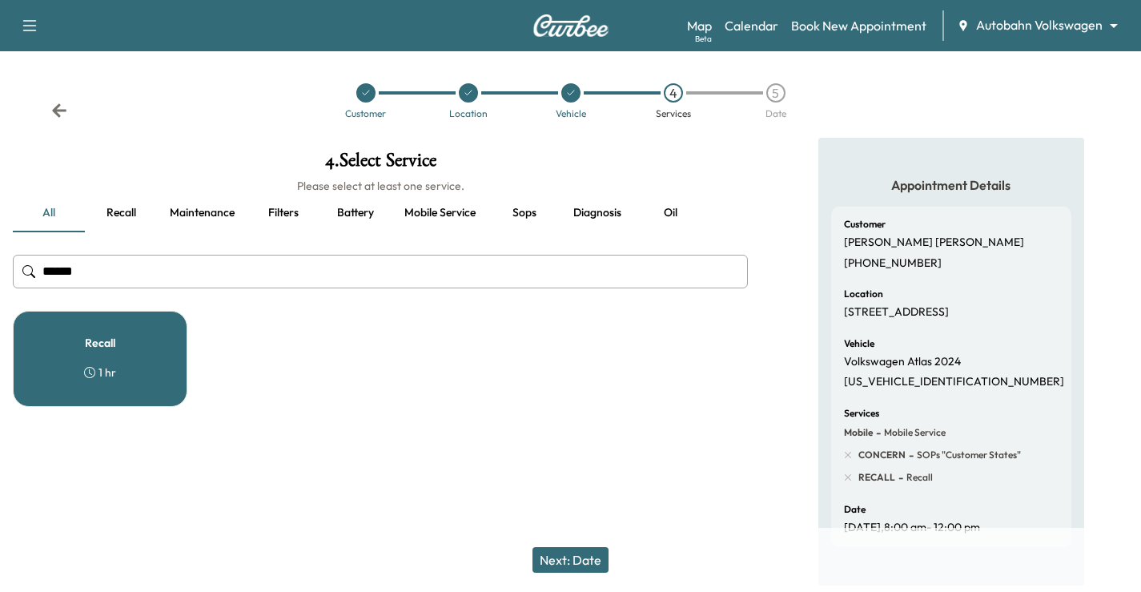
click at [604, 561] on button "Next: Date" at bounding box center [571, 560] width 76 height 26
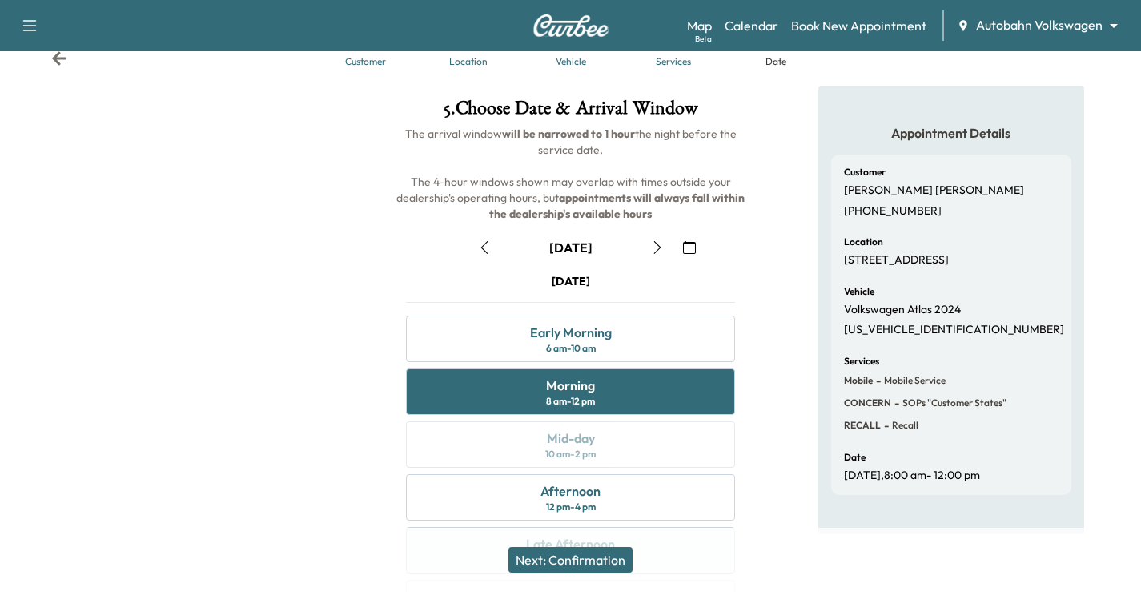
scroll to position [80, 0]
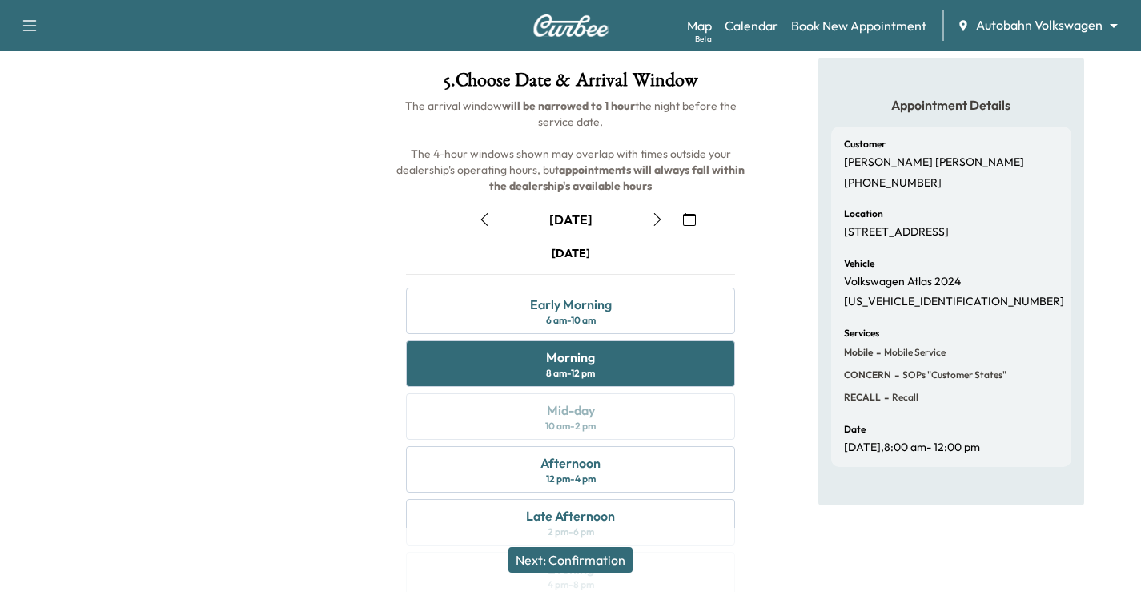
click at [607, 564] on button "Next: Confirmation" at bounding box center [571, 560] width 124 height 26
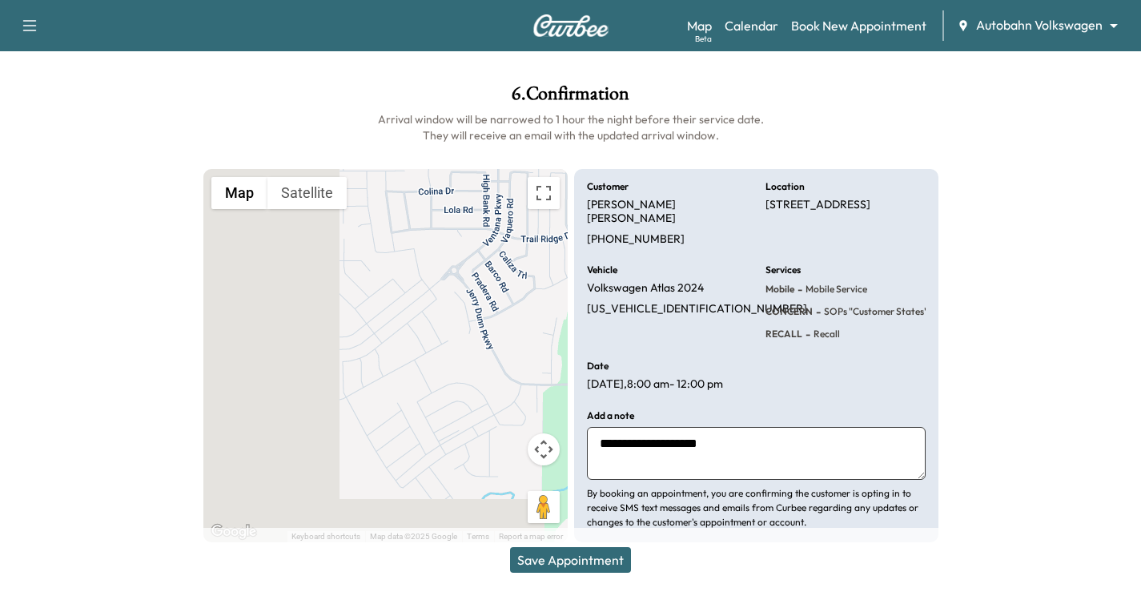
click at [738, 444] on textarea "**********" at bounding box center [756, 453] width 339 height 53
click at [747, 452] on textarea "**********" at bounding box center [756, 453] width 339 height 53
click at [723, 444] on textarea "**********" at bounding box center [756, 453] width 339 height 53
click at [726, 444] on textarea "**********" at bounding box center [756, 453] width 339 height 53
click at [729, 449] on textarea "**********" at bounding box center [756, 453] width 339 height 53
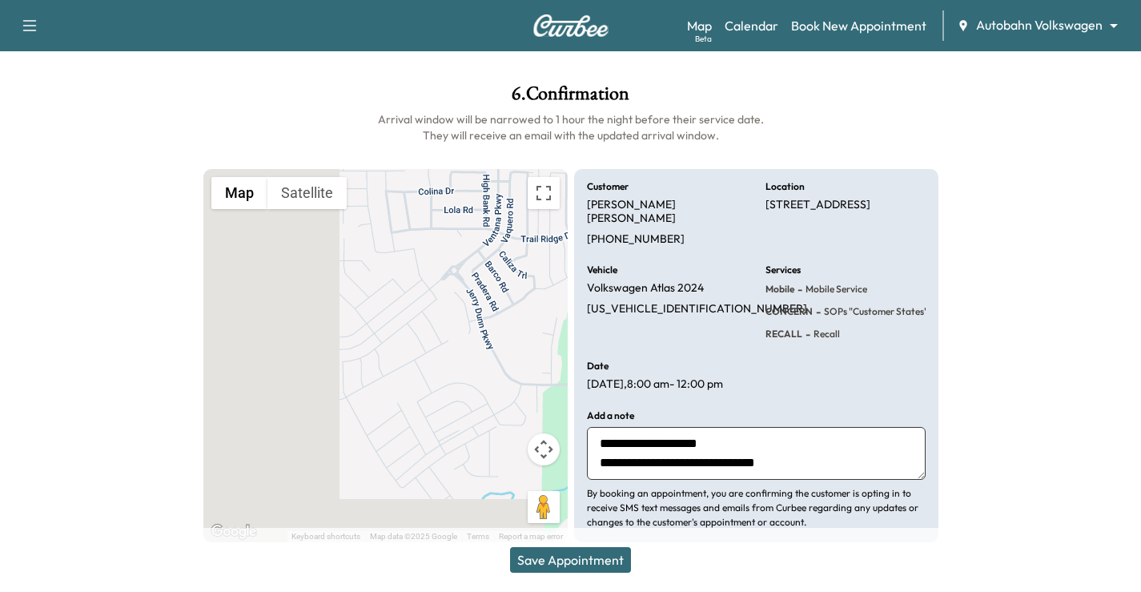
click at [752, 428] on textarea "**********" at bounding box center [756, 453] width 339 height 53
type textarea "**********"
drag, startPoint x: 596, startPoint y: 553, endPoint x: 653, endPoint y: 513, distance: 70.0
click at [597, 553] on button "Save Appointment" at bounding box center [570, 560] width 121 height 26
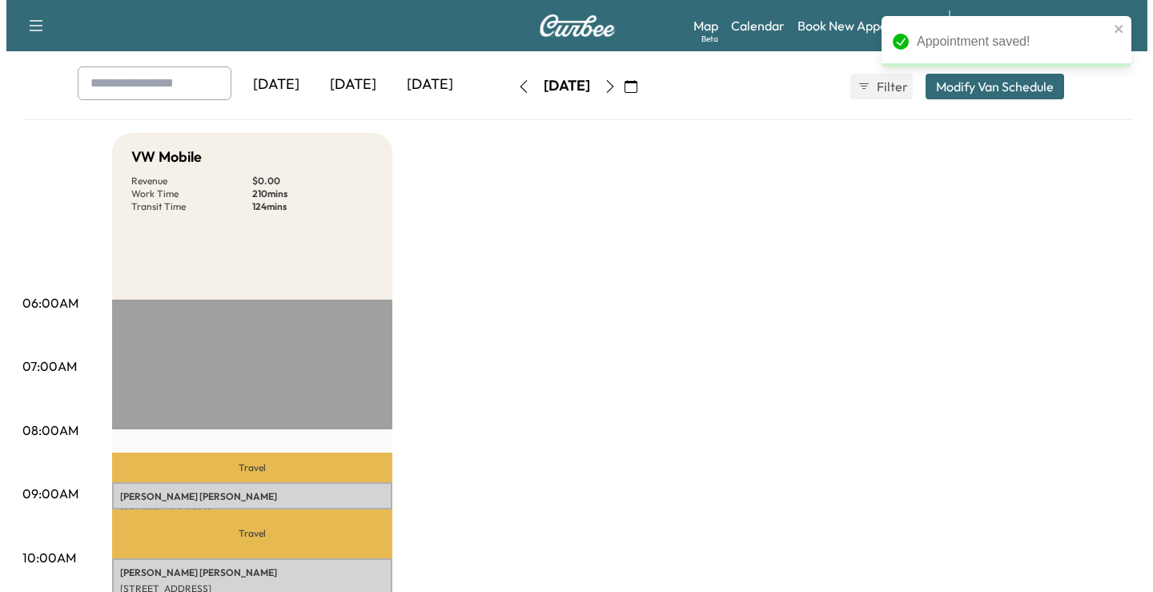
scroll to position [160, 0]
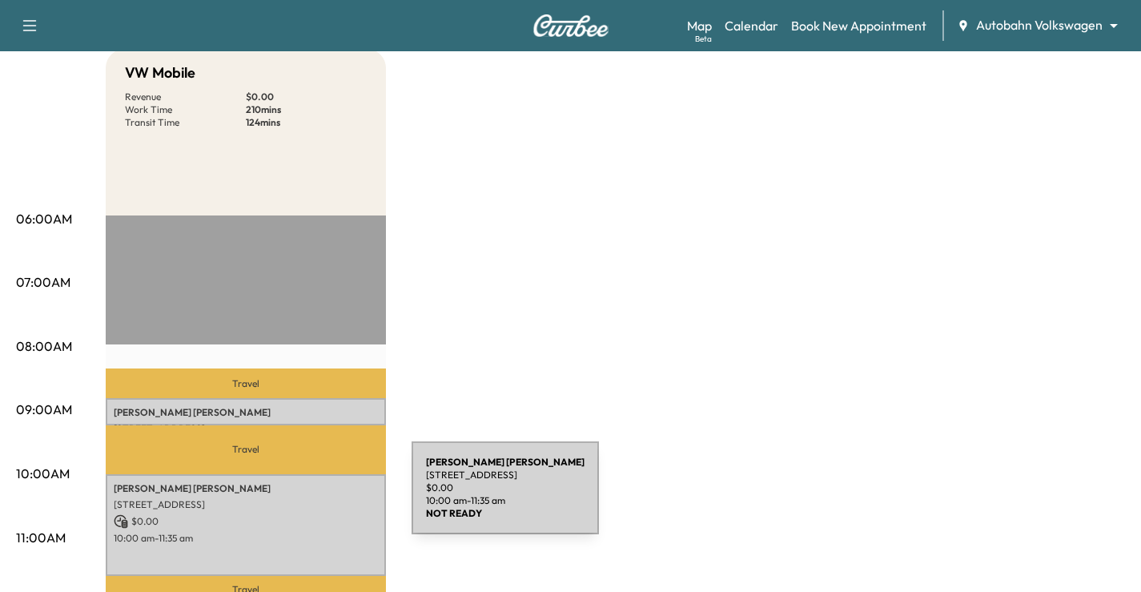
click at [293, 498] on p "[STREET_ADDRESS]" at bounding box center [246, 504] width 264 height 13
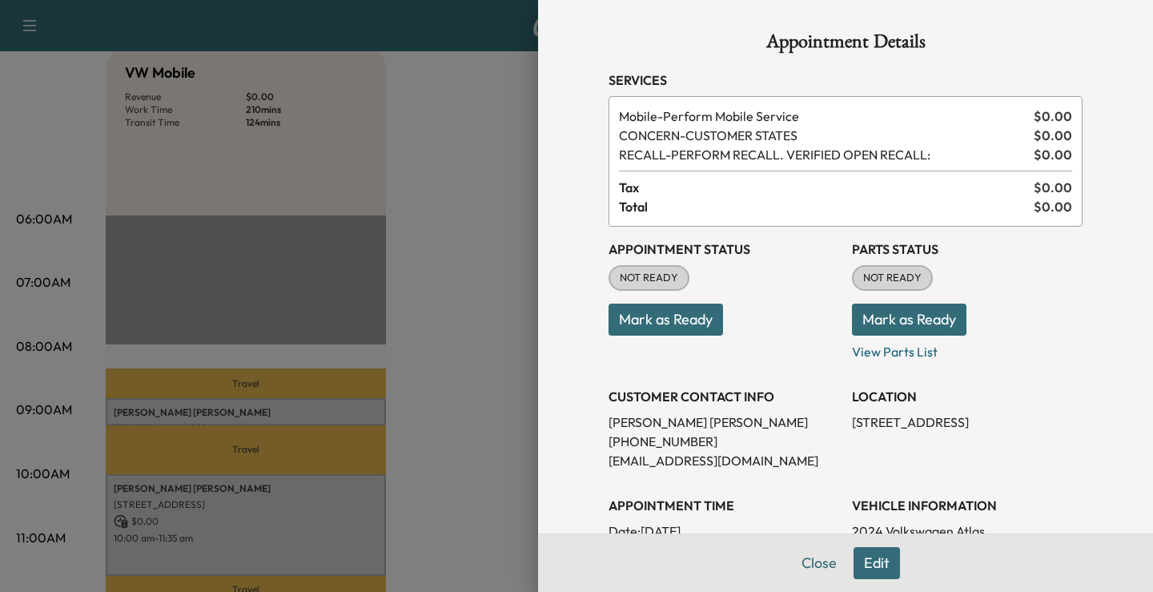
click at [644, 312] on button "Mark as Ready" at bounding box center [666, 320] width 115 height 32
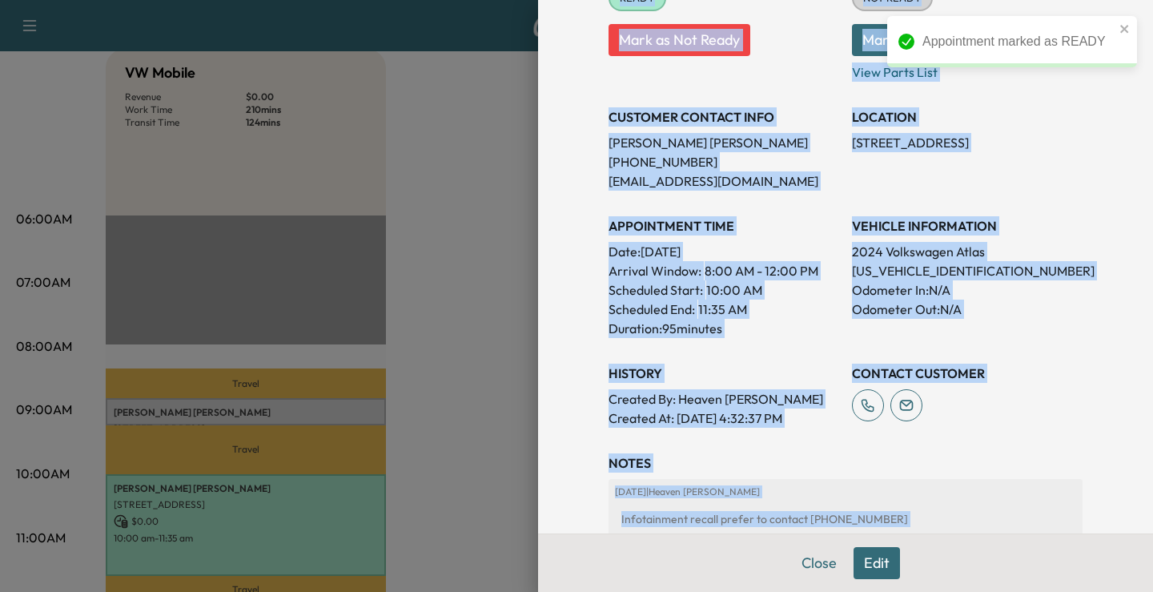
scroll to position [469, 0]
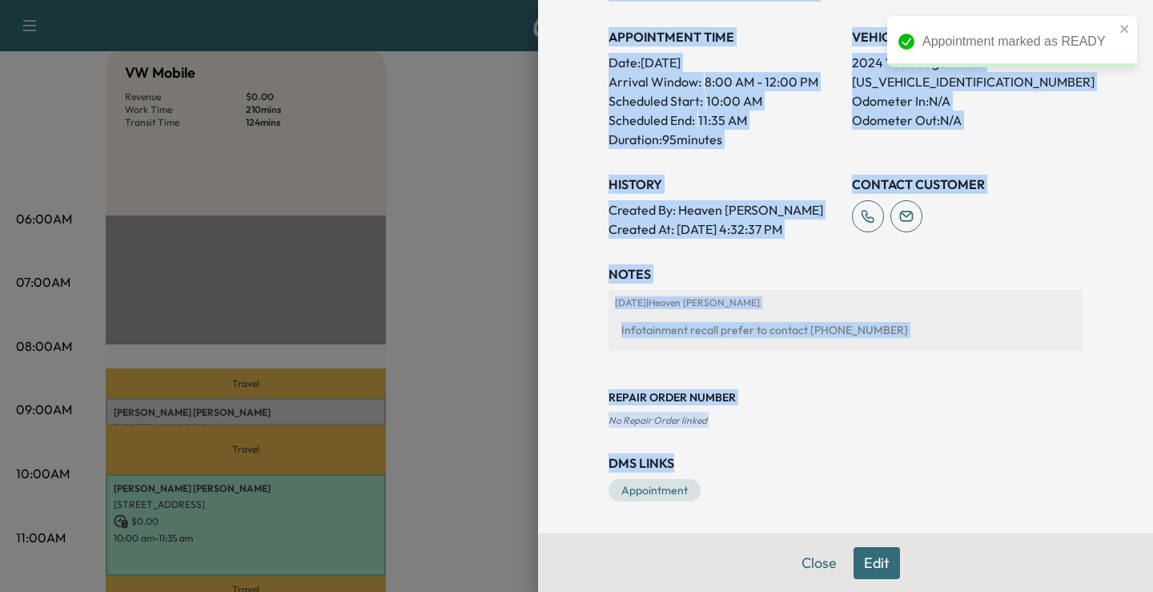
drag, startPoint x: 589, startPoint y: 80, endPoint x: 1005, endPoint y: 449, distance: 555.9
click at [1055, 460] on div "Appointment Details Services Mobile - Perform Mobile Service $ 0.00 CONCERN - C…" at bounding box center [845, 32] width 513 height 1002
copy div "Services Mobile - Perform Mobile Service $ 0.00 CONCERN - CUSTOMER STATES $ 0.0…"
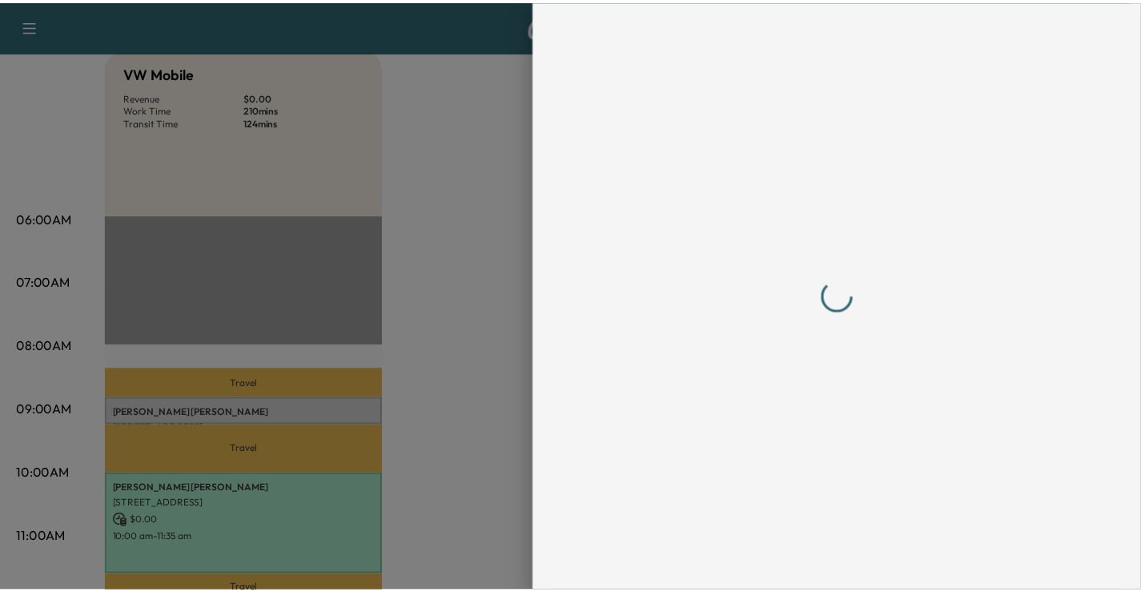
scroll to position [0, 0]
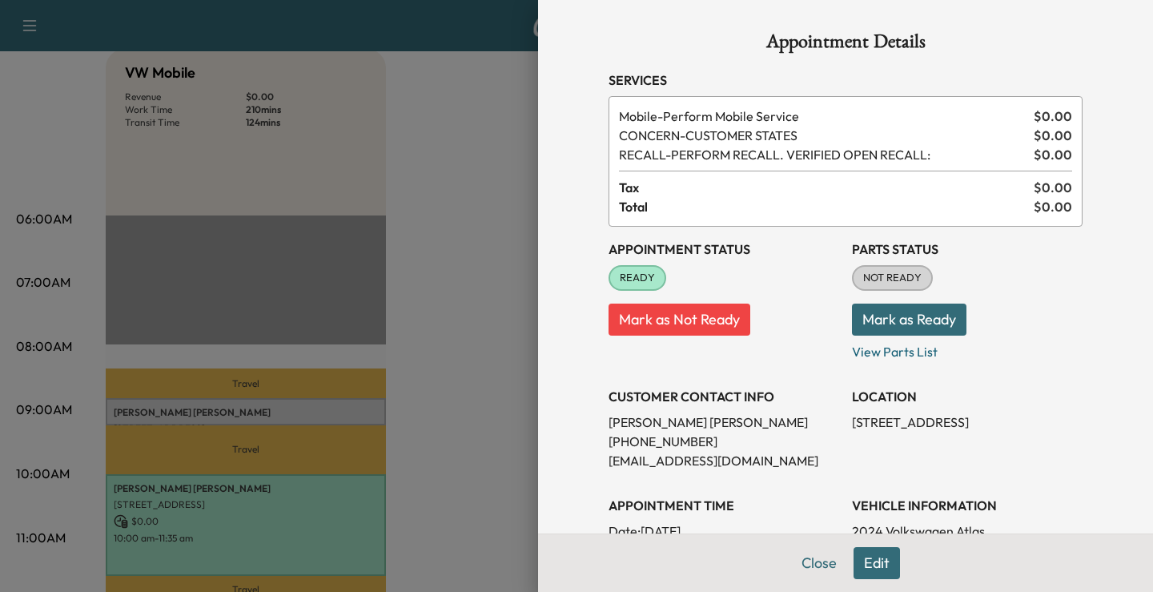
drag, startPoint x: 449, startPoint y: 357, endPoint x: 489, endPoint y: 297, distance: 71.7
click at [451, 347] on div at bounding box center [576, 296] width 1153 height 592
